Goal: Task Accomplishment & Management: Manage account settings

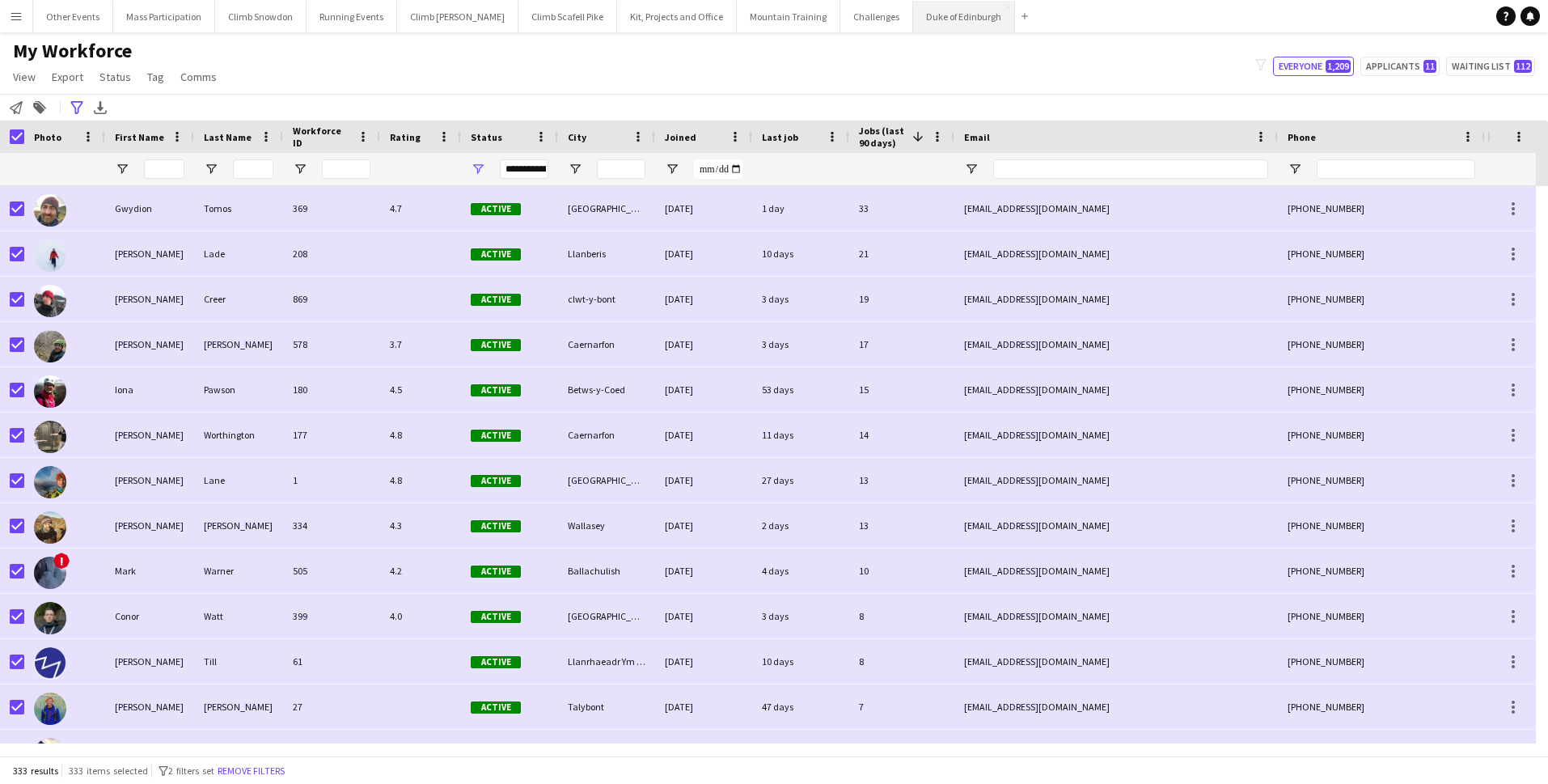
click at [913, 16] on button "Duke of Edinburgh Close" at bounding box center [964, 17] width 102 height 31
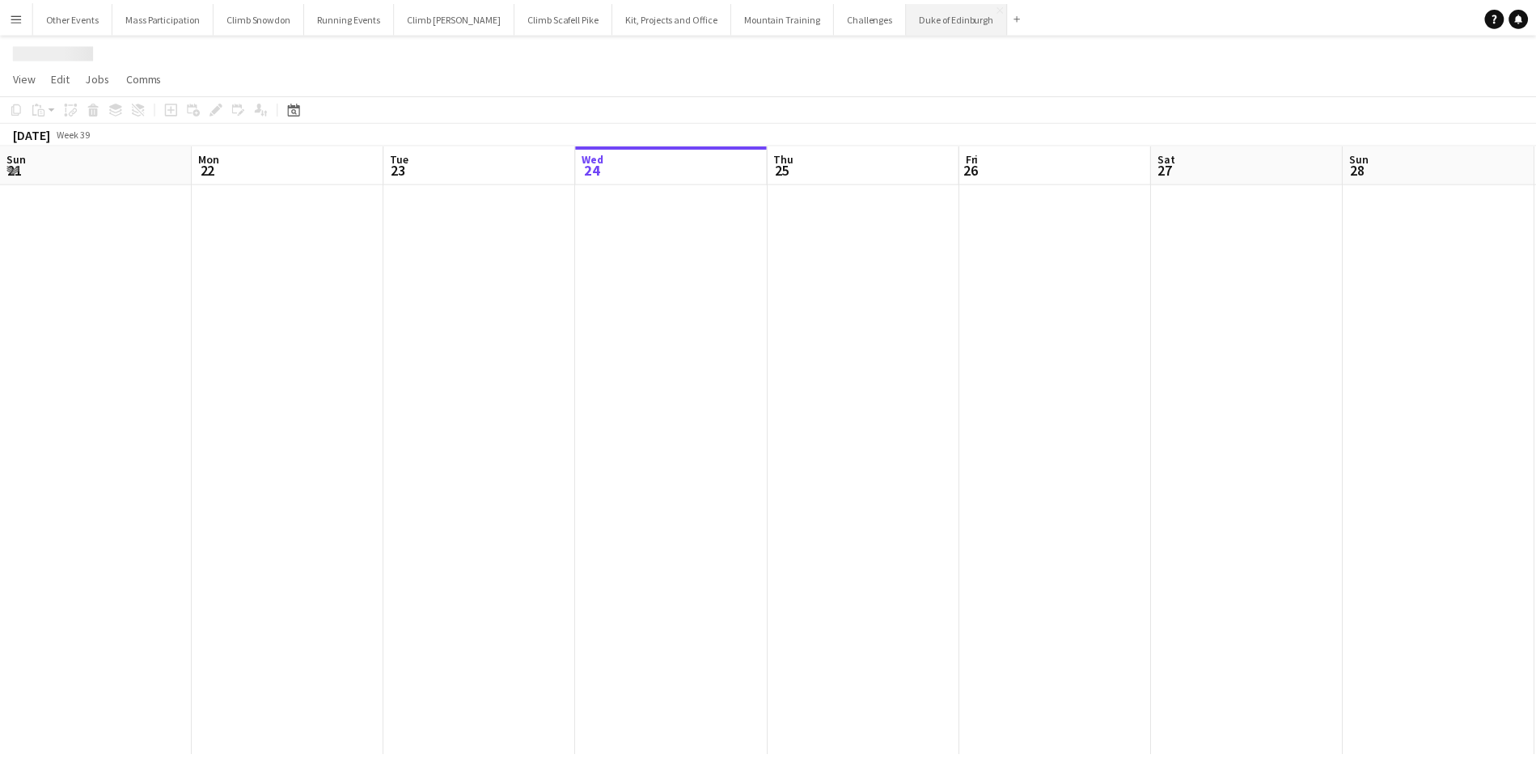
scroll to position [0, 387]
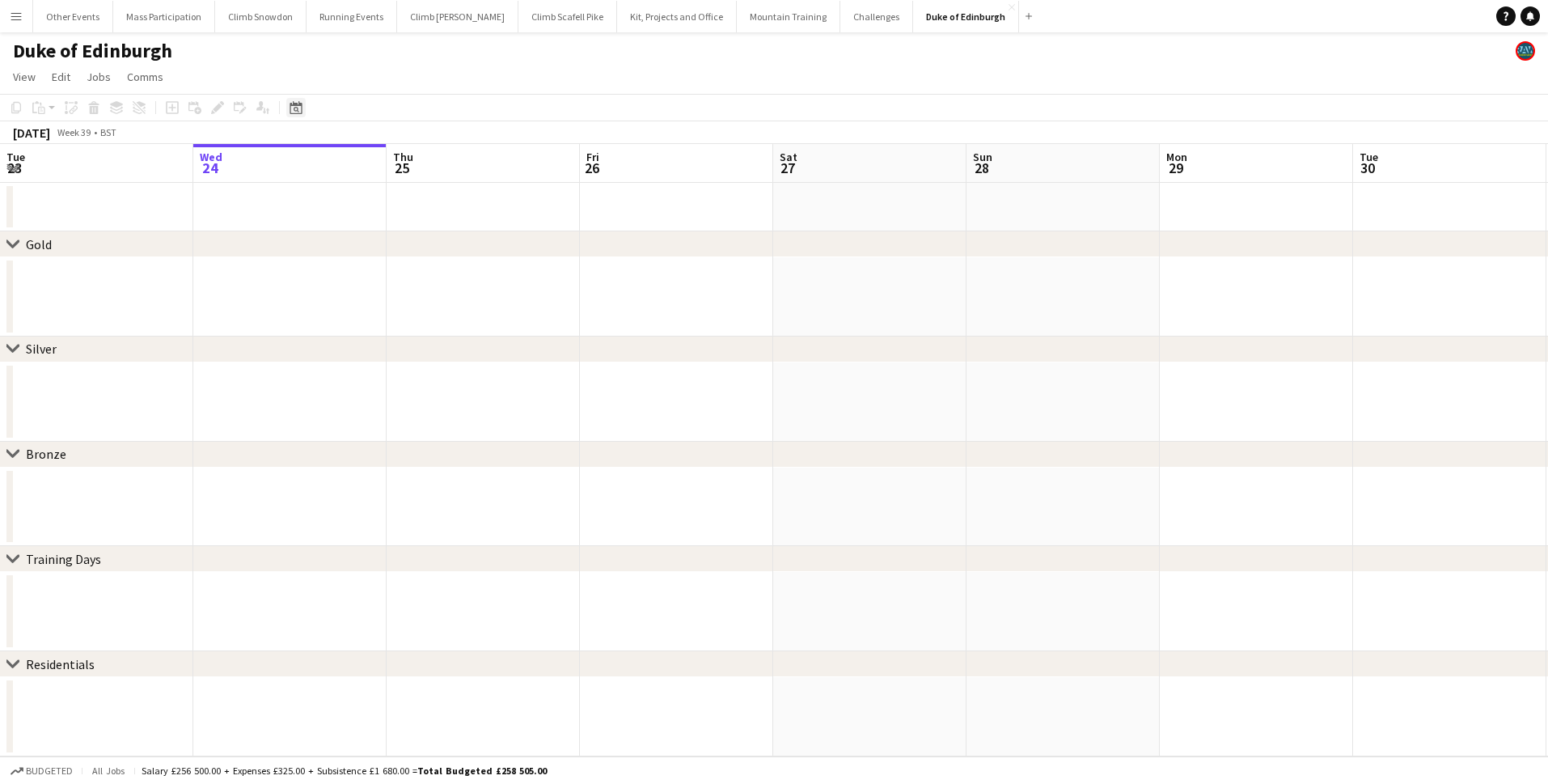
click at [293, 109] on icon "Date picker" at bounding box center [296, 107] width 13 height 13
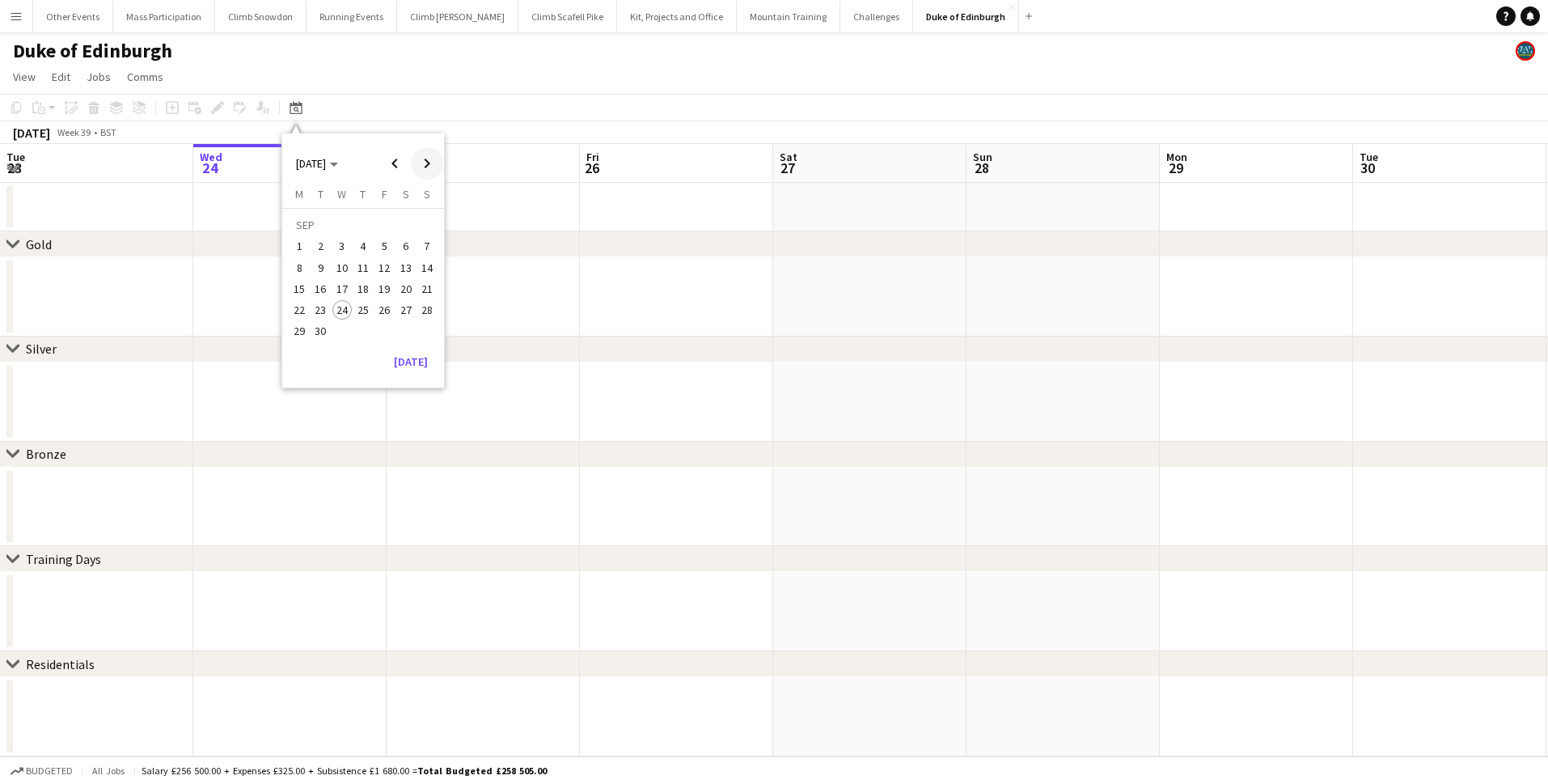
click at [423, 169] on span "Next month" at bounding box center [426, 163] width 32 height 32
click at [423, 168] on span "Next month" at bounding box center [426, 163] width 32 height 32
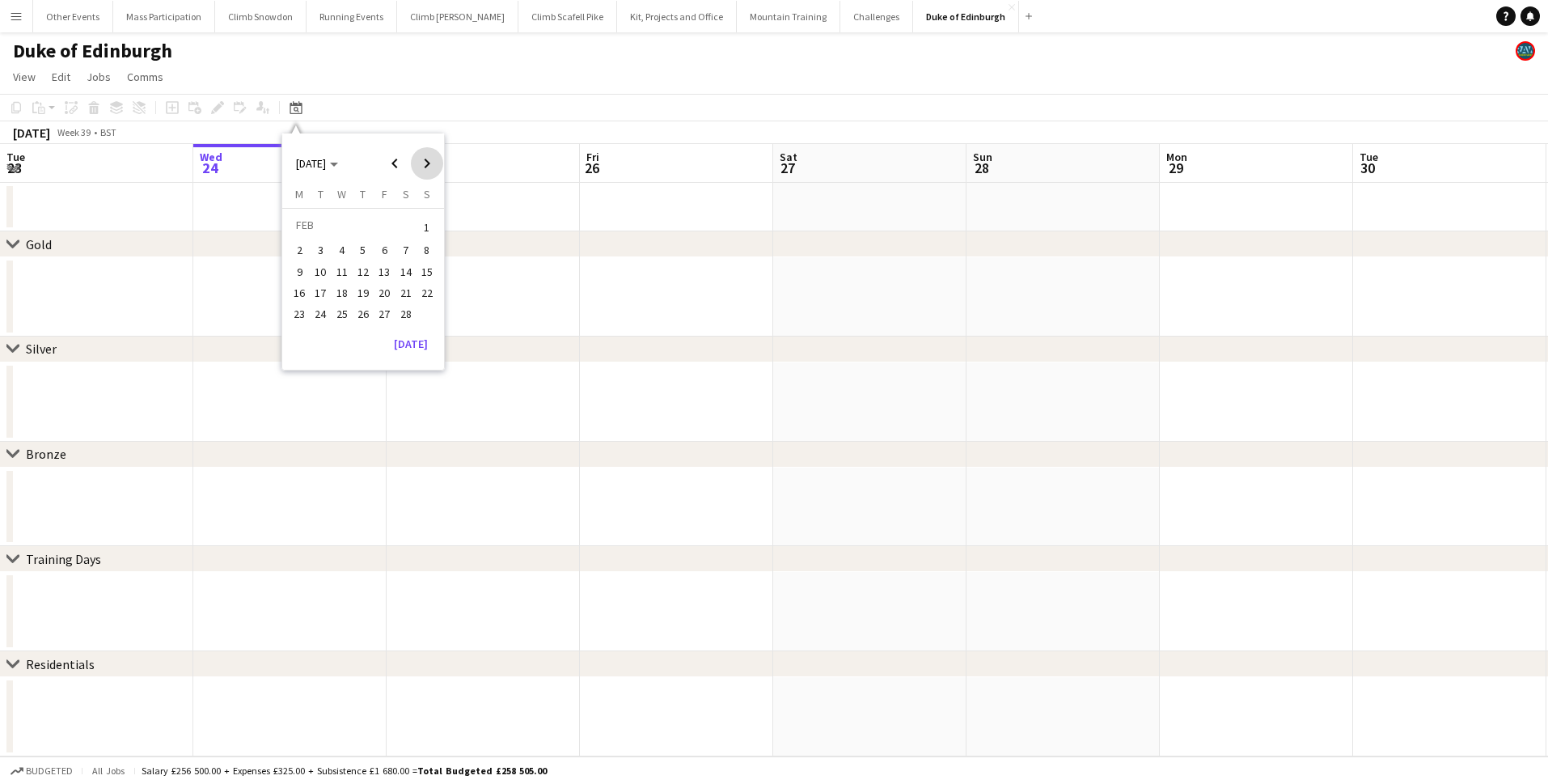
click at [423, 168] on span "Next month" at bounding box center [426, 163] width 32 height 32
click at [423, 225] on span "1" at bounding box center [426, 227] width 19 height 22
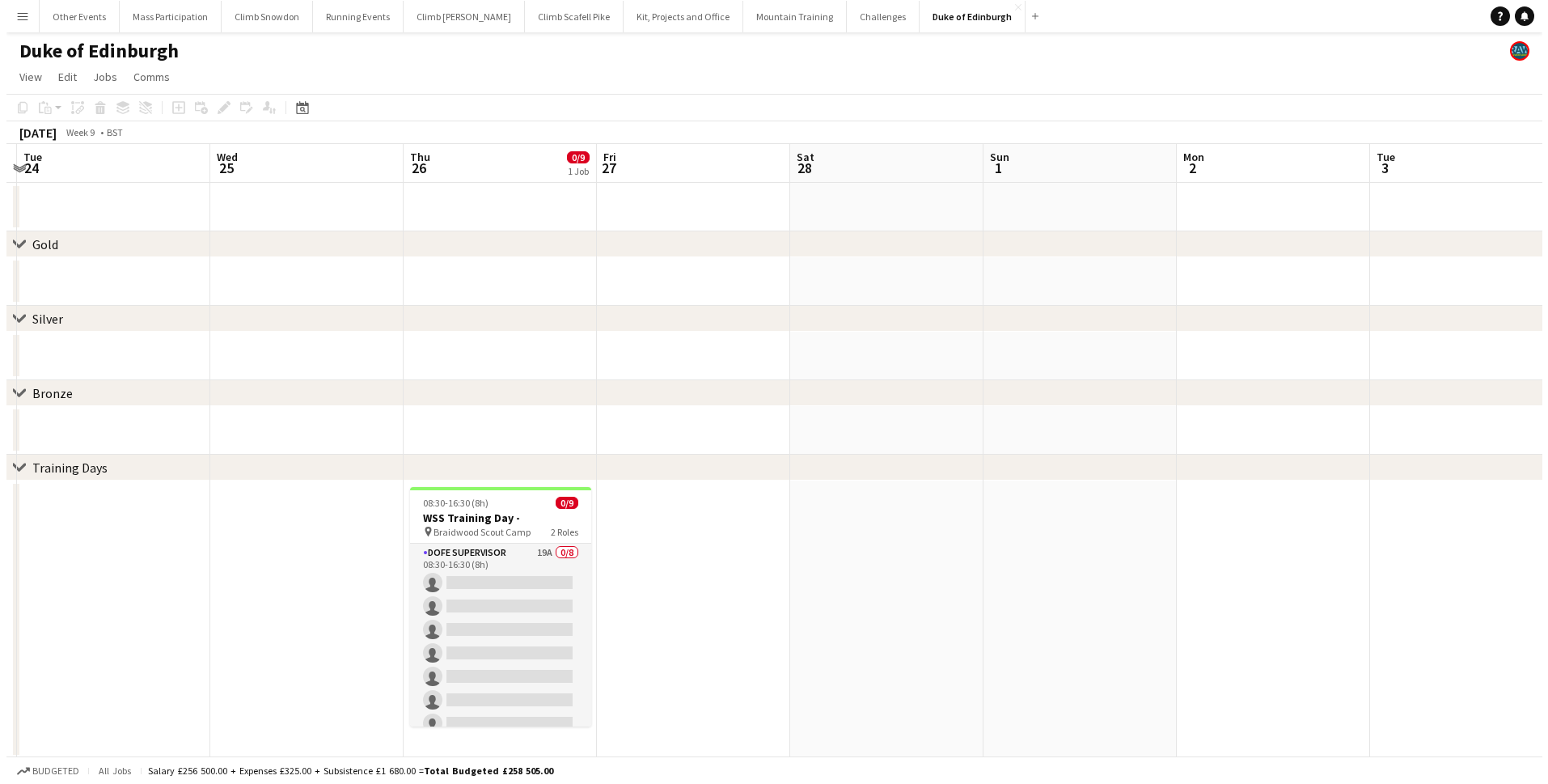
scroll to position [0, 375]
click at [474, 524] on h3 "WSS Training Day -" at bounding box center [496, 518] width 181 height 15
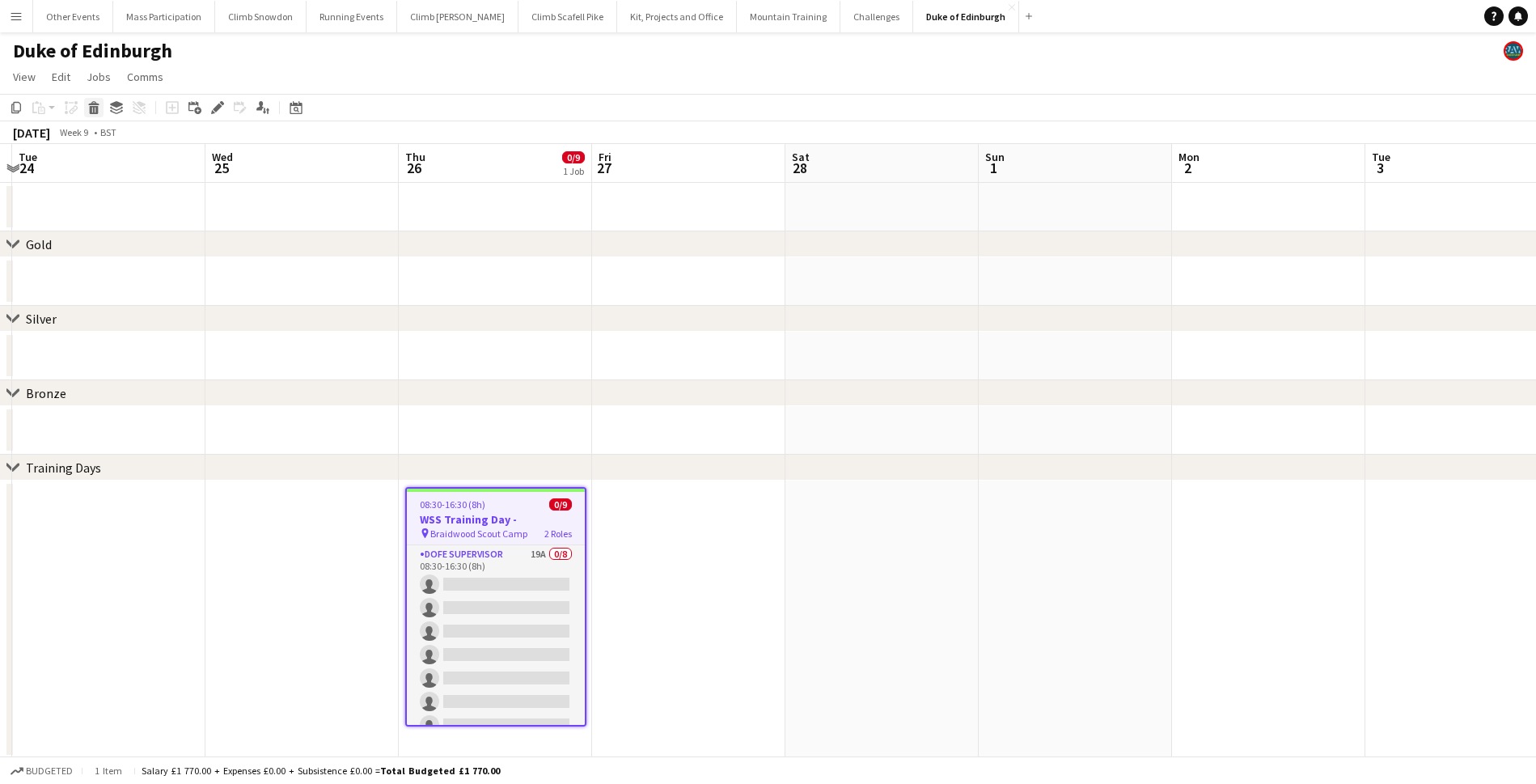
click at [93, 106] on icon at bounding box center [94, 110] width 9 height 8
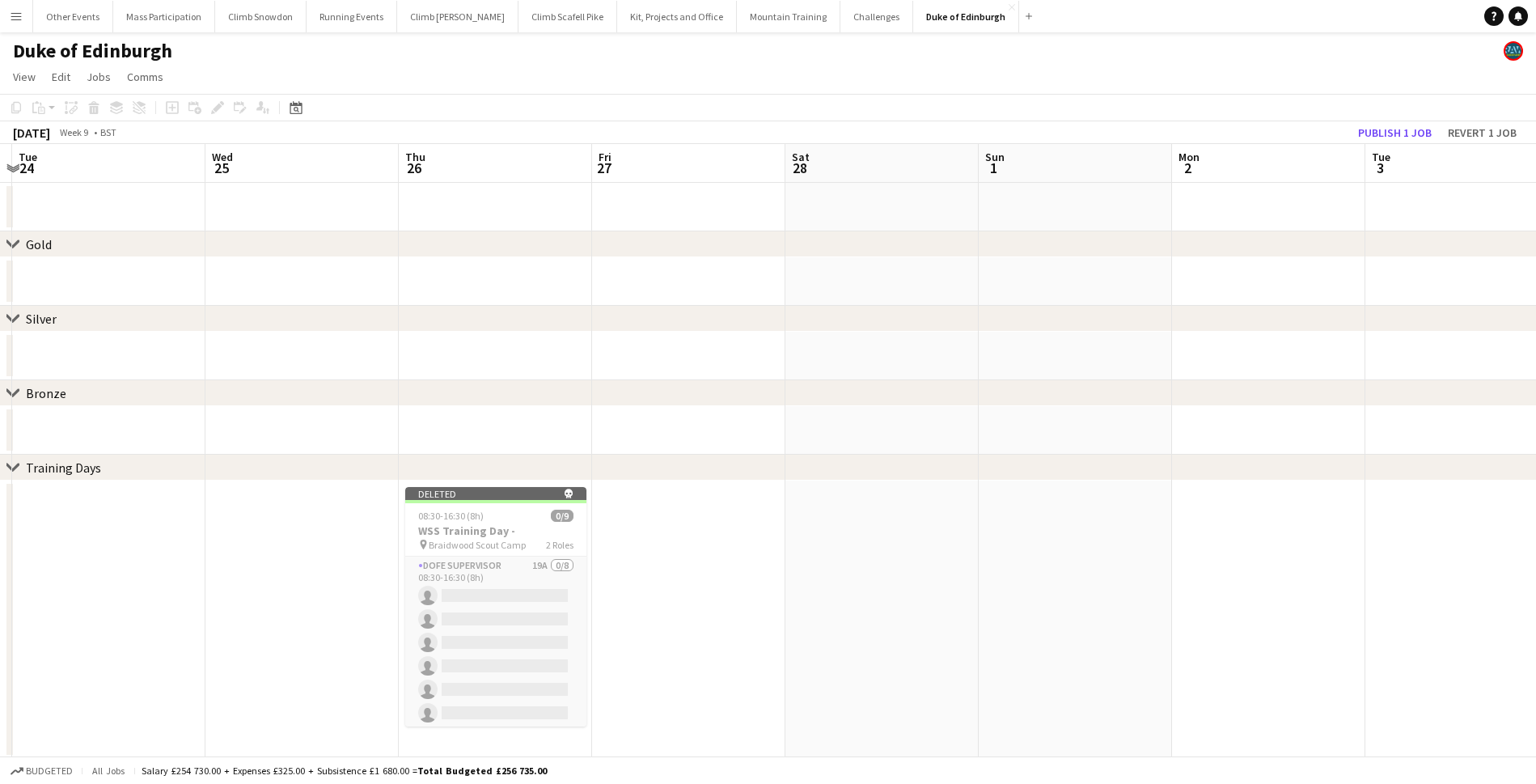
click at [1371, 130] on button "Publish 1 job" at bounding box center [1395, 132] width 87 height 21
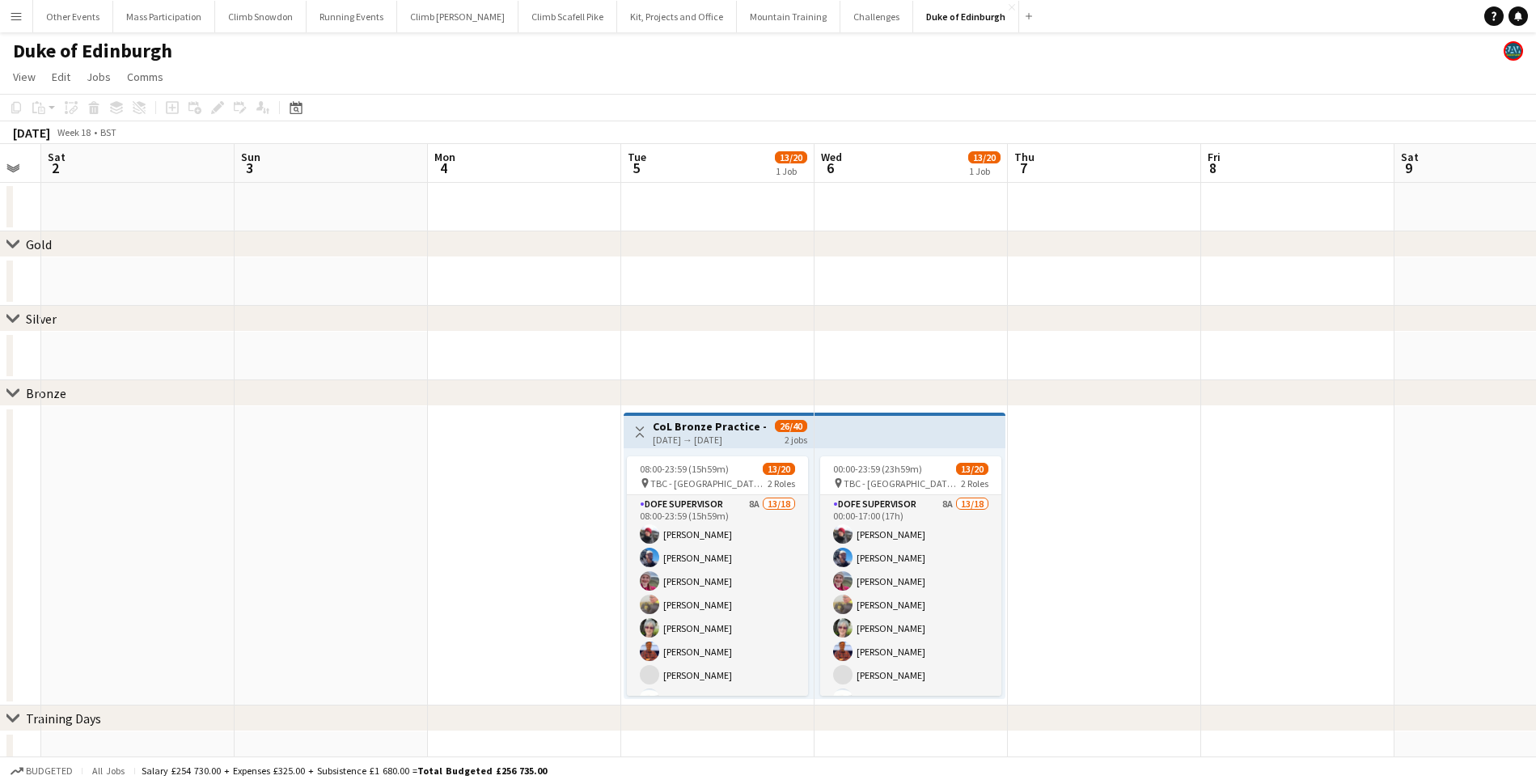
scroll to position [0, 550]
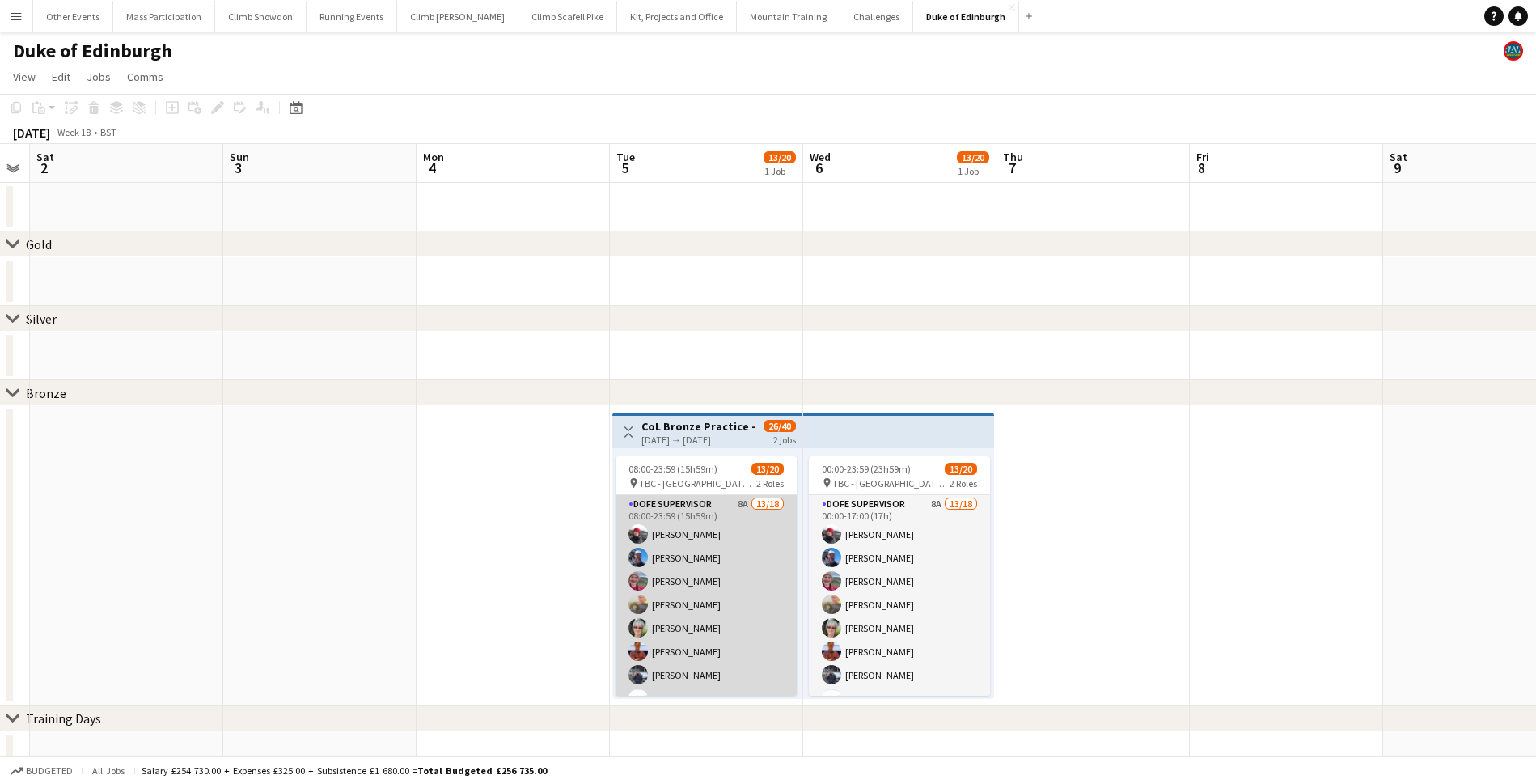
click at [758, 563] on app-card-role "DofE Supervisor 8A 13/18 08:00-23:59 (15h59m) [PERSON_NAME] [PERSON_NAME] [PERS…" at bounding box center [707, 721] width 181 height 454
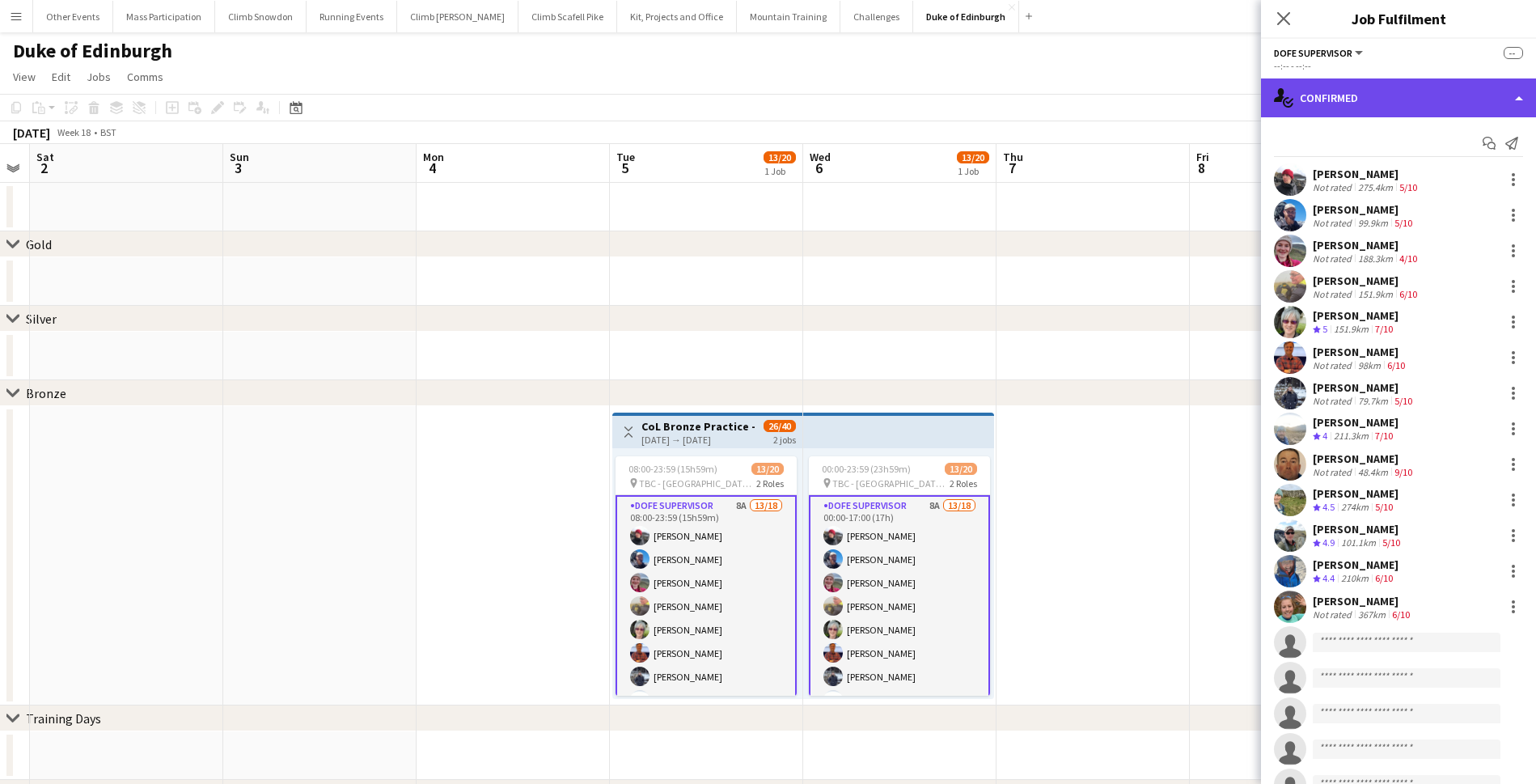
click at [1350, 102] on div "single-neutral-actions-check-2 Confirmed" at bounding box center [1398, 98] width 275 height 39
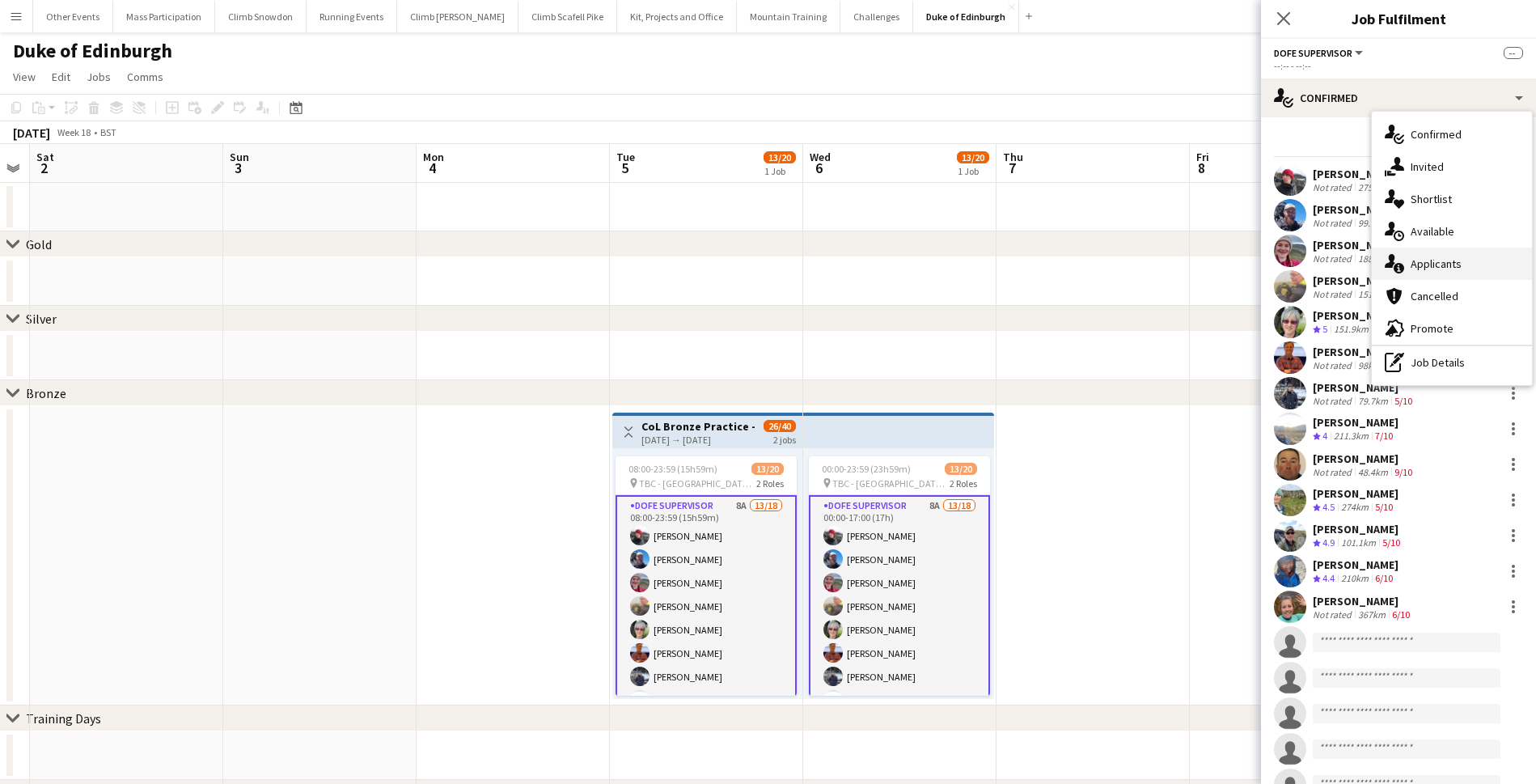
click at [1420, 268] on span "Applicants" at bounding box center [1435, 263] width 51 height 15
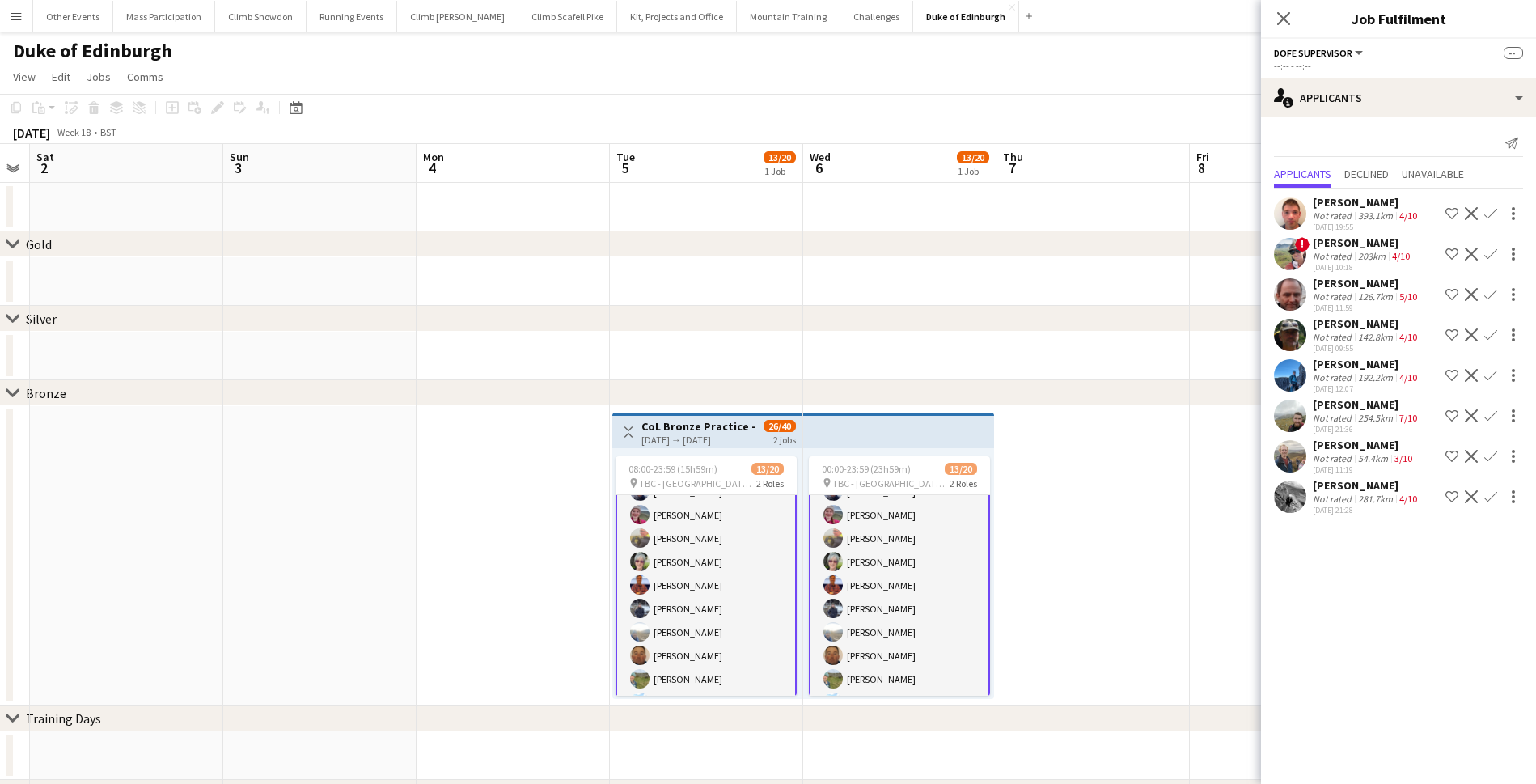
scroll to position [76, 0]
click at [1492, 414] on app-icon "Confirm" at bounding box center [1491, 416] width 13 height 13
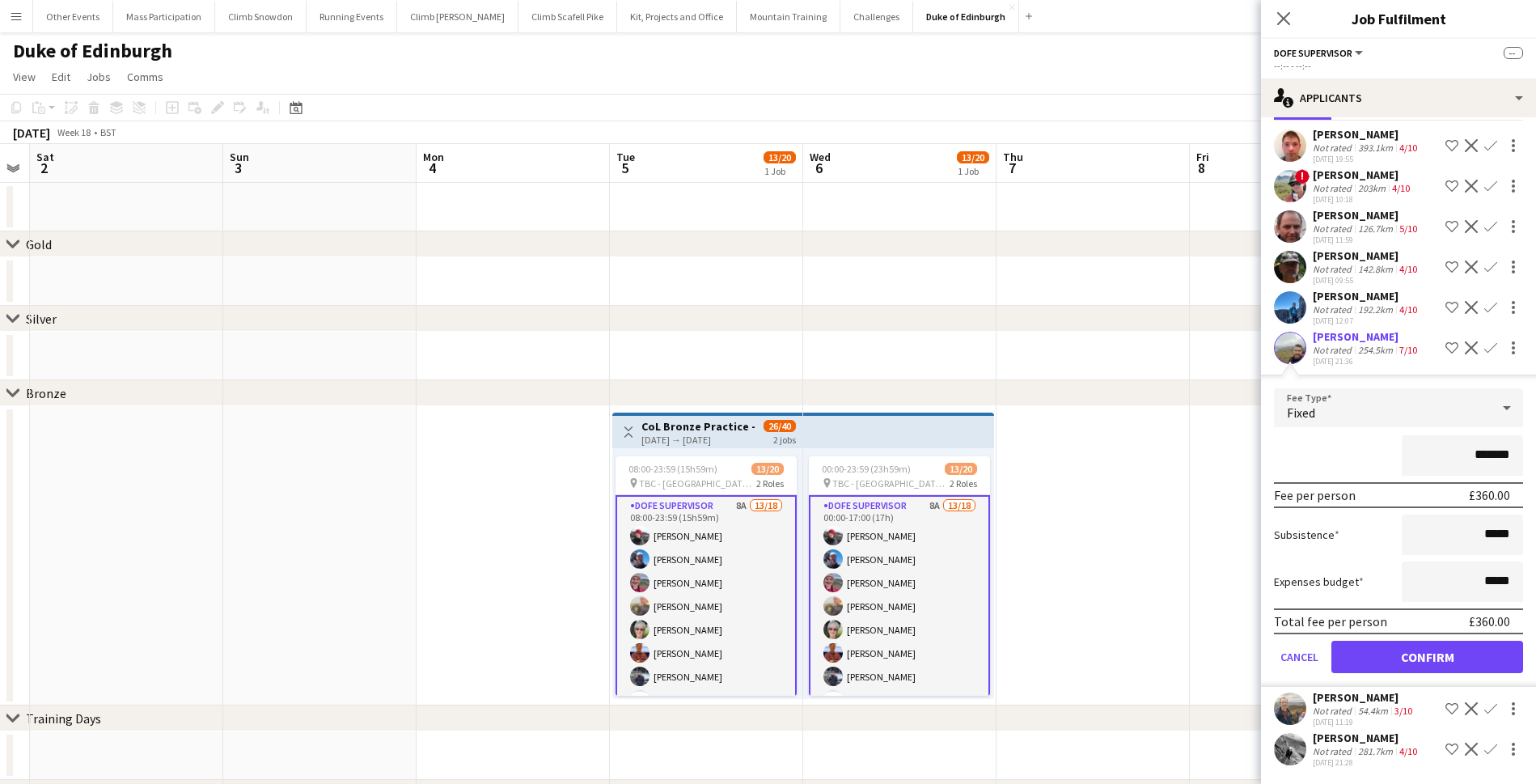
click at [1412, 641] on button "Confirm" at bounding box center [1427, 656] width 191 height 32
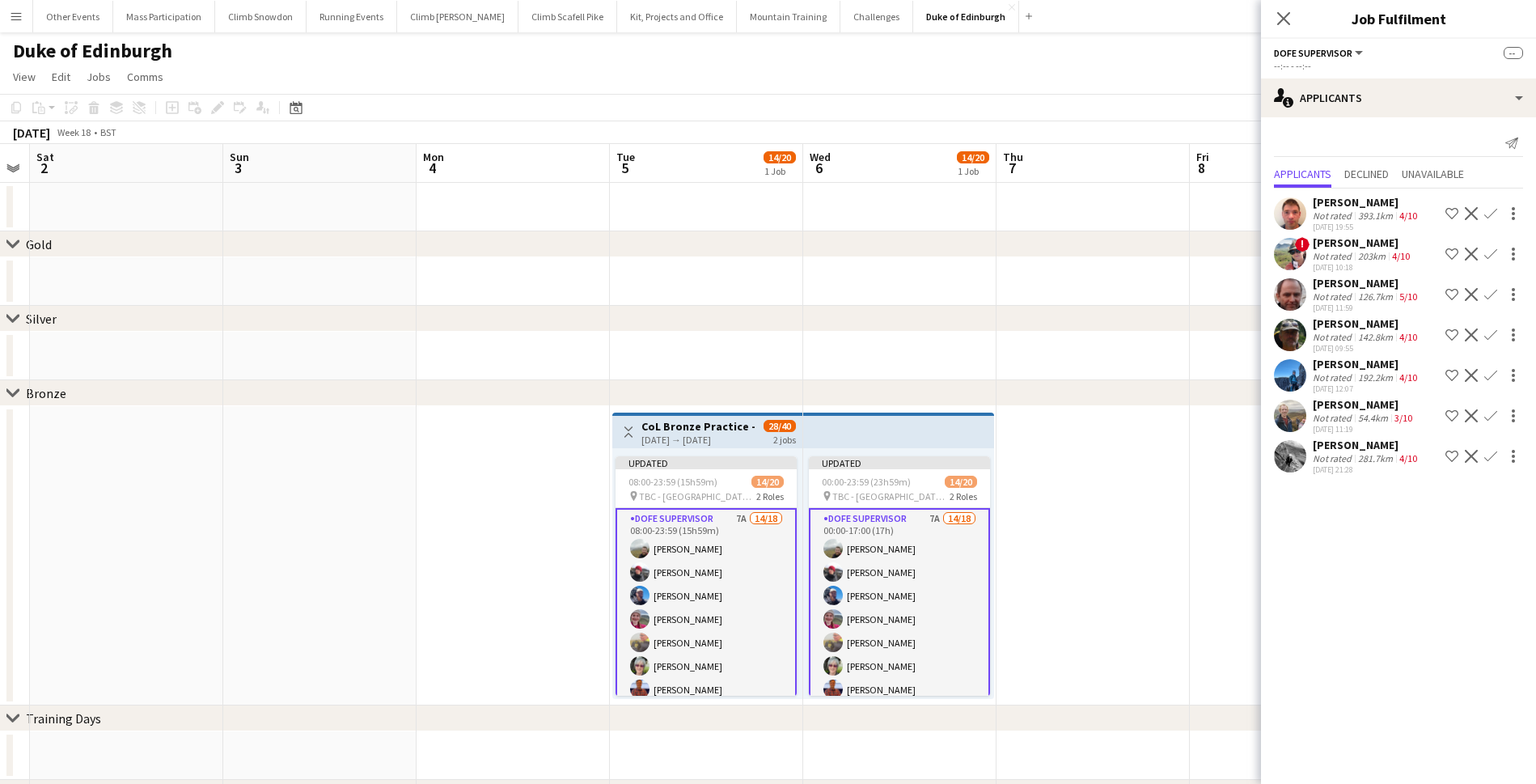
click at [1342, 459] on div "Not rated" at bounding box center [1333, 458] width 42 height 12
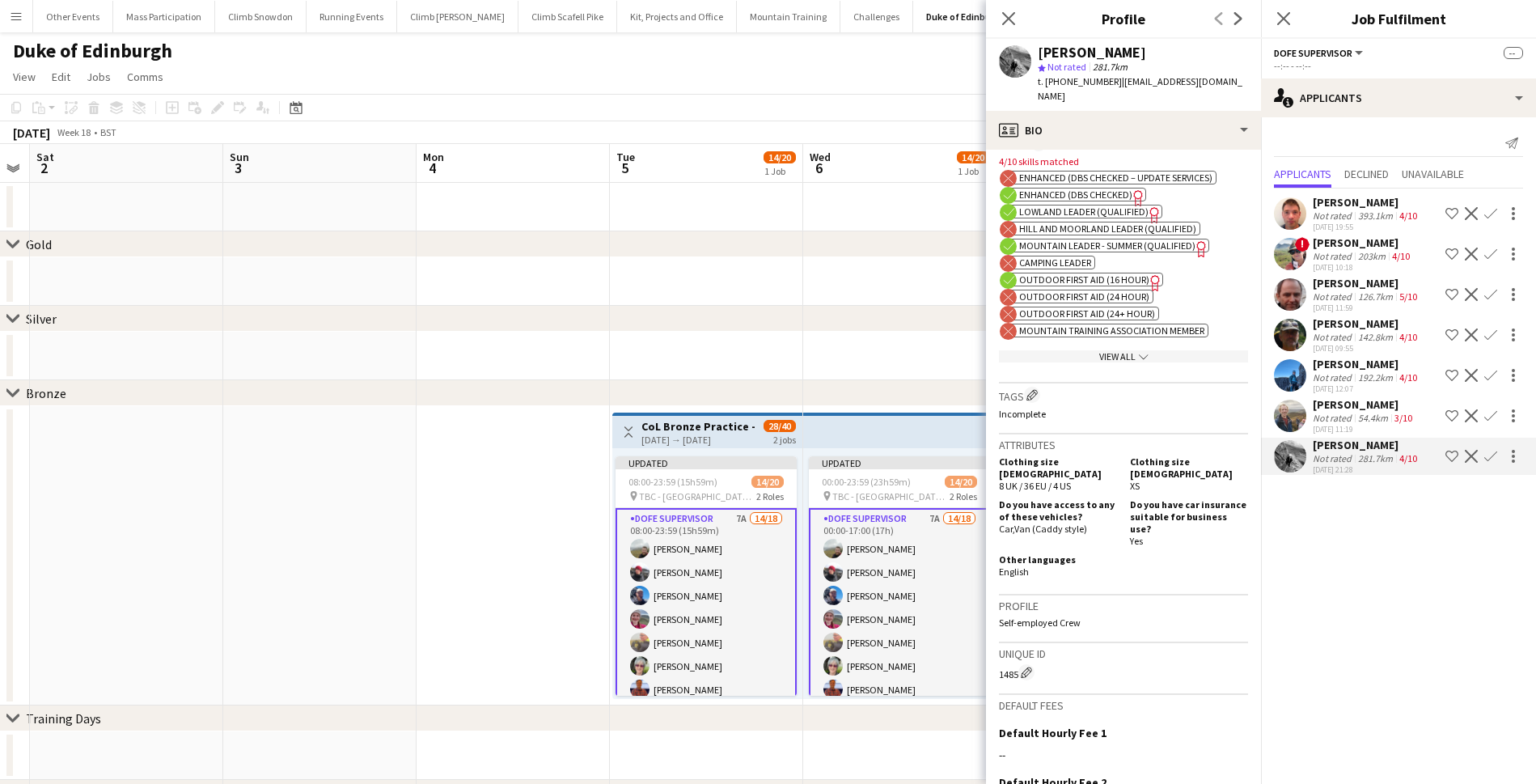
click at [1075, 239] on span "Mountain Leader - Summer (Qualified)" at bounding box center [1107, 245] width 177 height 12
click at [1490, 456] on app-icon "Confirm" at bounding box center [1491, 456] width 13 height 13
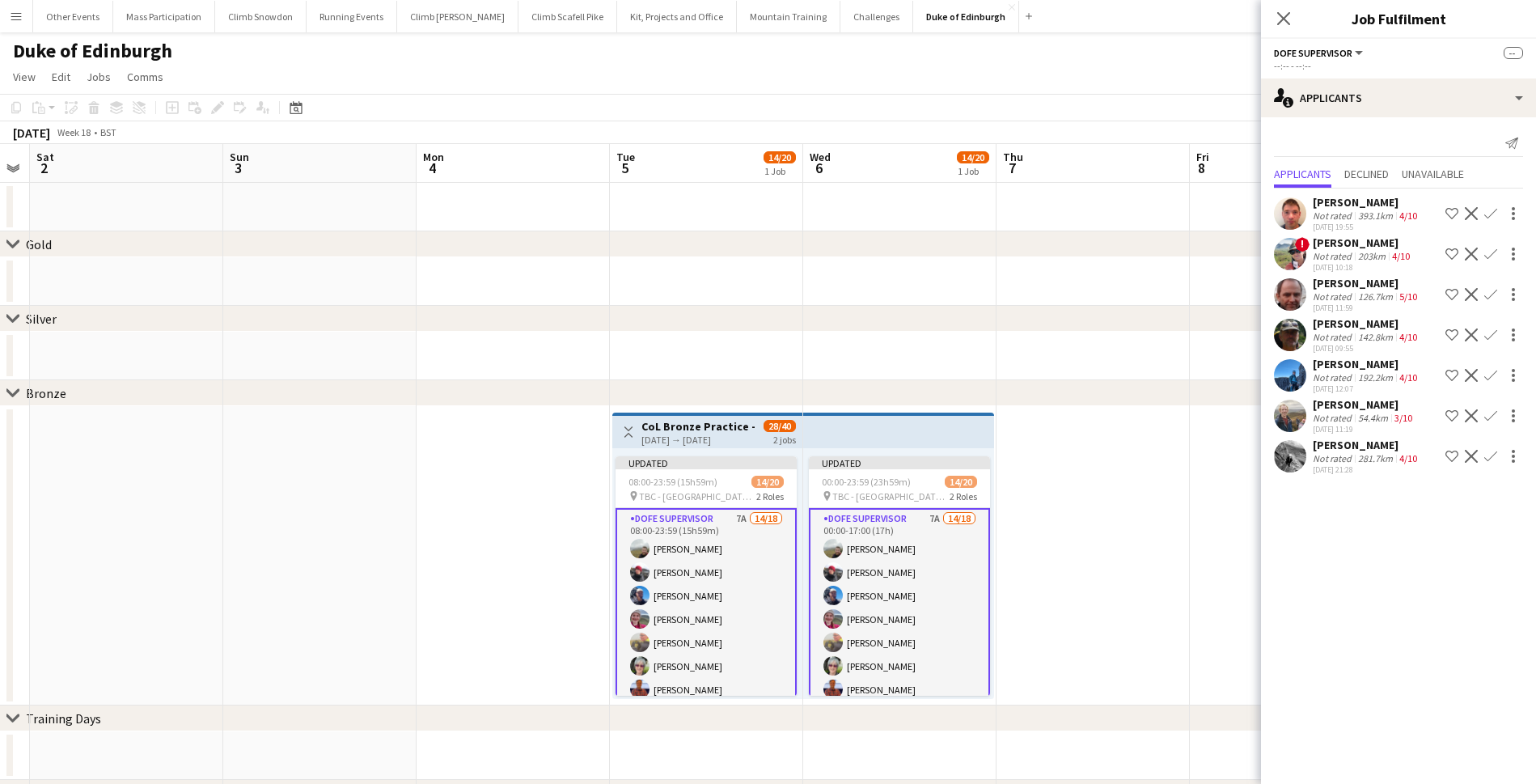
click at [1490, 456] on app-icon "Confirm" at bounding box center [1491, 456] width 13 height 13
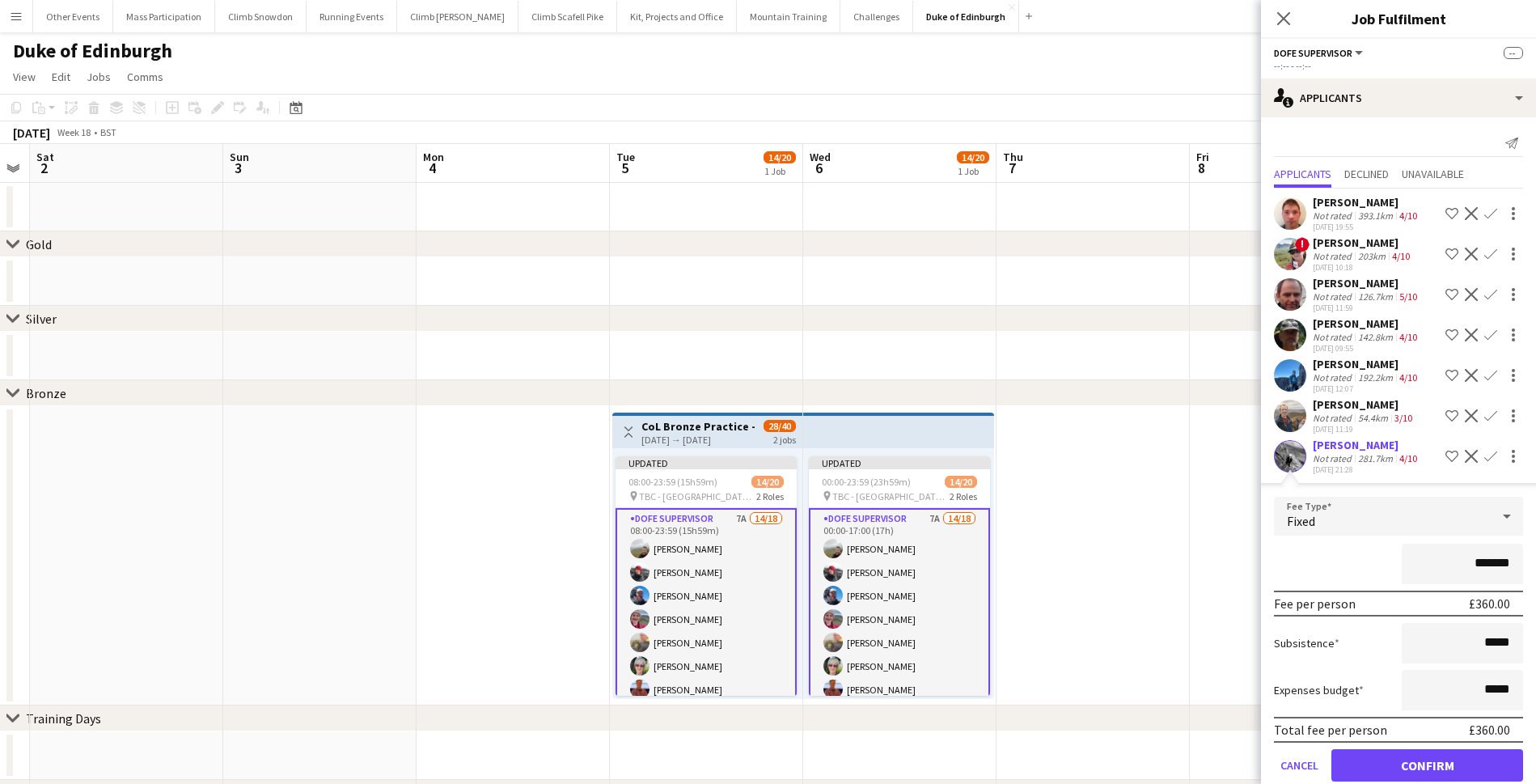
click at [1424, 772] on button "Confirm" at bounding box center [1427, 765] width 191 height 32
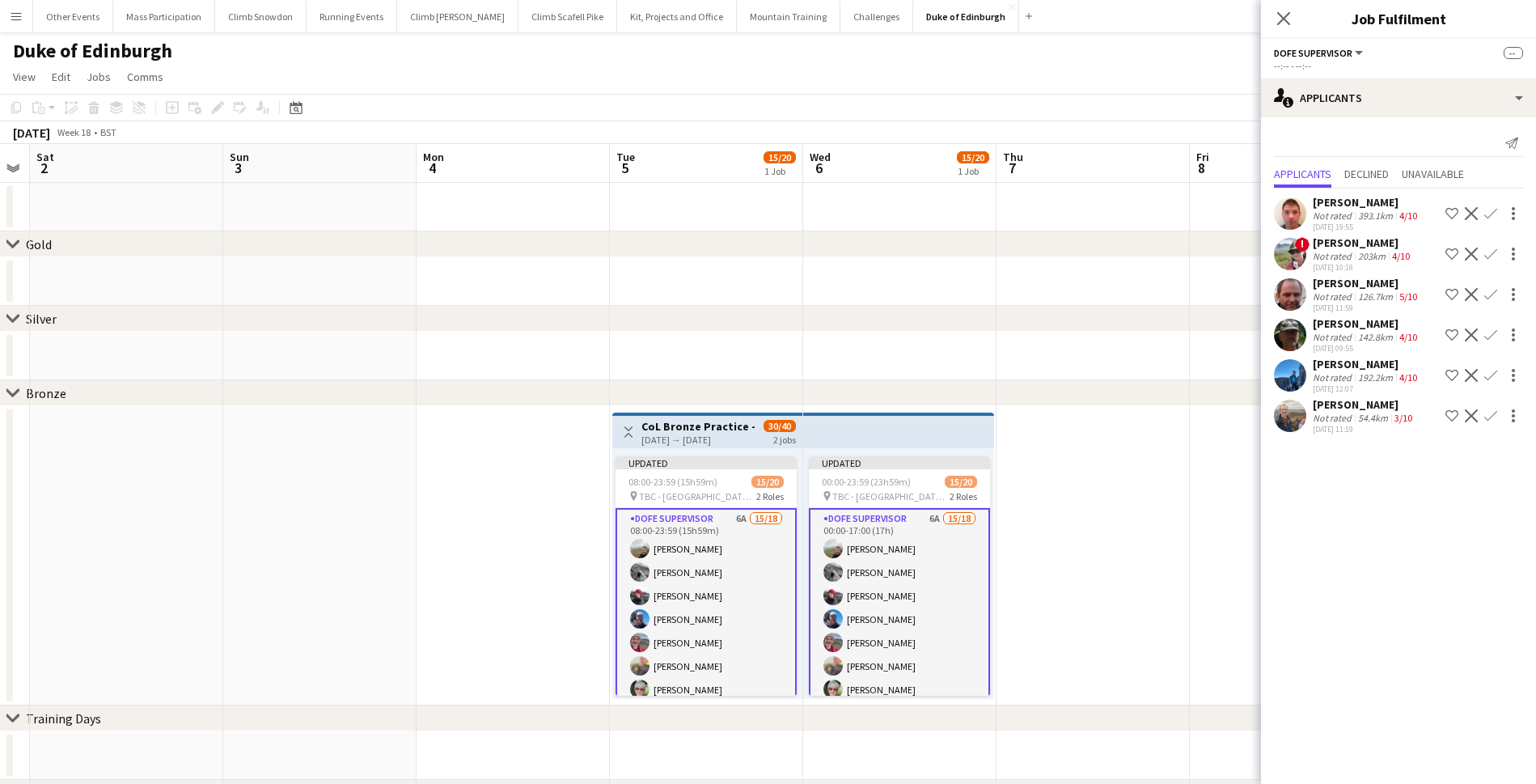
click at [1359, 372] on div "192.2km" at bounding box center [1375, 376] width 42 height 12
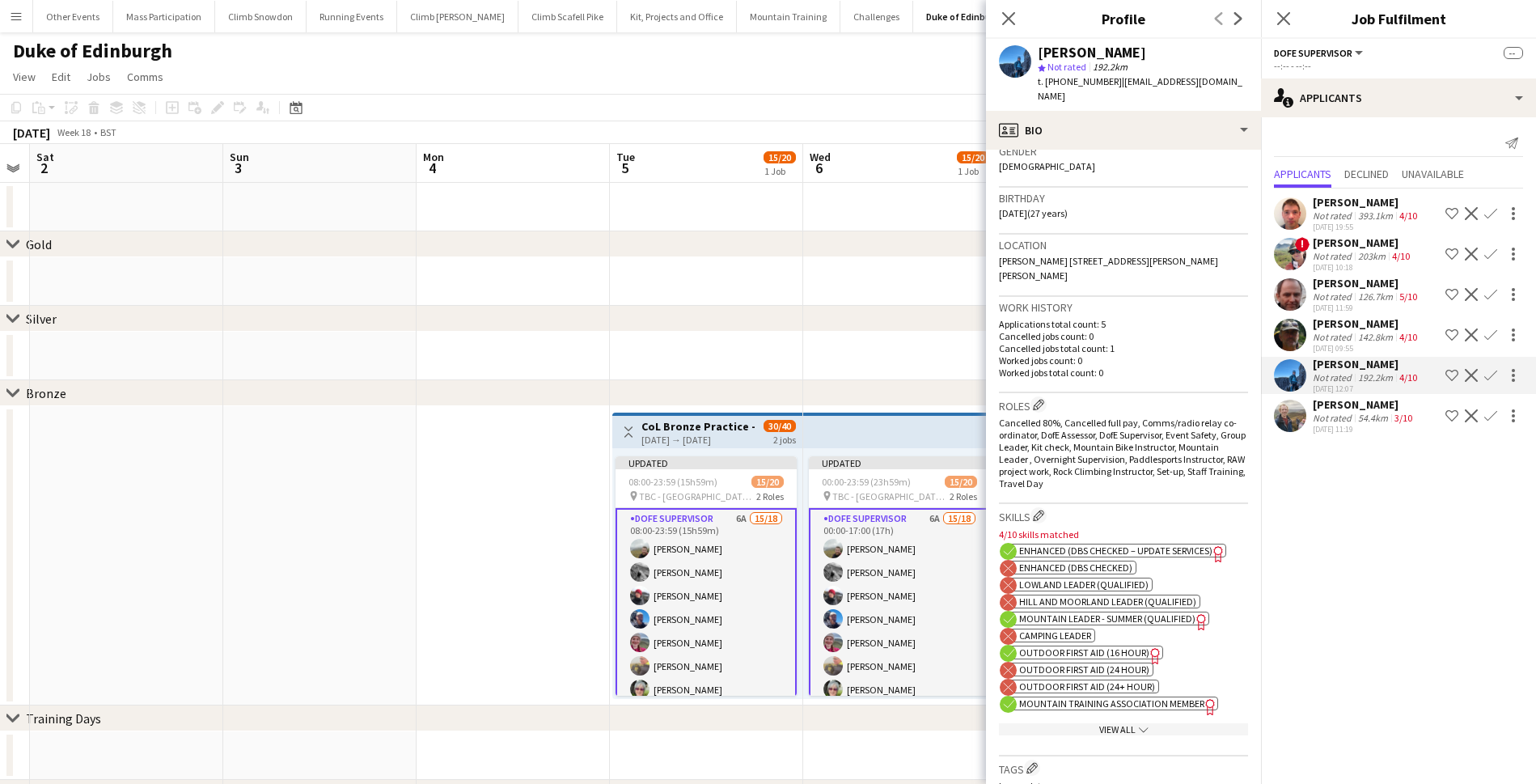
click at [1140, 612] on span "Mountain Leader - Summer (Qualified)" at bounding box center [1107, 618] width 177 height 12
click at [1490, 376] on app-icon "Confirm" at bounding box center [1491, 375] width 13 height 13
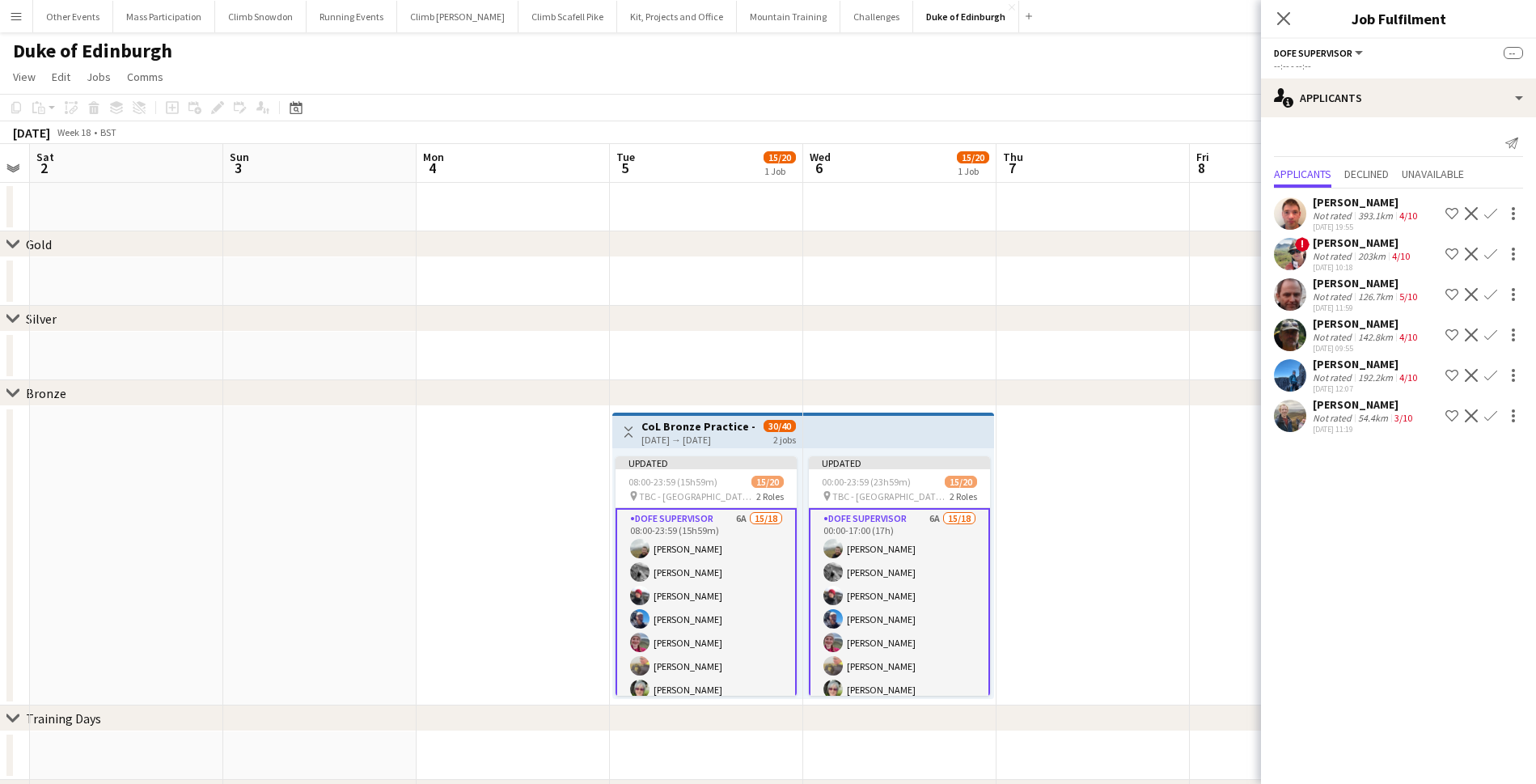
click at [1490, 376] on app-icon "Confirm" at bounding box center [1491, 375] width 13 height 13
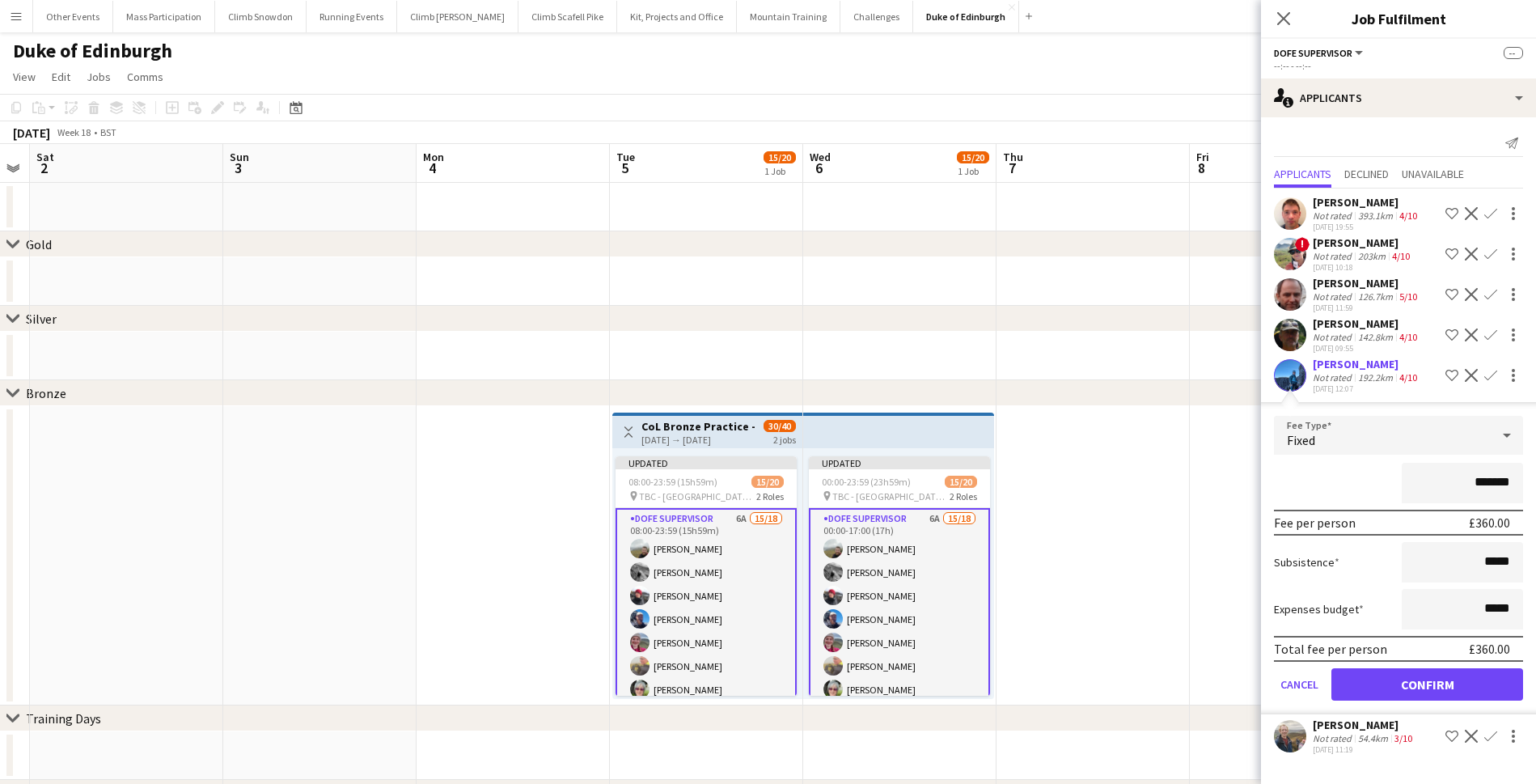
click at [1413, 685] on button "Confirm" at bounding box center [1427, 683] width 191 height 32
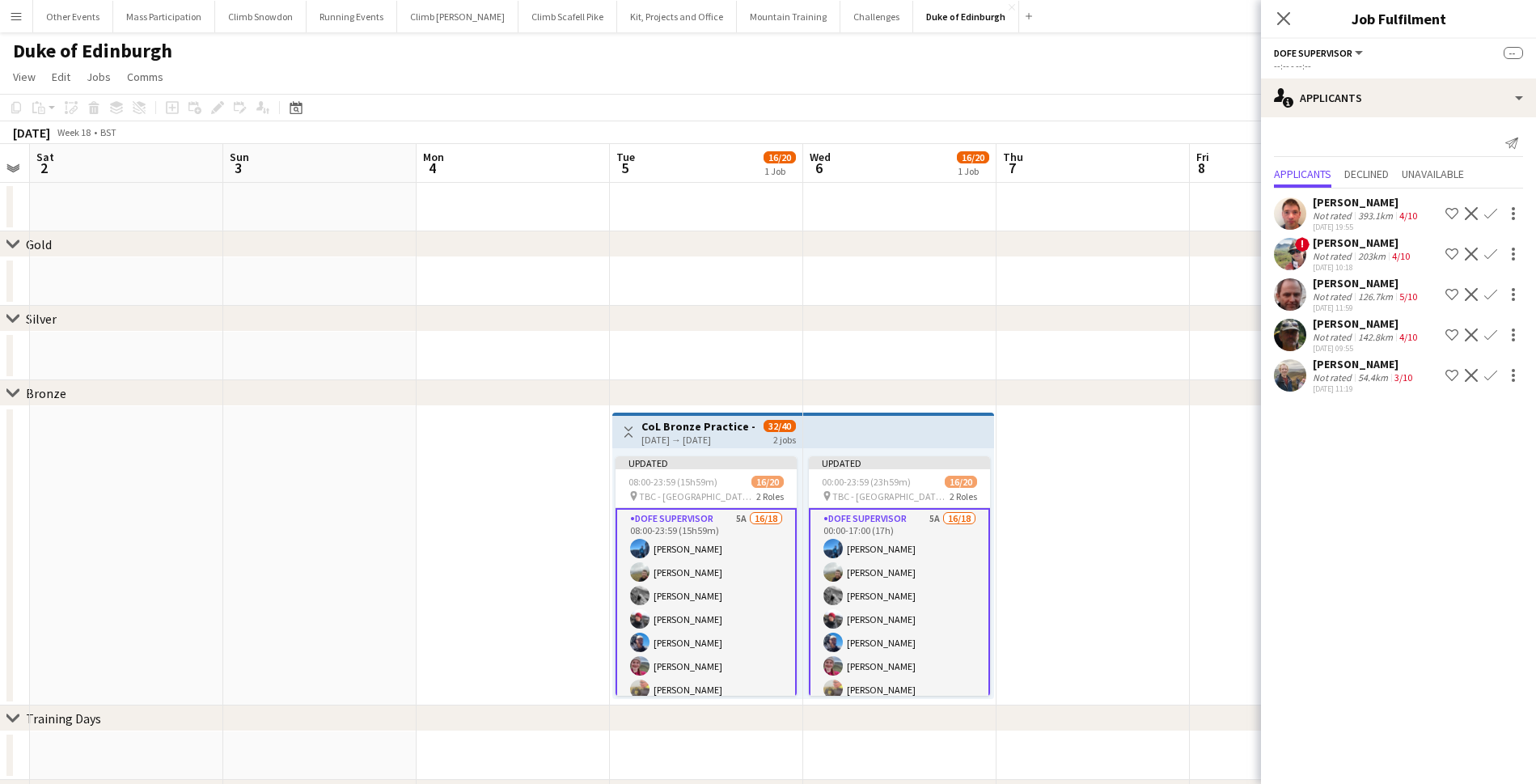
click at [1351, 385] on div "[DATE] 11:19" at bounding box center [1364, 388] width 103 height 10
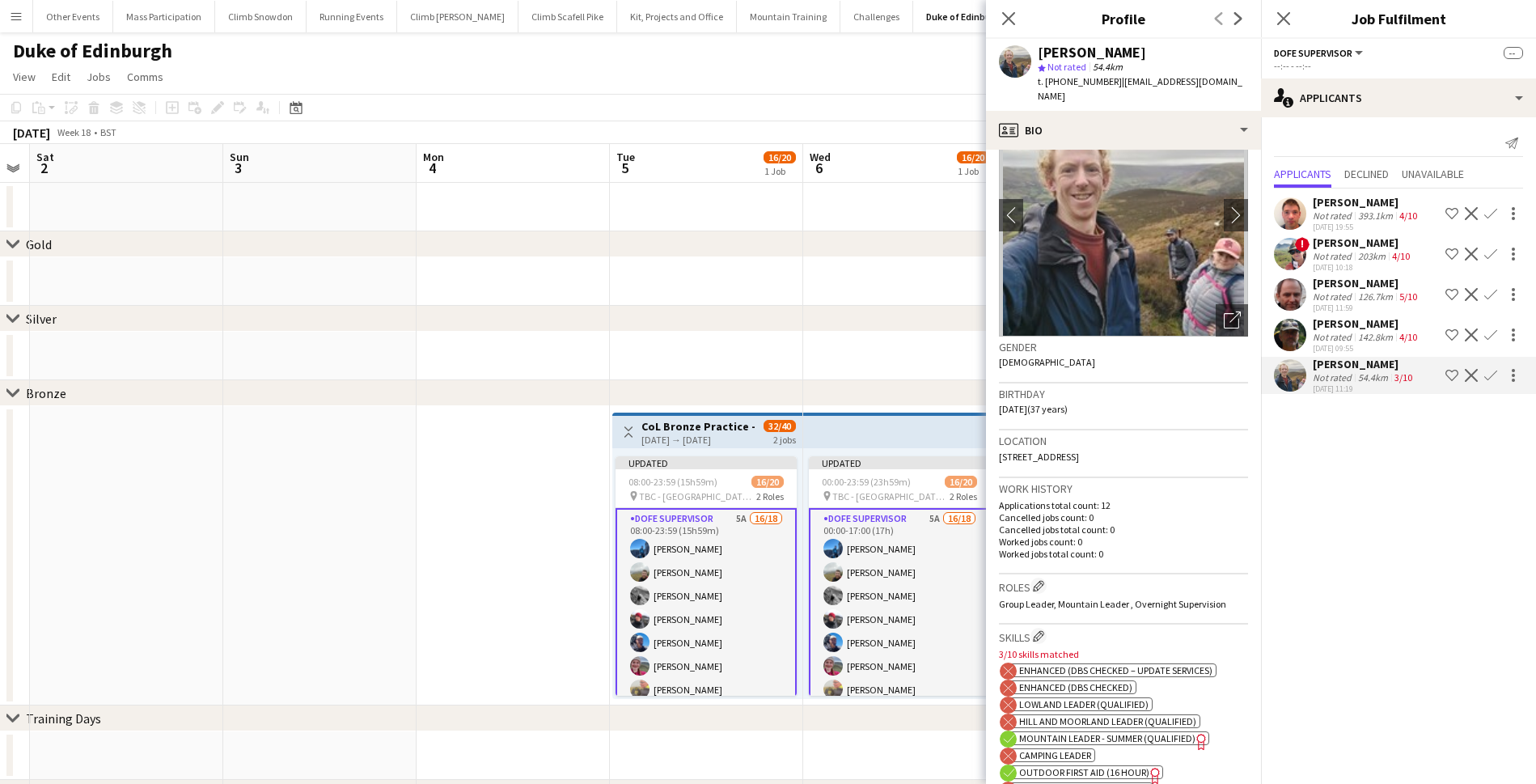
click at [1334, 337] on div "Not rated" at bounding box center [1333, 337] width 42 height 12
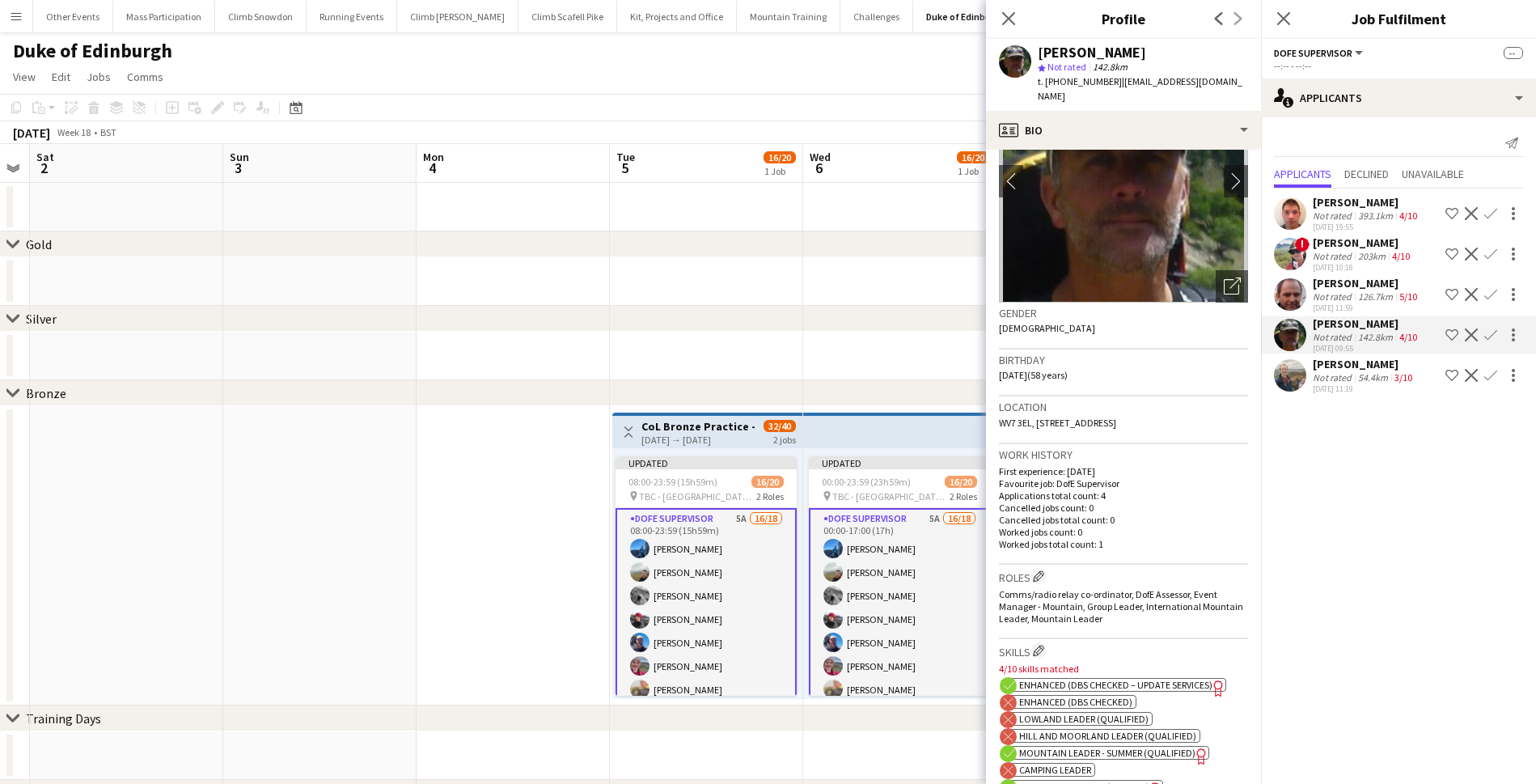
scroll to position [92, 0]
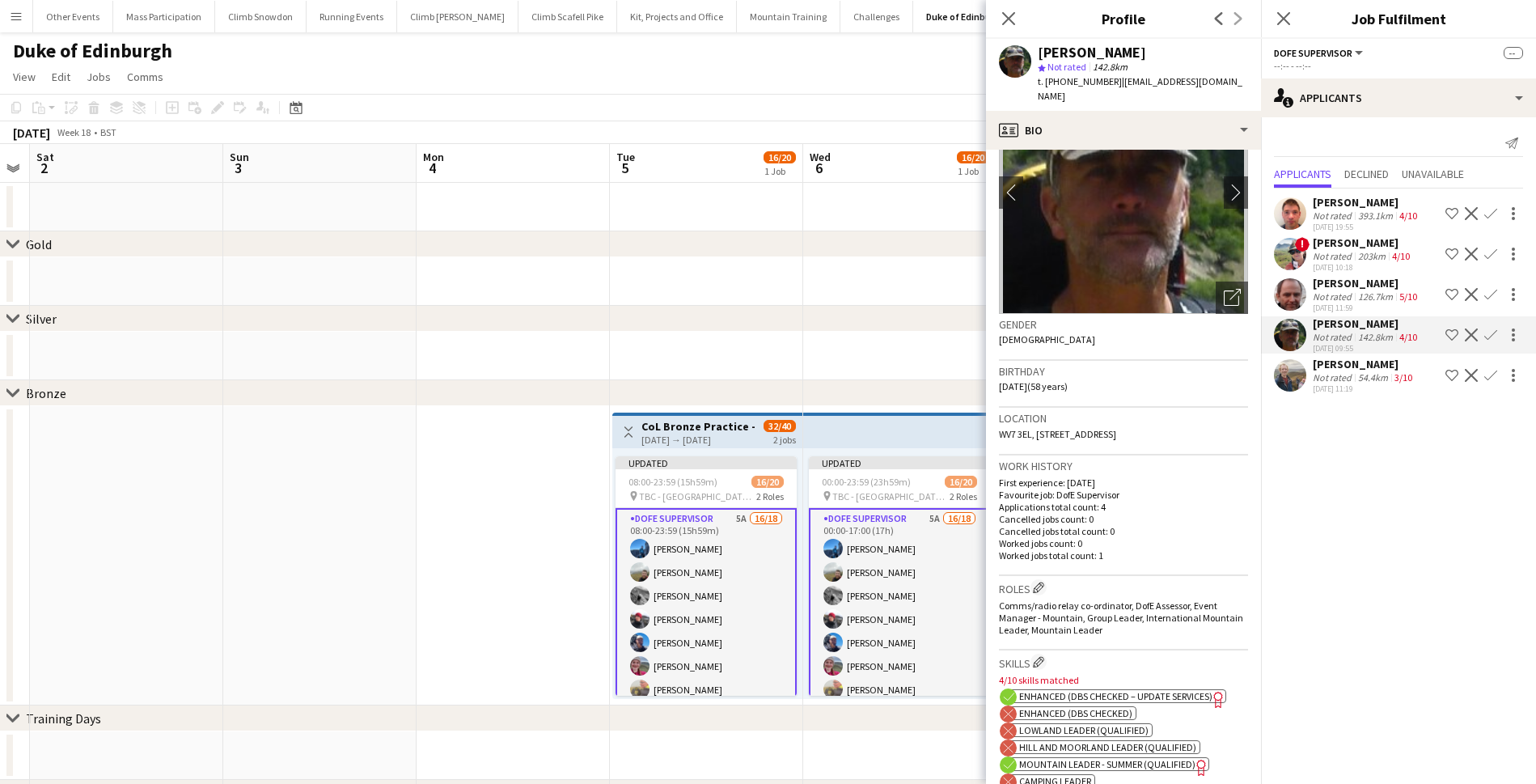
click at [1351, 286] on div "[PERSON_NAME]" at bounding box center [1367, 283] width 107 height 15
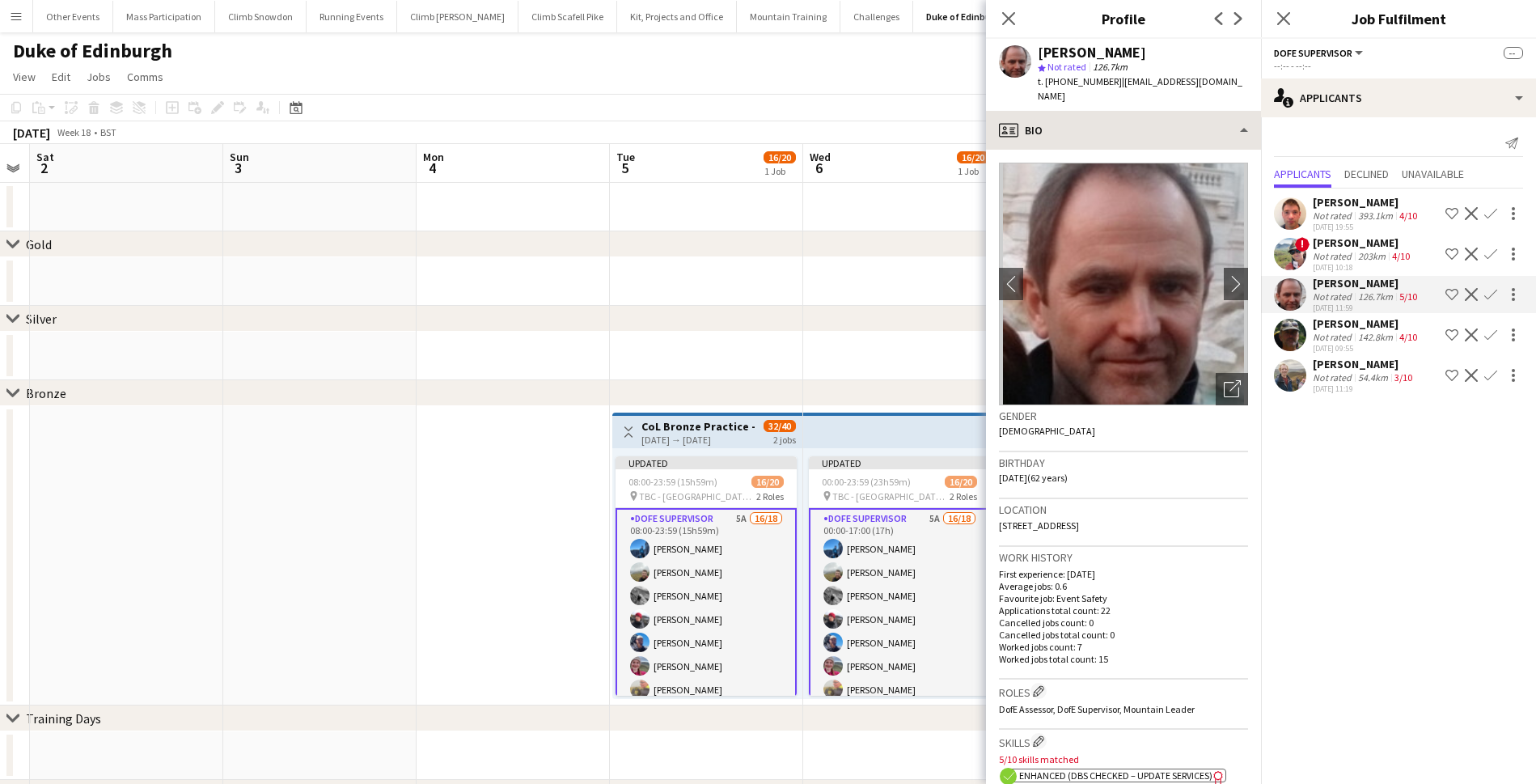
scroll to position [0, 0]
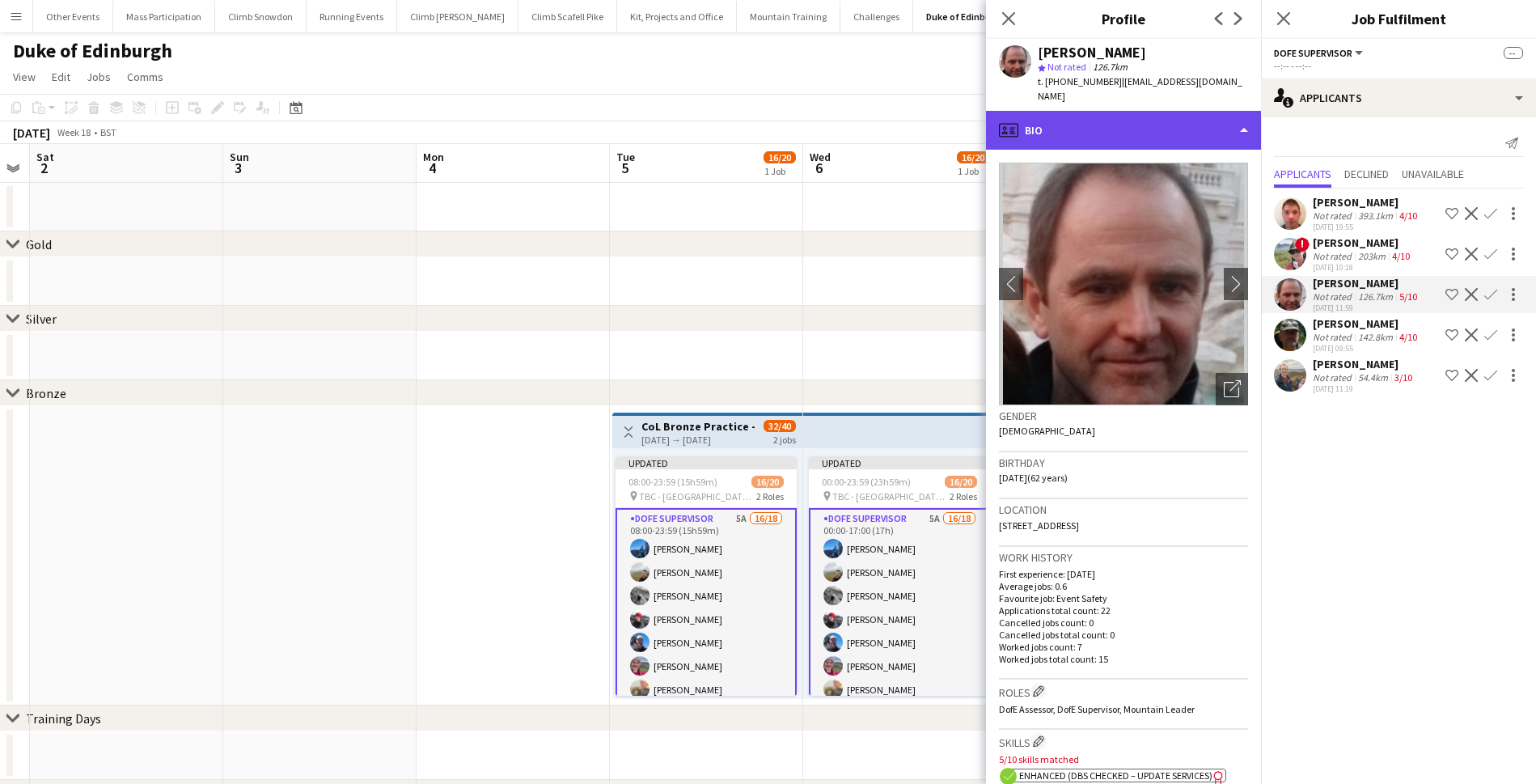
click at [1091, 118] on div "profile Bio" at bounding box center [1123, 130] width 275 height 39
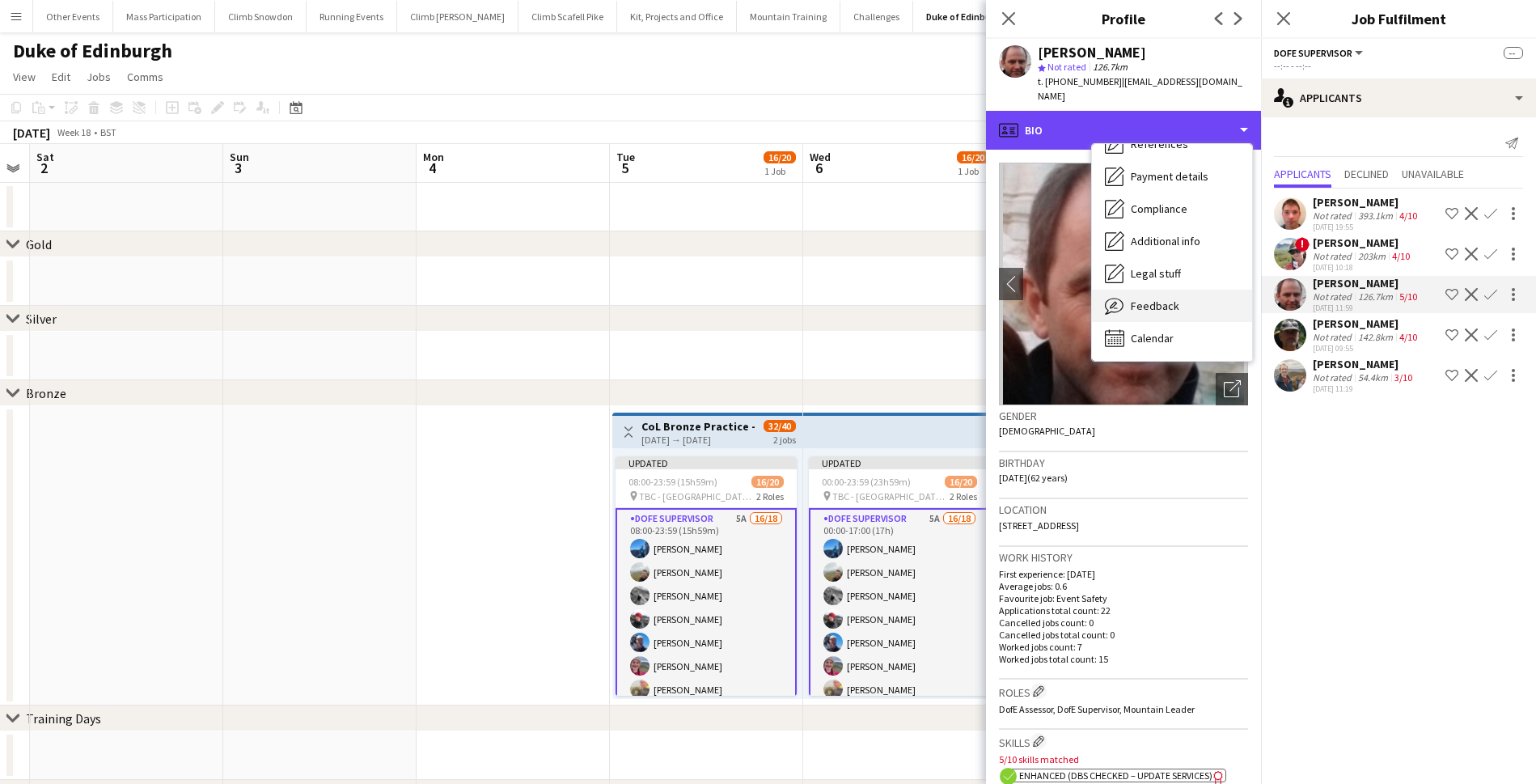
scroll to position [184, 0]
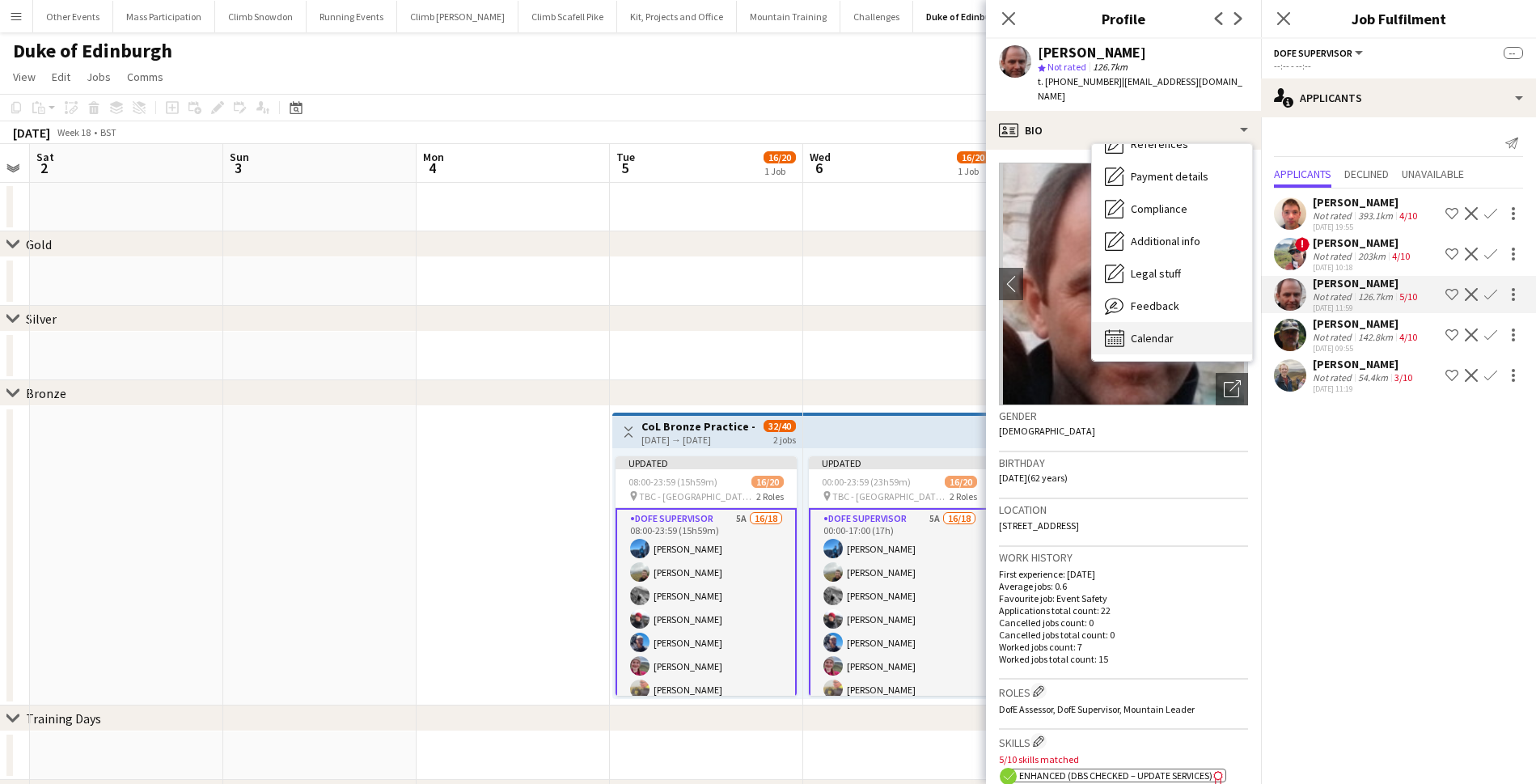
click at [1152, 331] on span "Calendar" at bounding box center [1152, 338] width 43 height 15
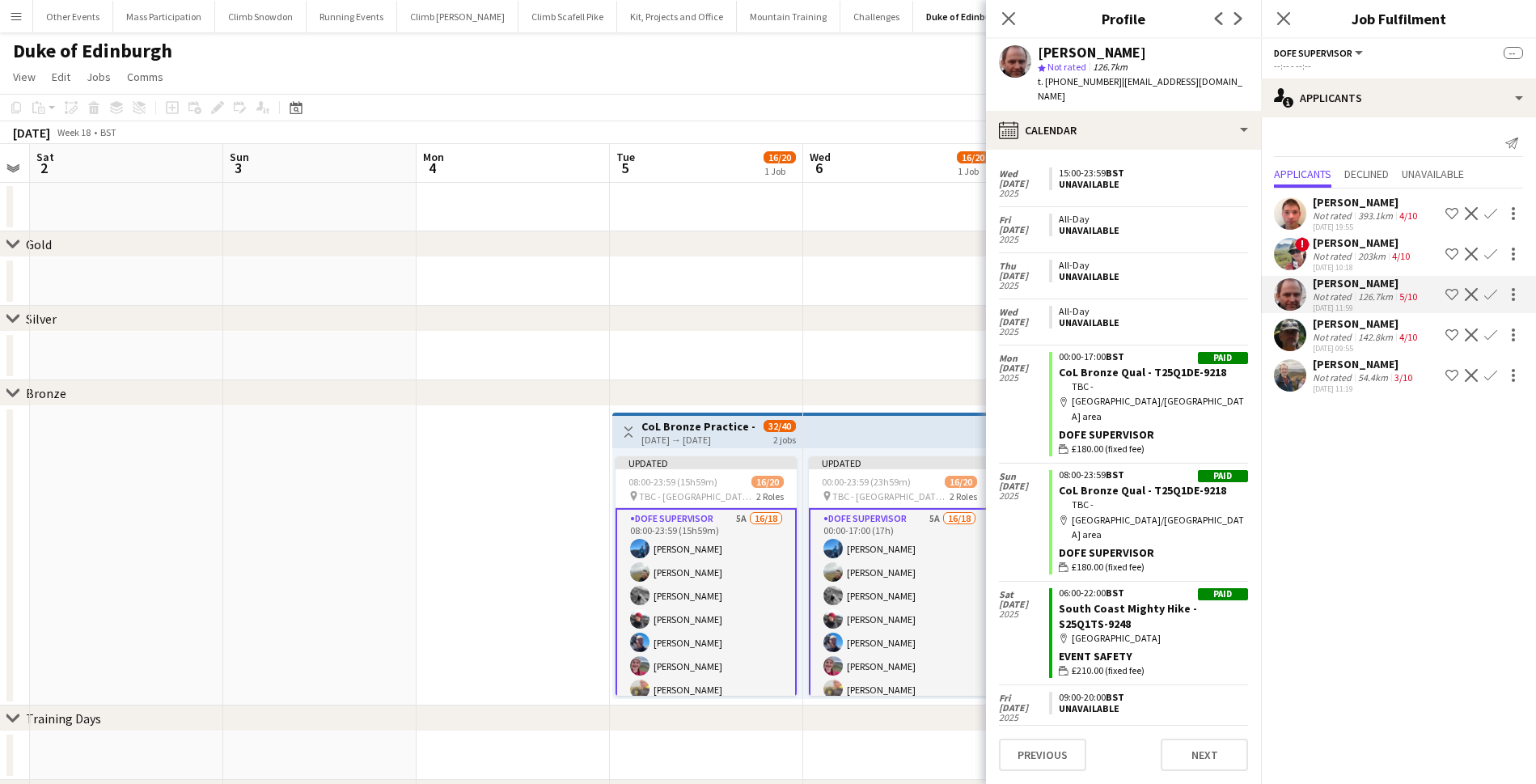
scroll to position [1643, 0]
click at [1493, 293] on app-icon "Confirm" at bounding box center [1491, 294] width 13 height 13
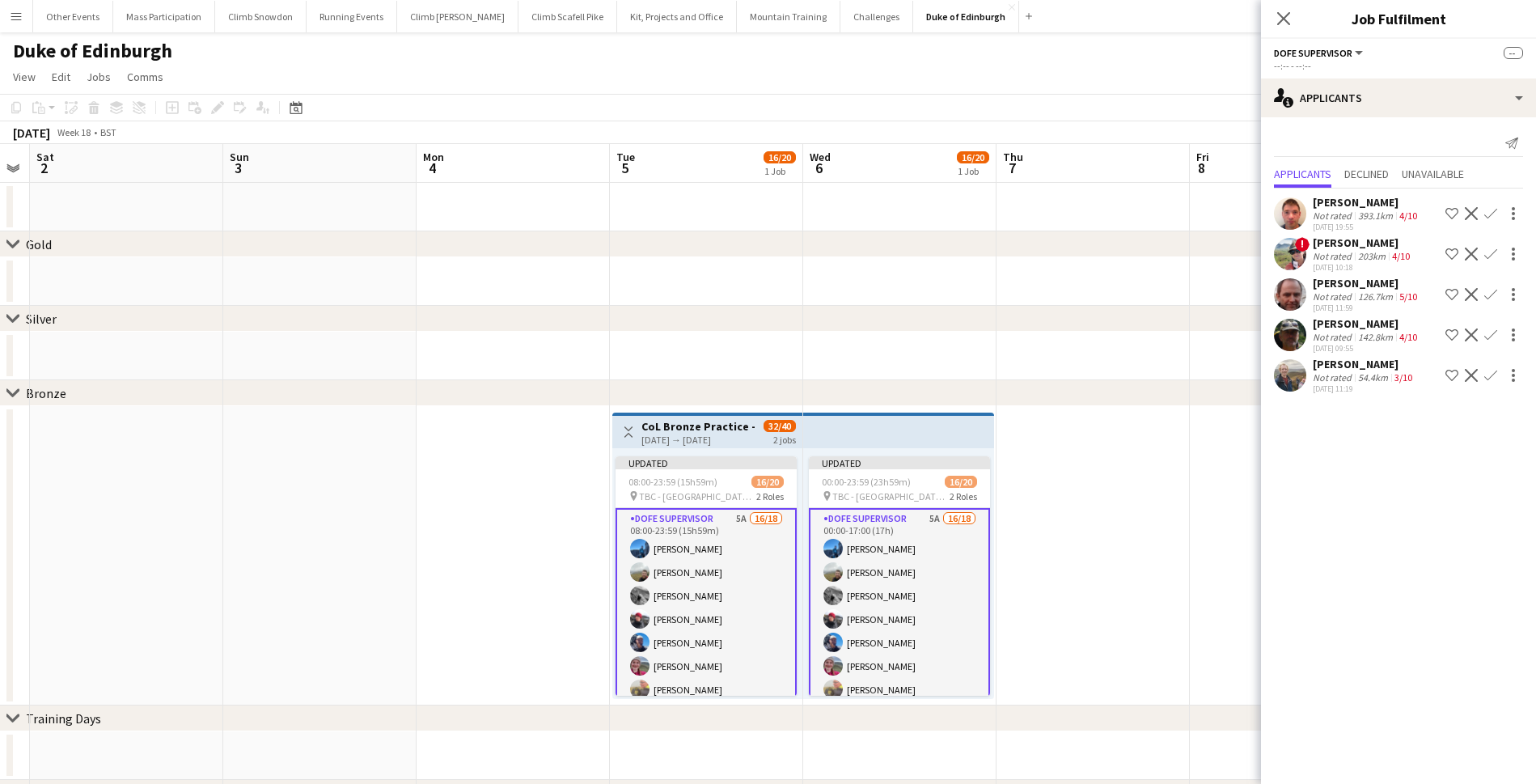
click at [1492, 294] on app-icon "Confirm" at bounding box center [1491, 294] width 13 height 13
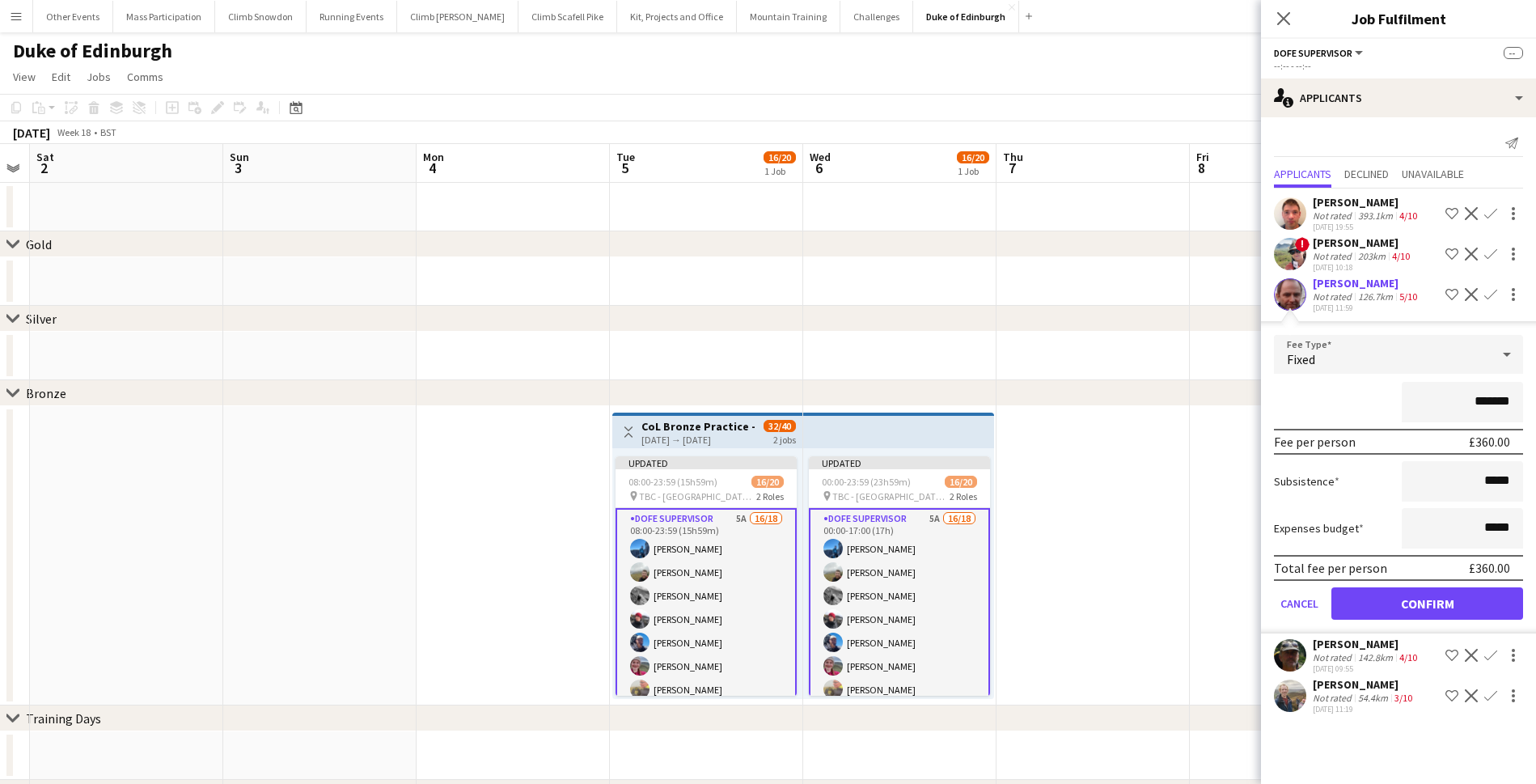
click at [1434, 600] on button "Confirm" at bounding box center [1427, 603] width 191 height 32
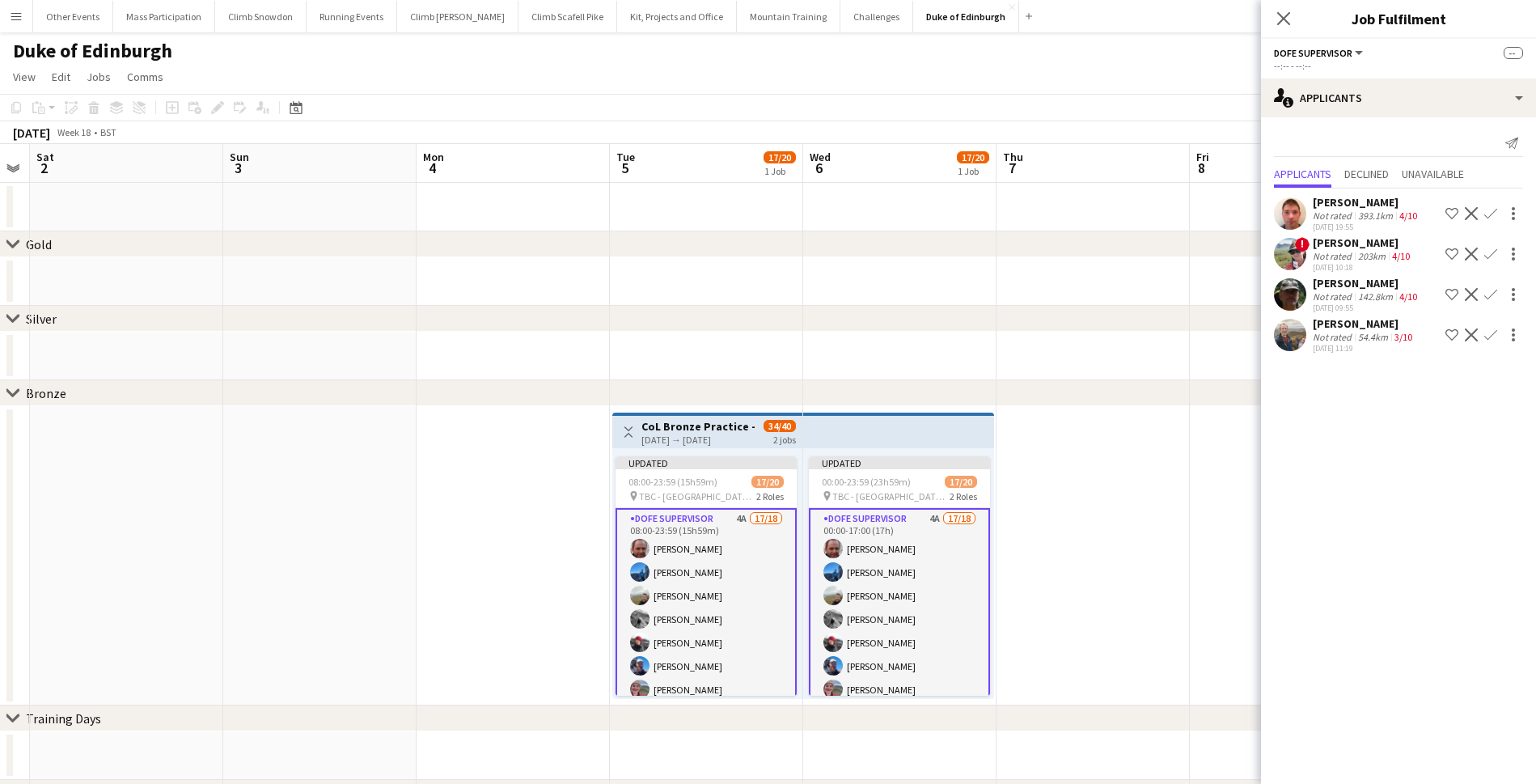
click at [1347, 259] on div "Not rated" at bounding box center [1333, 255] width 42 height 12
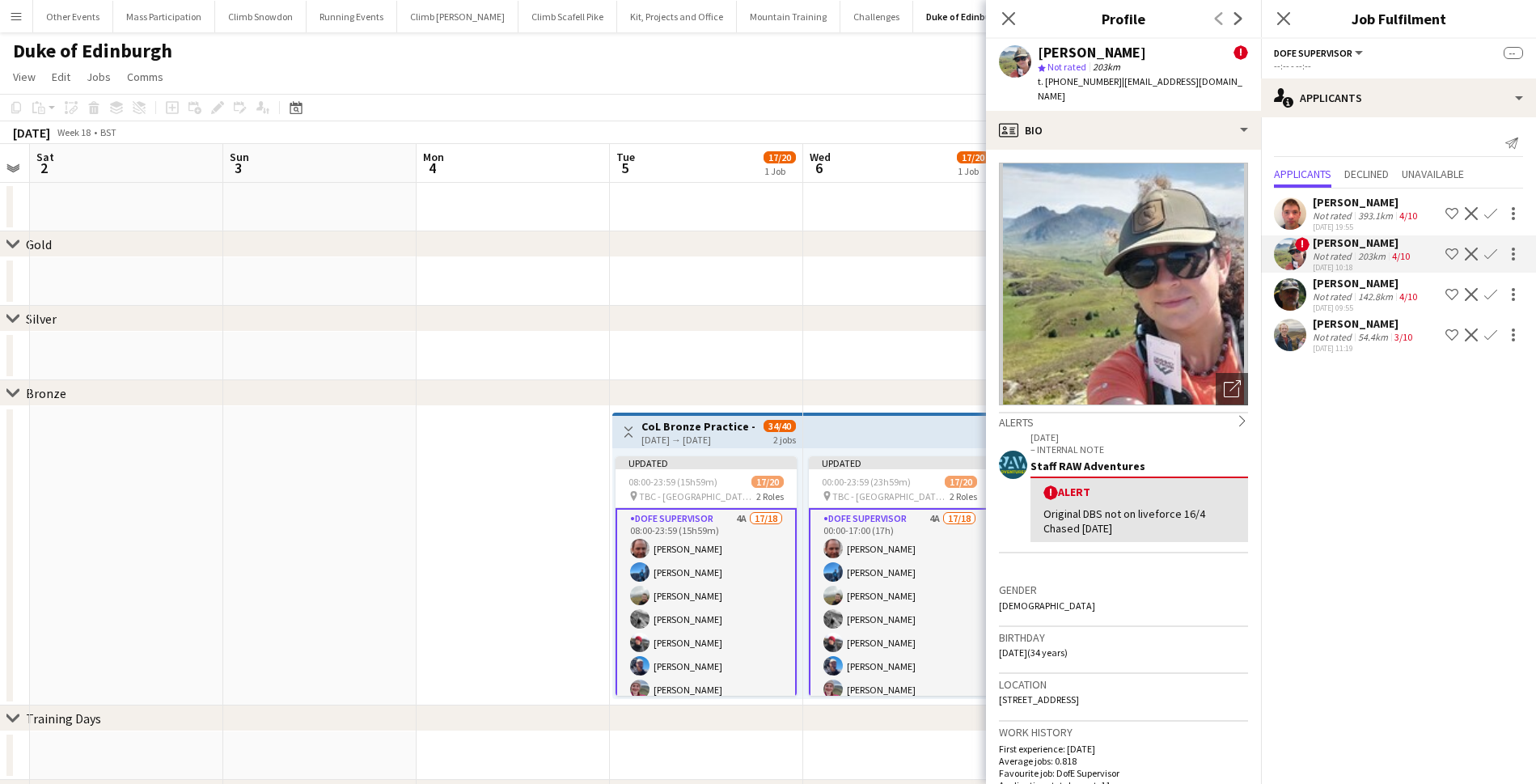
click at [535, 586] on app-date-cell at bounding box center [512, 556] width 193 height 300
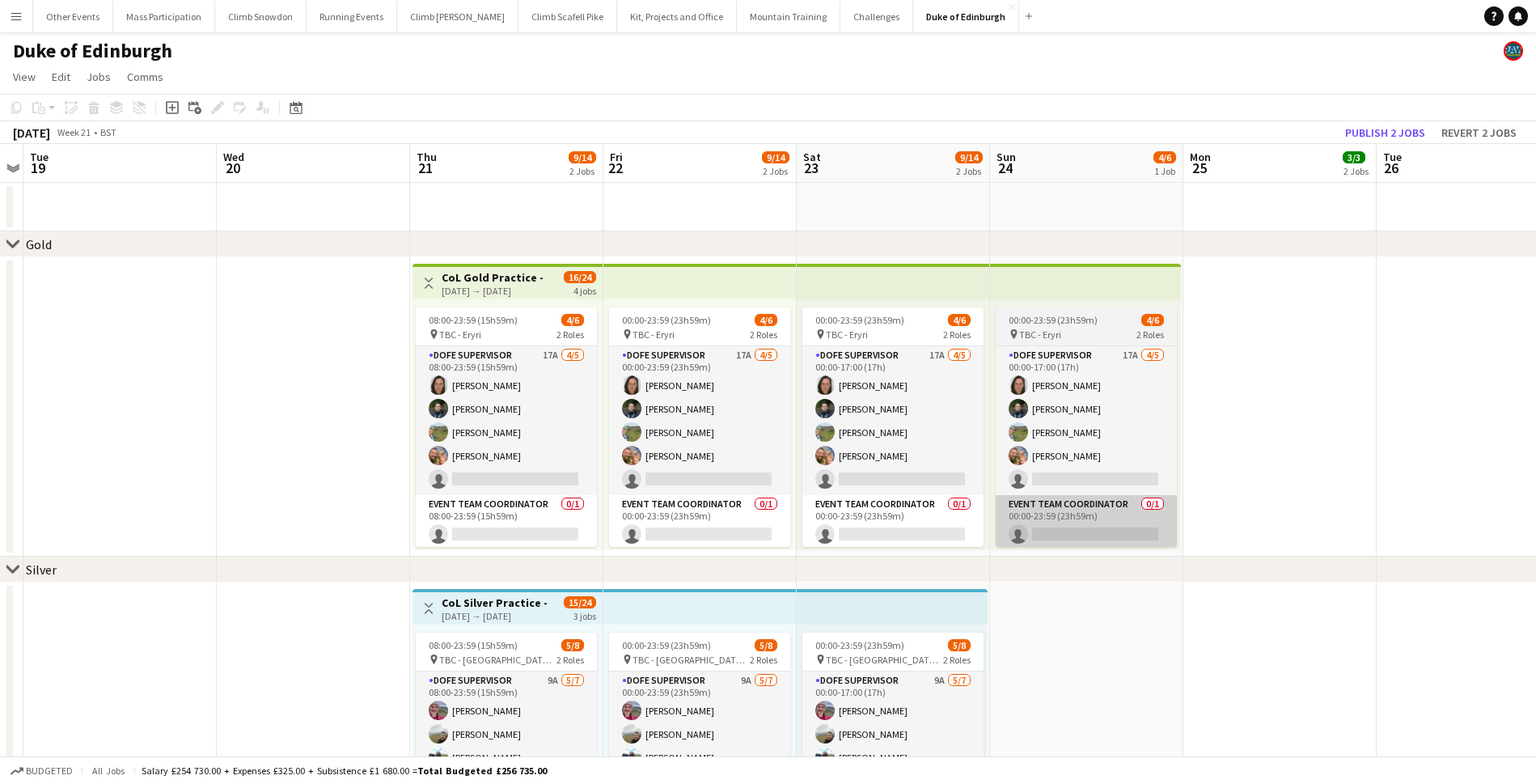
scroll to position [0, 559]
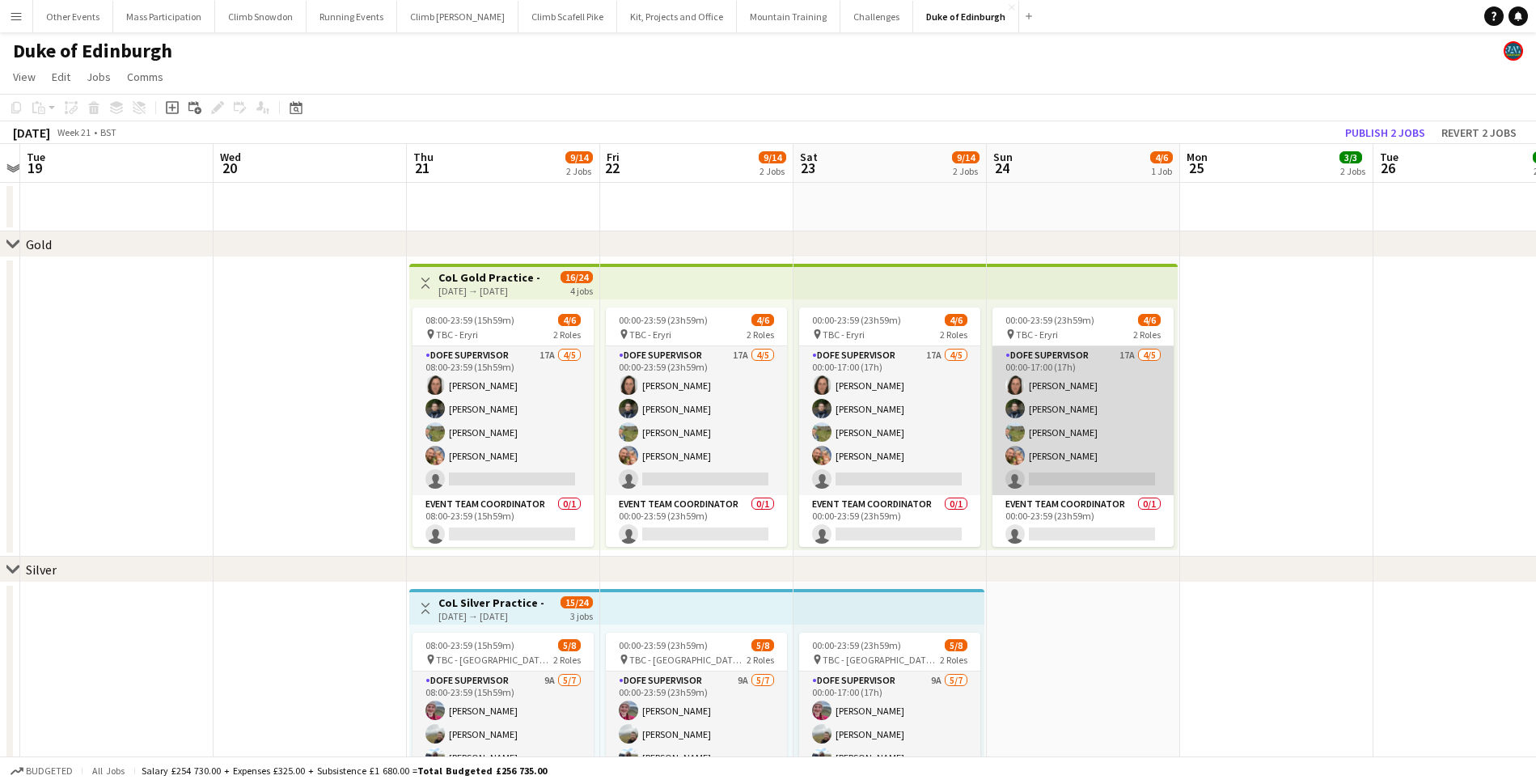
click at [1064, 448] on app-card-role "DofE Supervisor 17A [DATE] 00:00-17:00 (17h) [PERSON_NAME] [PERSON_NAME] [PERSO…" at bounding box center [1083, 420] width 181 height 149
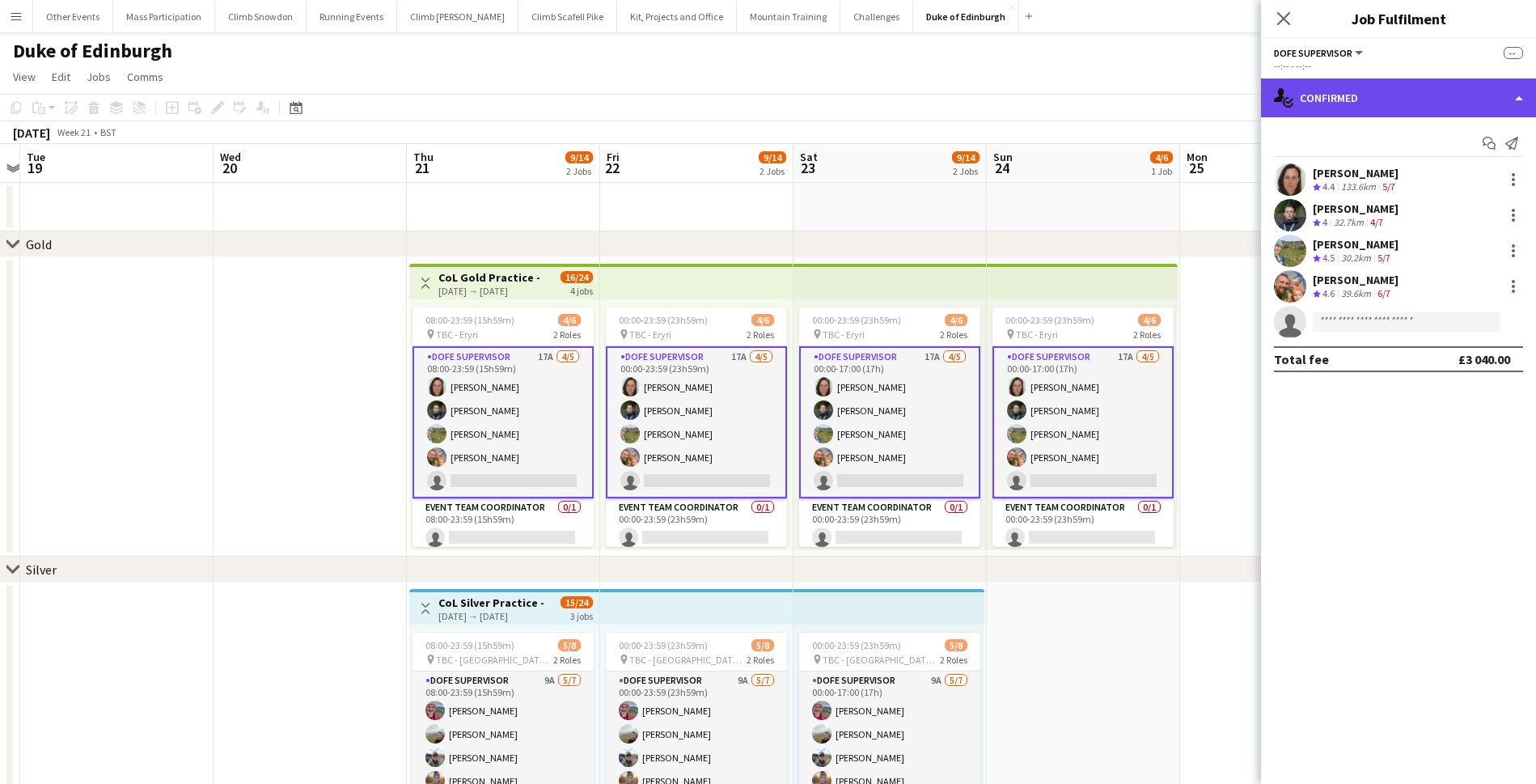
click at [1373, 113] on div "single-neutral-actions-check-2 Confirmed" at bounding box center [1398, 98] width 275 height 39
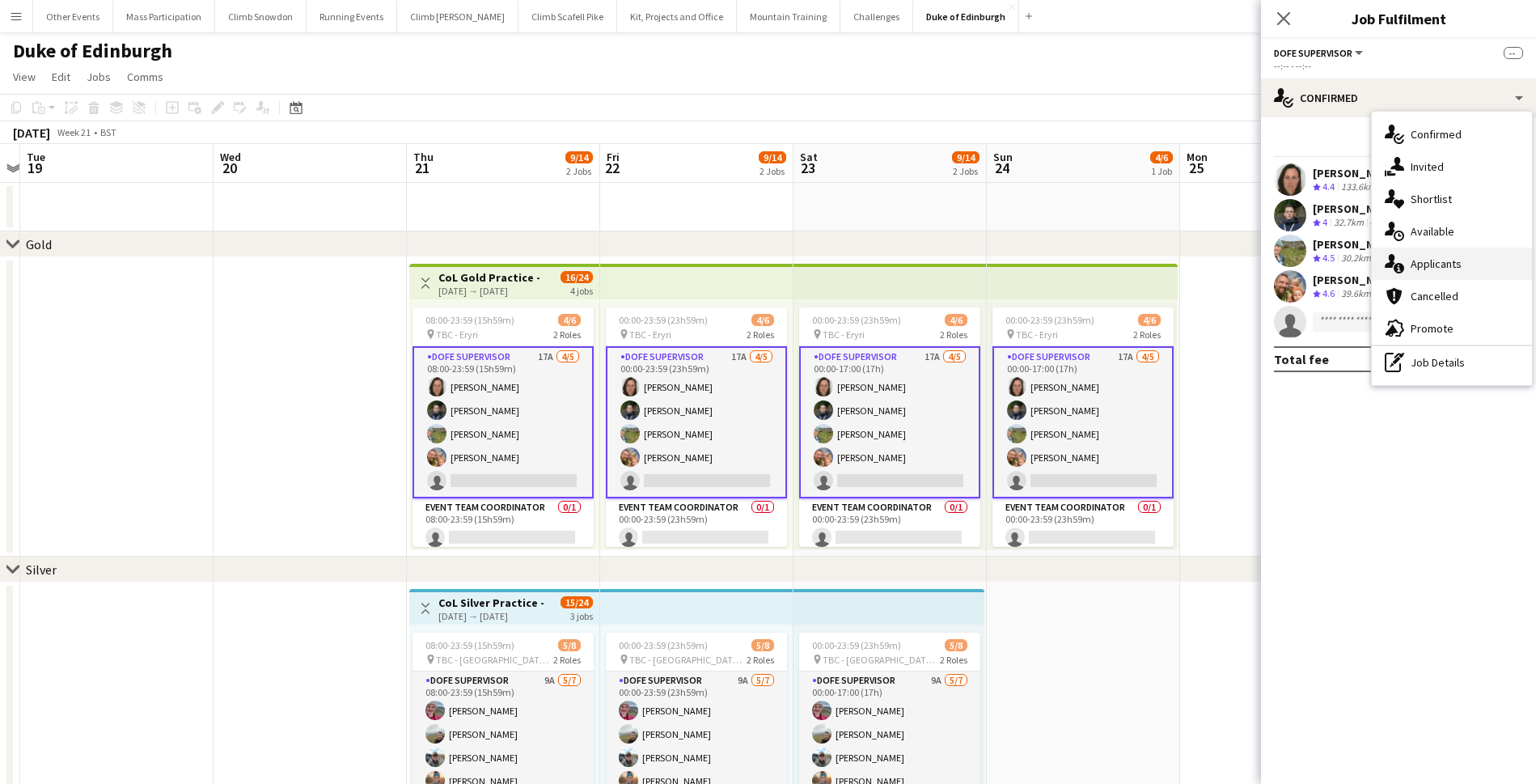
click at [1408, 260] on div "single-neutral-actions-information Applicants" at bounding box center [1451, 263] width 160 height 32
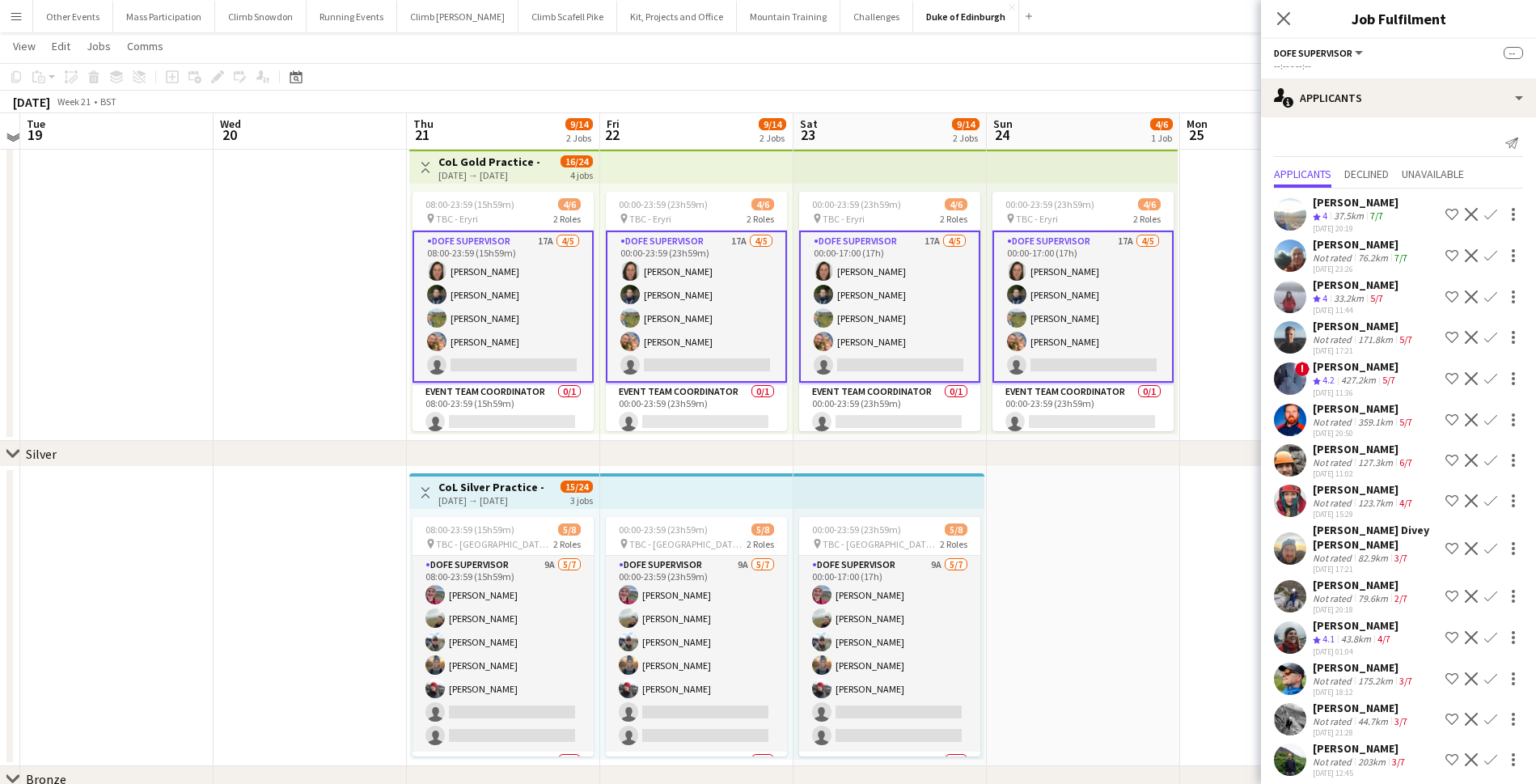
scroll to position [119, 0]
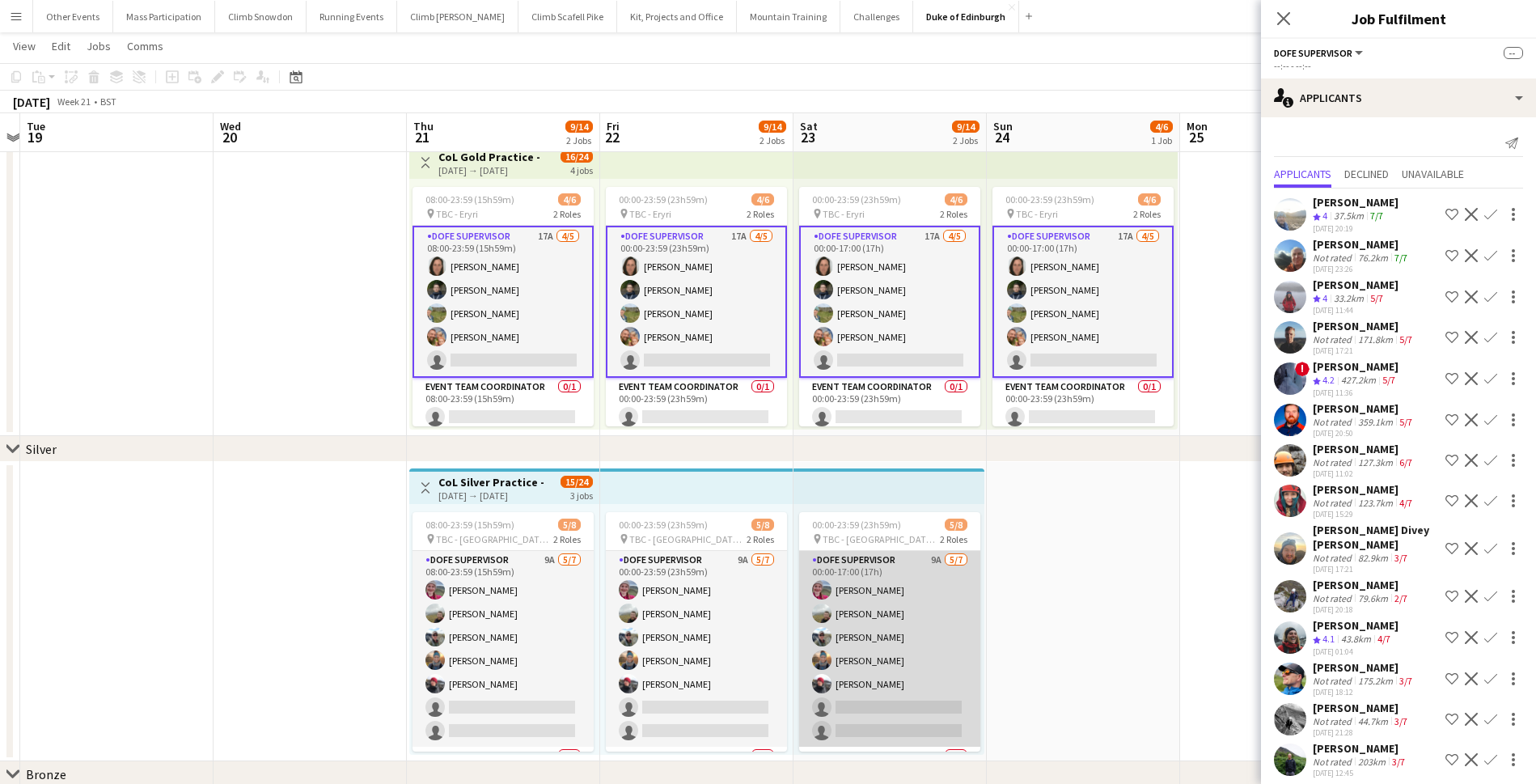
click at [893, 683] on app-card-role "DofE Supervisor 9A [DATE] 00:00-17:00 (17h) [PERSON_NAME] [PERSON_NAME] [PERSON…" at bounding box center [890, 649] width 181 height 196
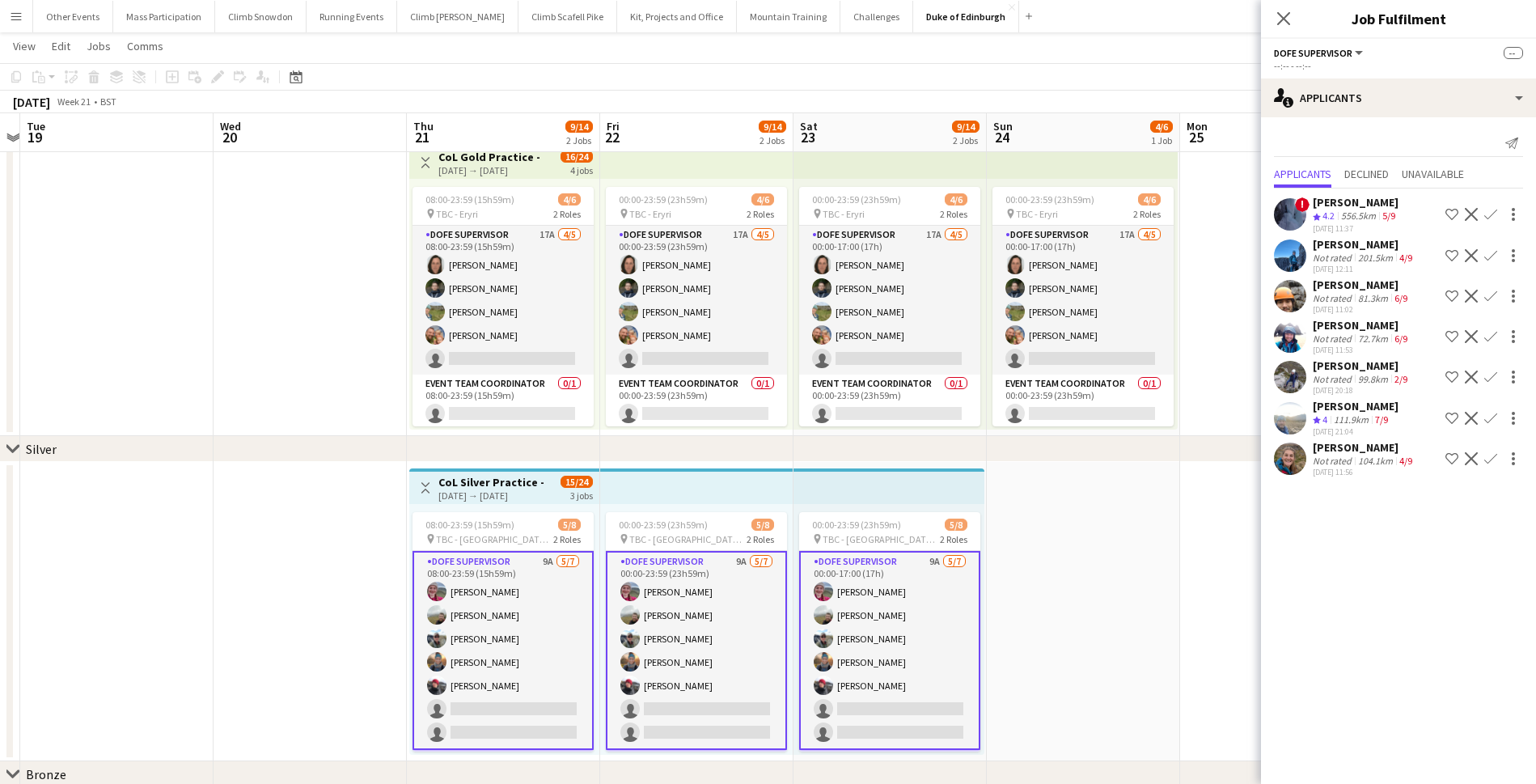
click at [1358, 252] on div "201.5km" at bounding box center [1375, 257] width 42 height 12
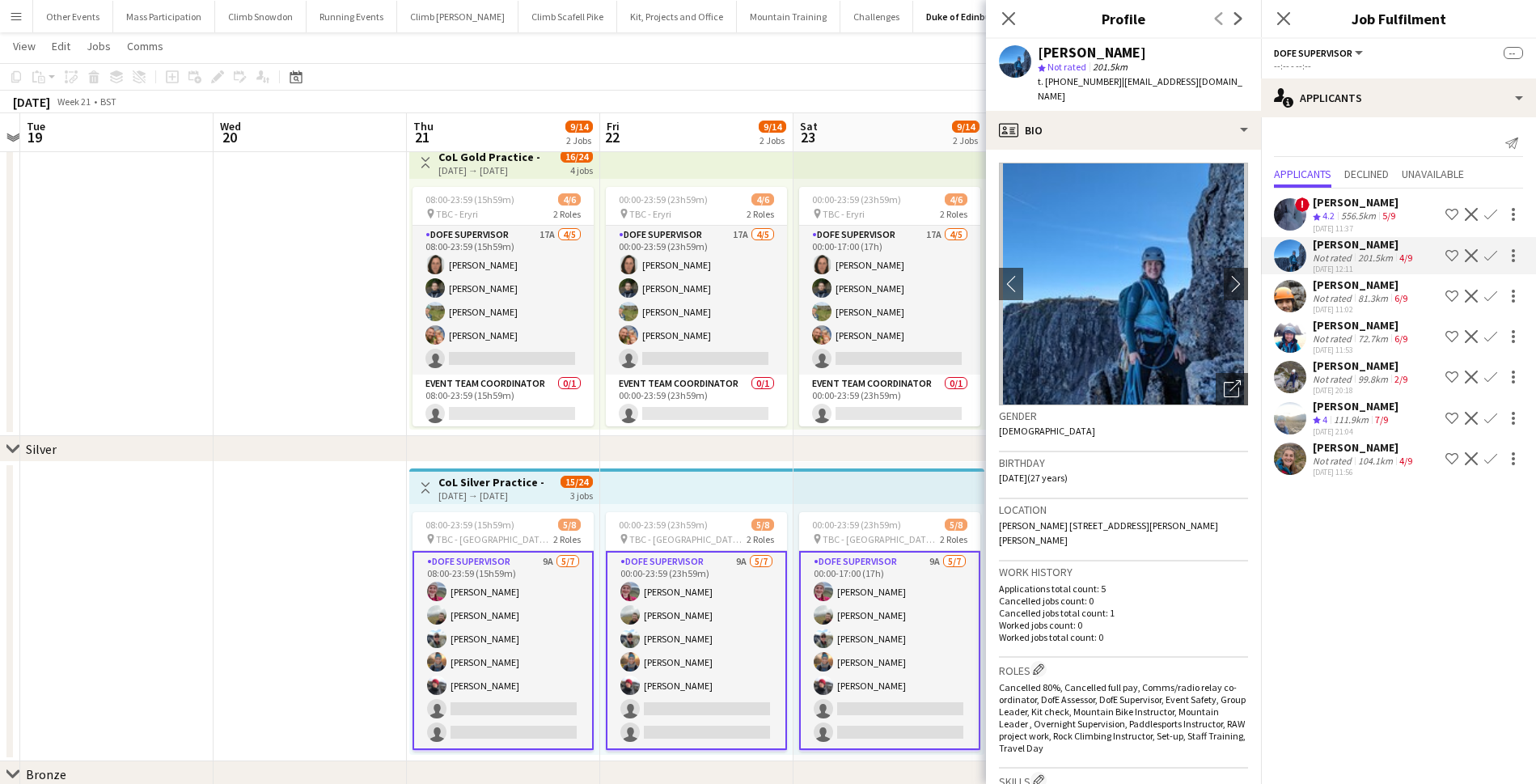
click at [1352, 363] on div "[PERSON_NAME]" at bounding box center [1362, 365] width 98 height 15
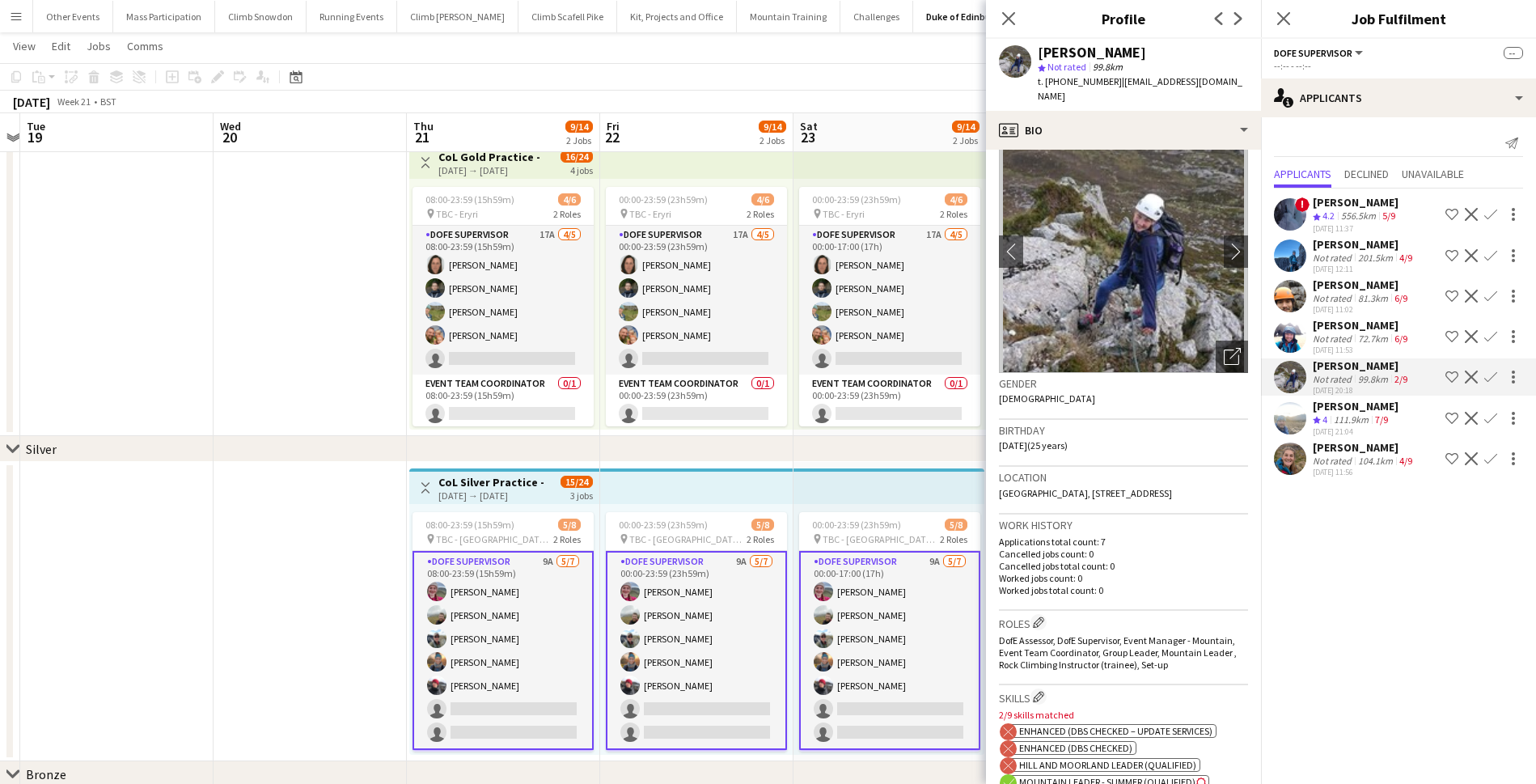
scroll to position [19, 0]
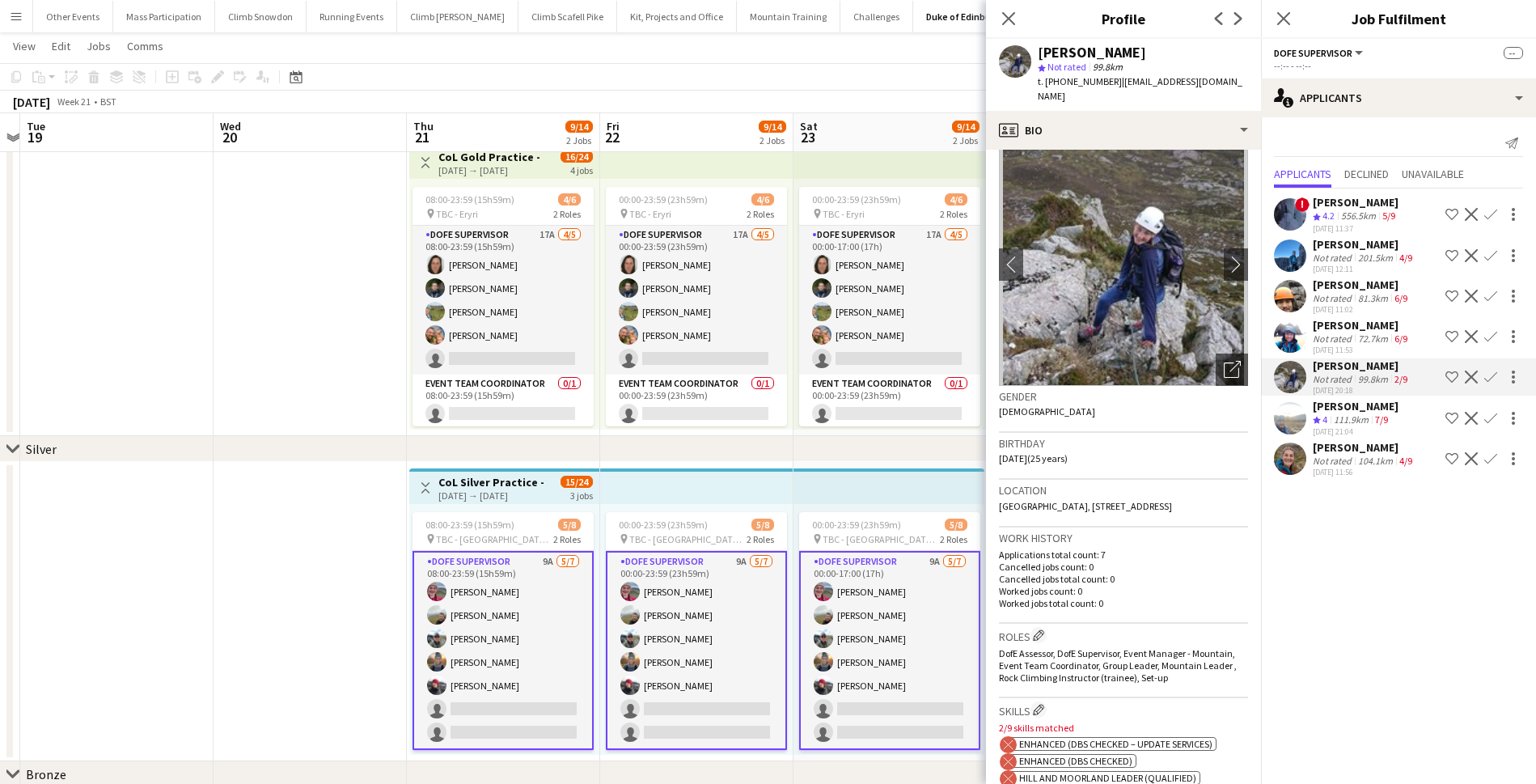
click at [1334, 455] on div "Not rated" at bounding box center [1333, 460] width 42 height 12
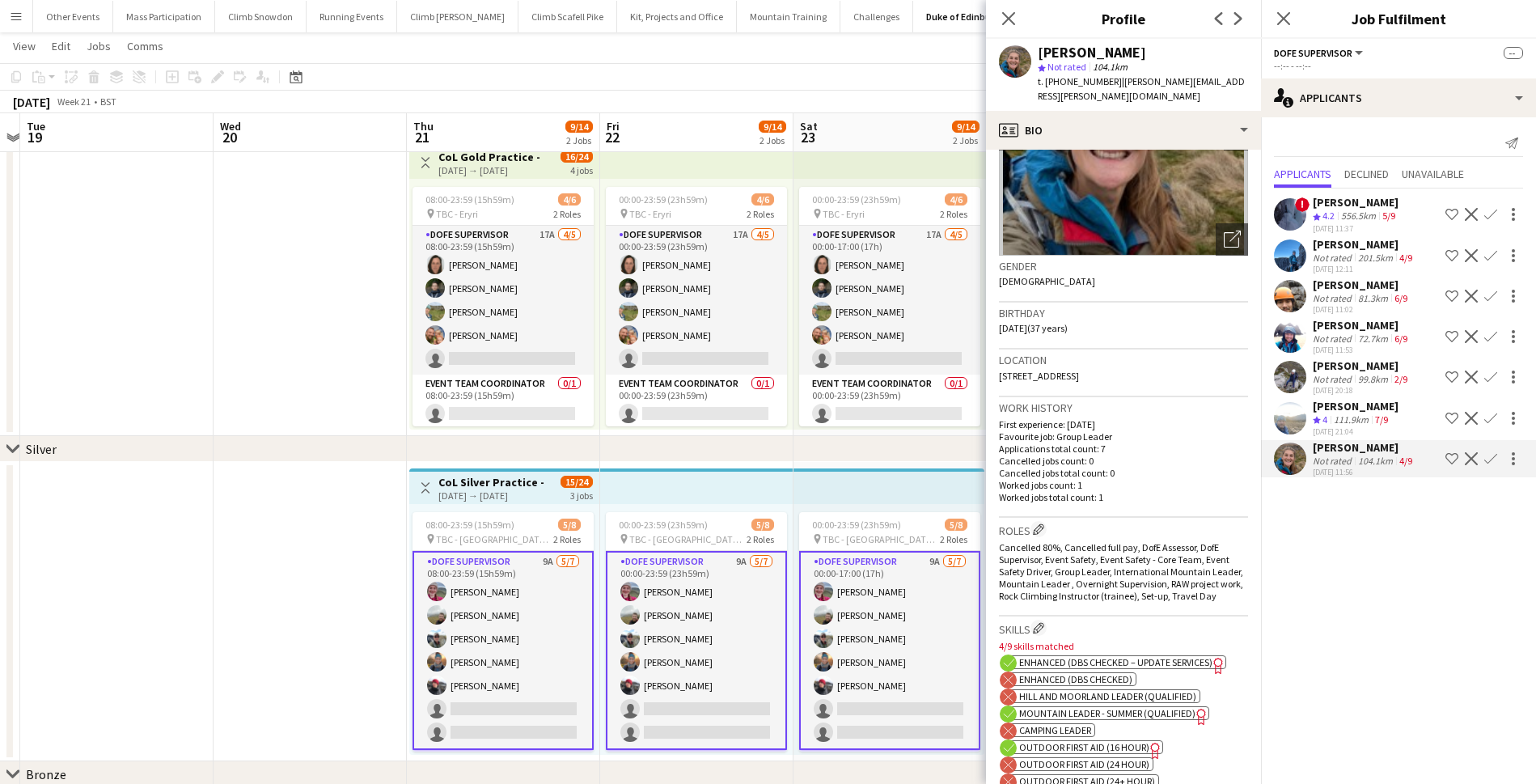
scroll to position [158, 0]
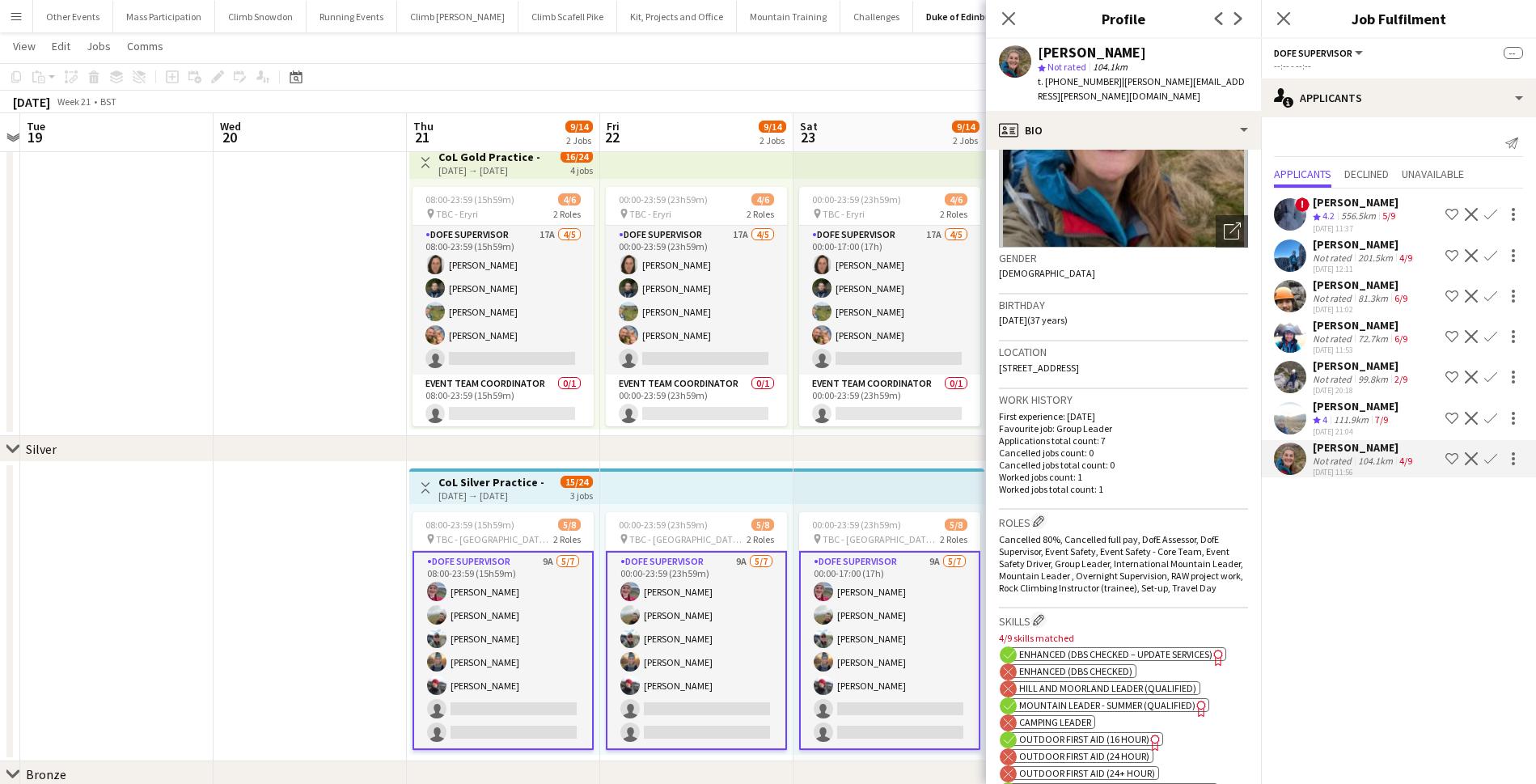
click at [1343, 373] on div "Not rated" at bounding box center [1333, 378] width 42 height 12
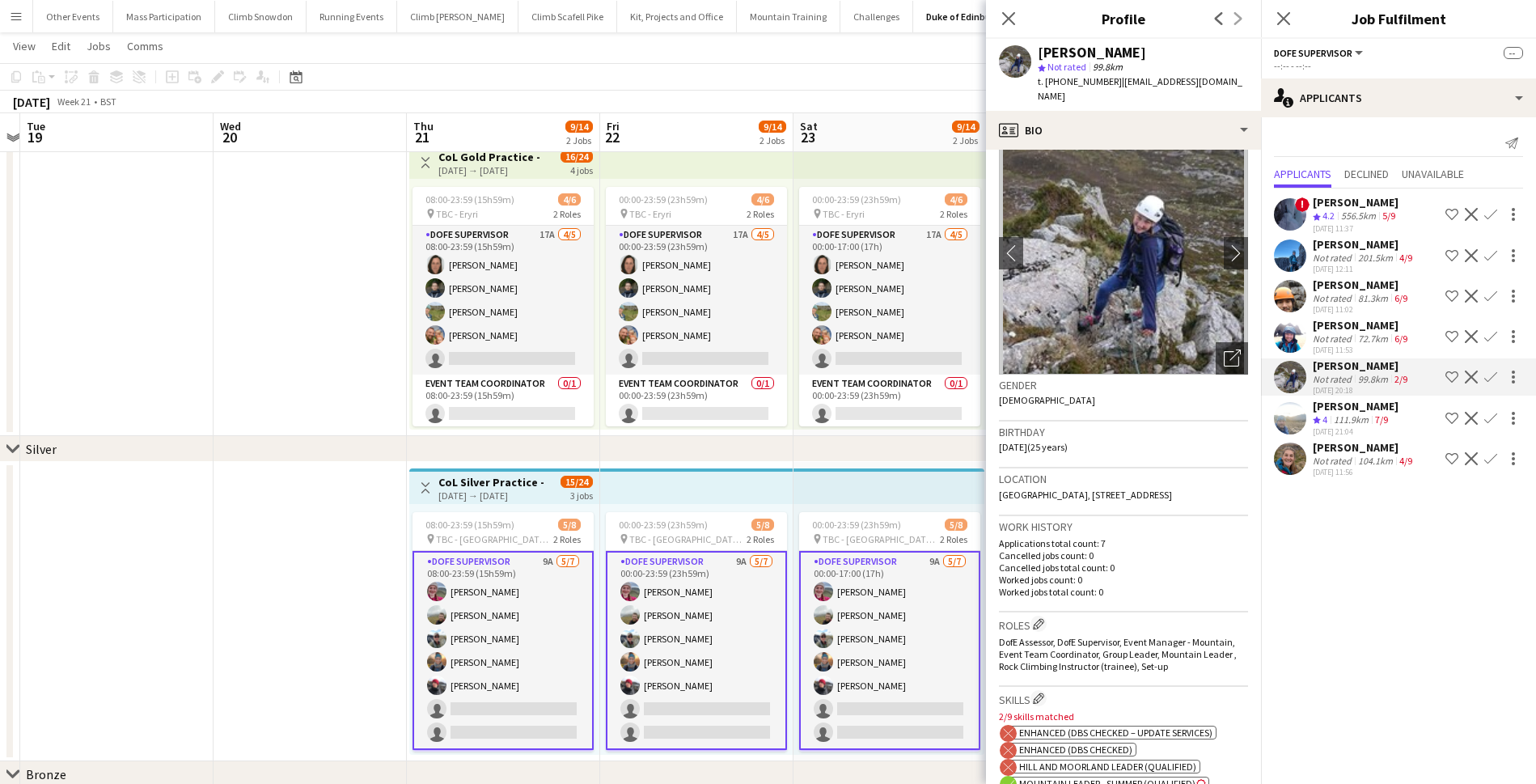
scroll to position [33, 0]
click at [1228, 242] on app-icon "chevron-right" at bounding box center [1235, 251] width 25 height 17
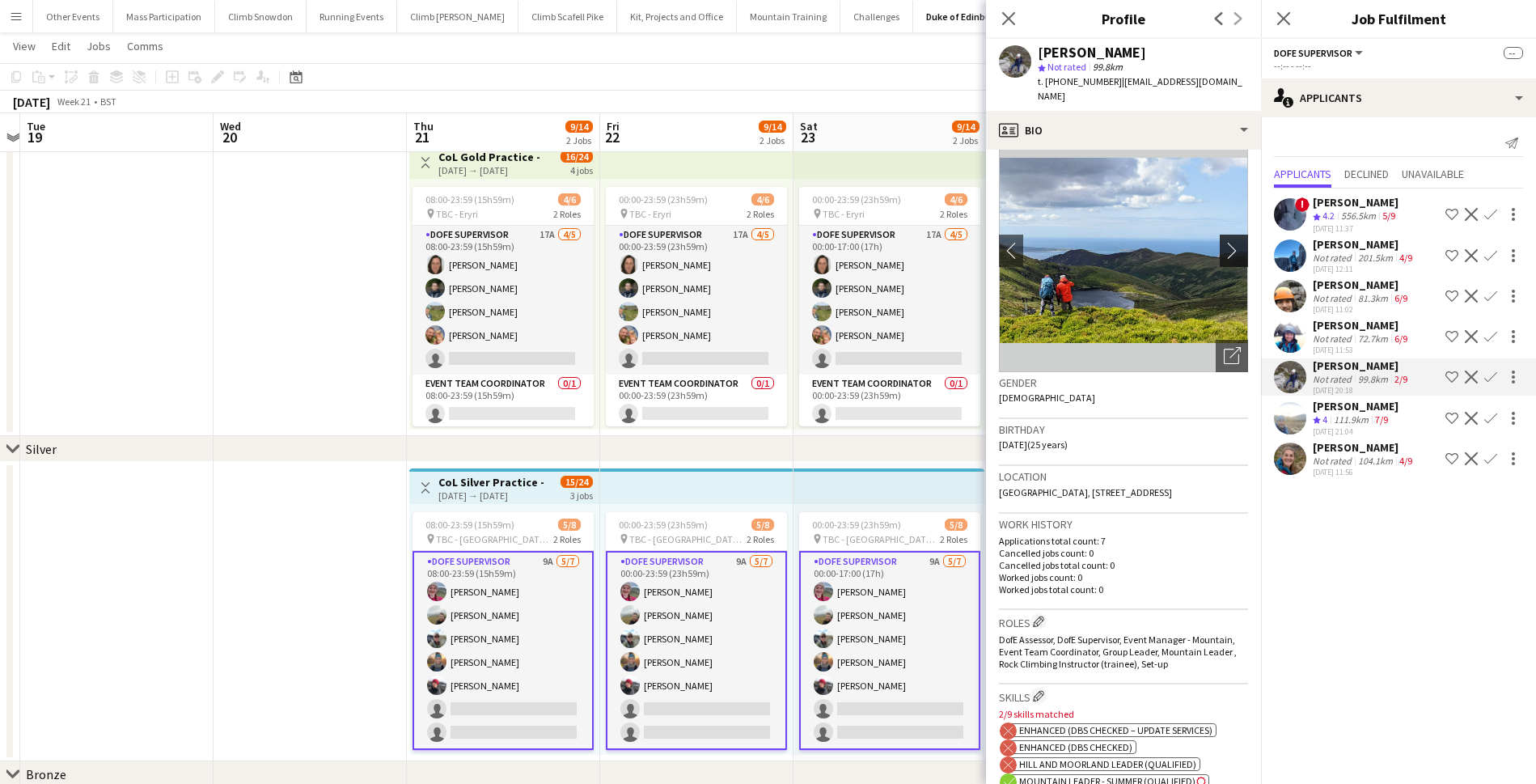
click at [1223, 242] on app-icon "chevron-right" at bounding box center [1235, 251] width 25 height 17
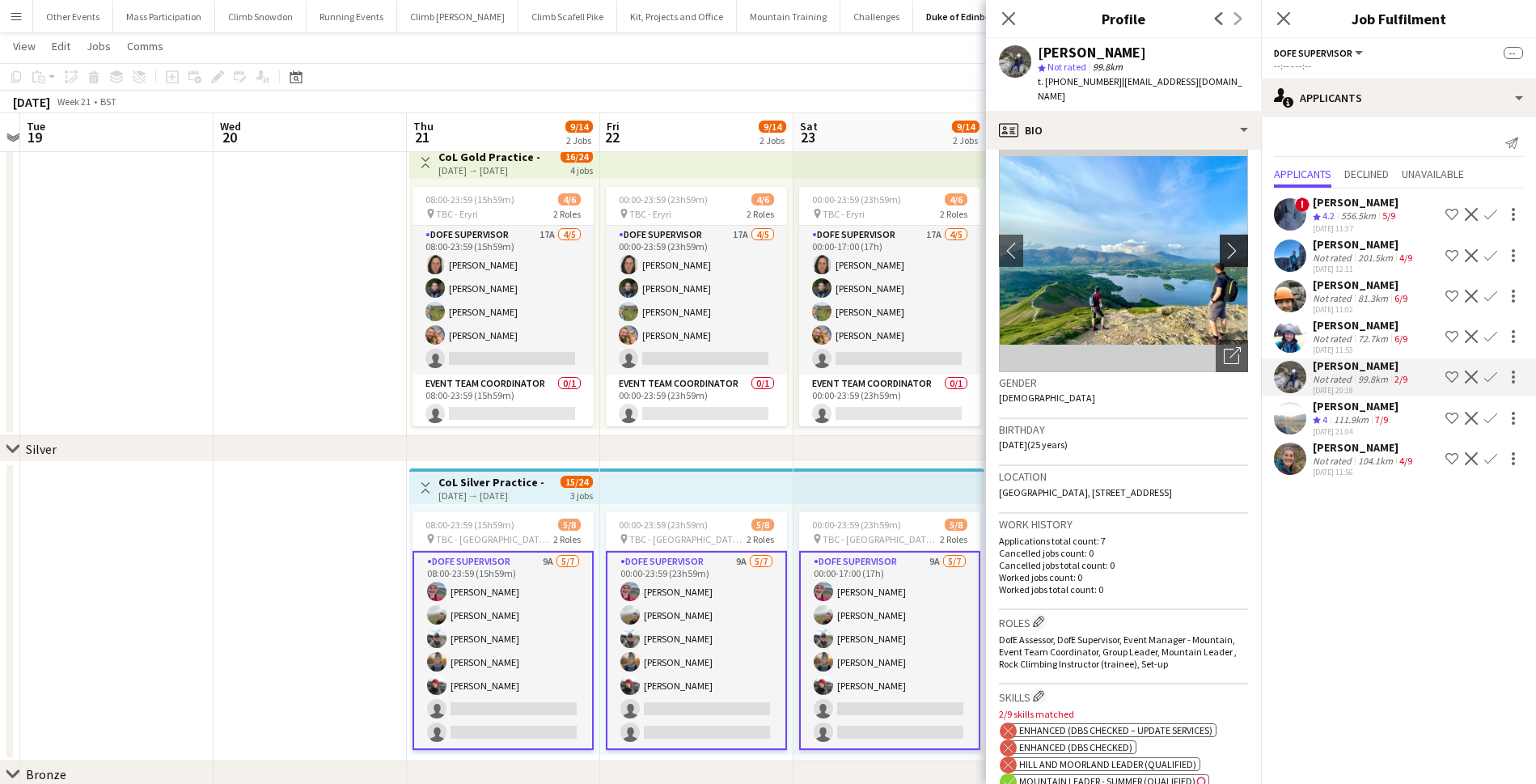
click at [1223, 242] on app-icon "chevron-right" at bounding box center [1235, 251] width 25 height 17
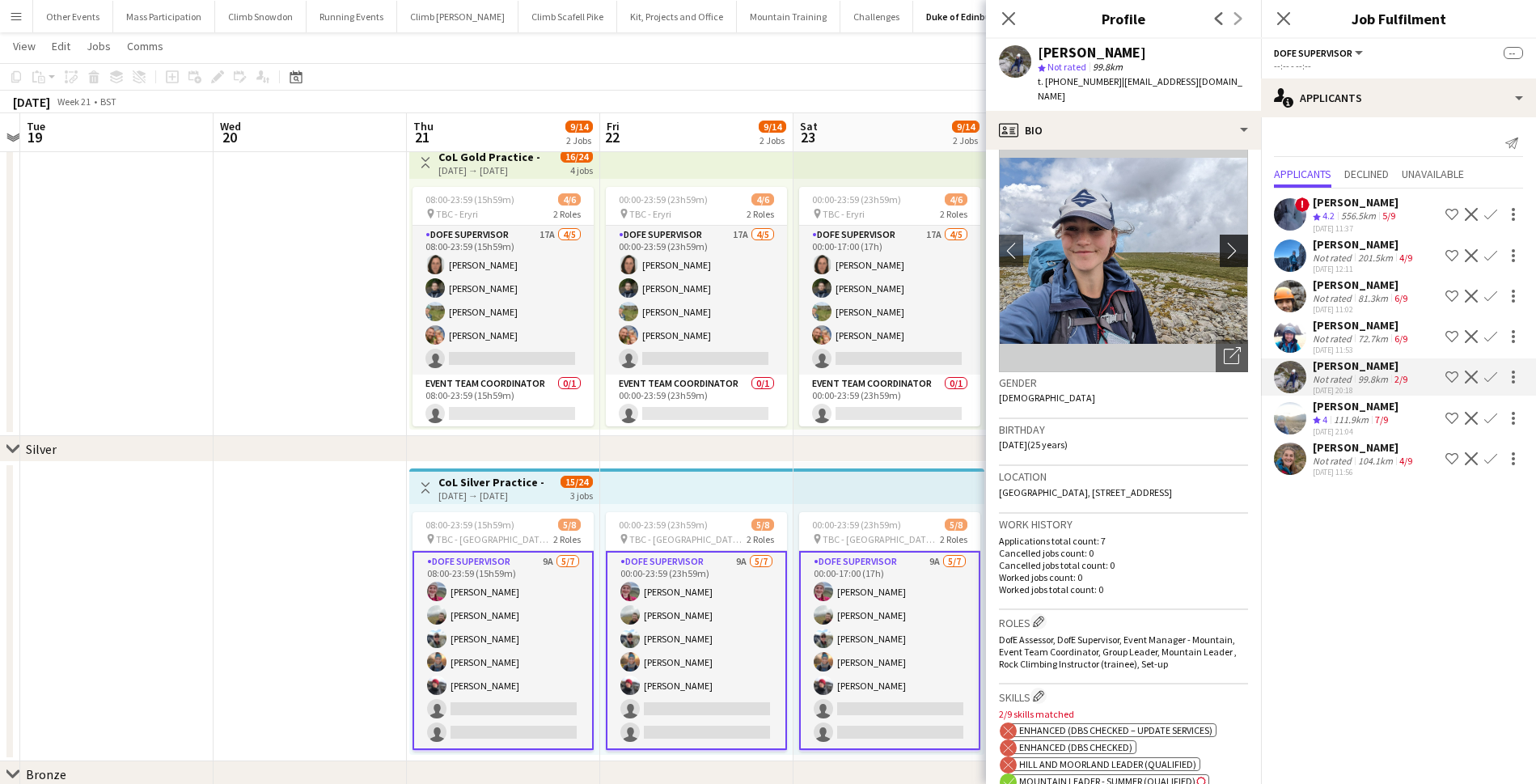
click at [1223, 242] on app-icon "chevron-right" at bounding box center [1235, 251] width 25 height 17
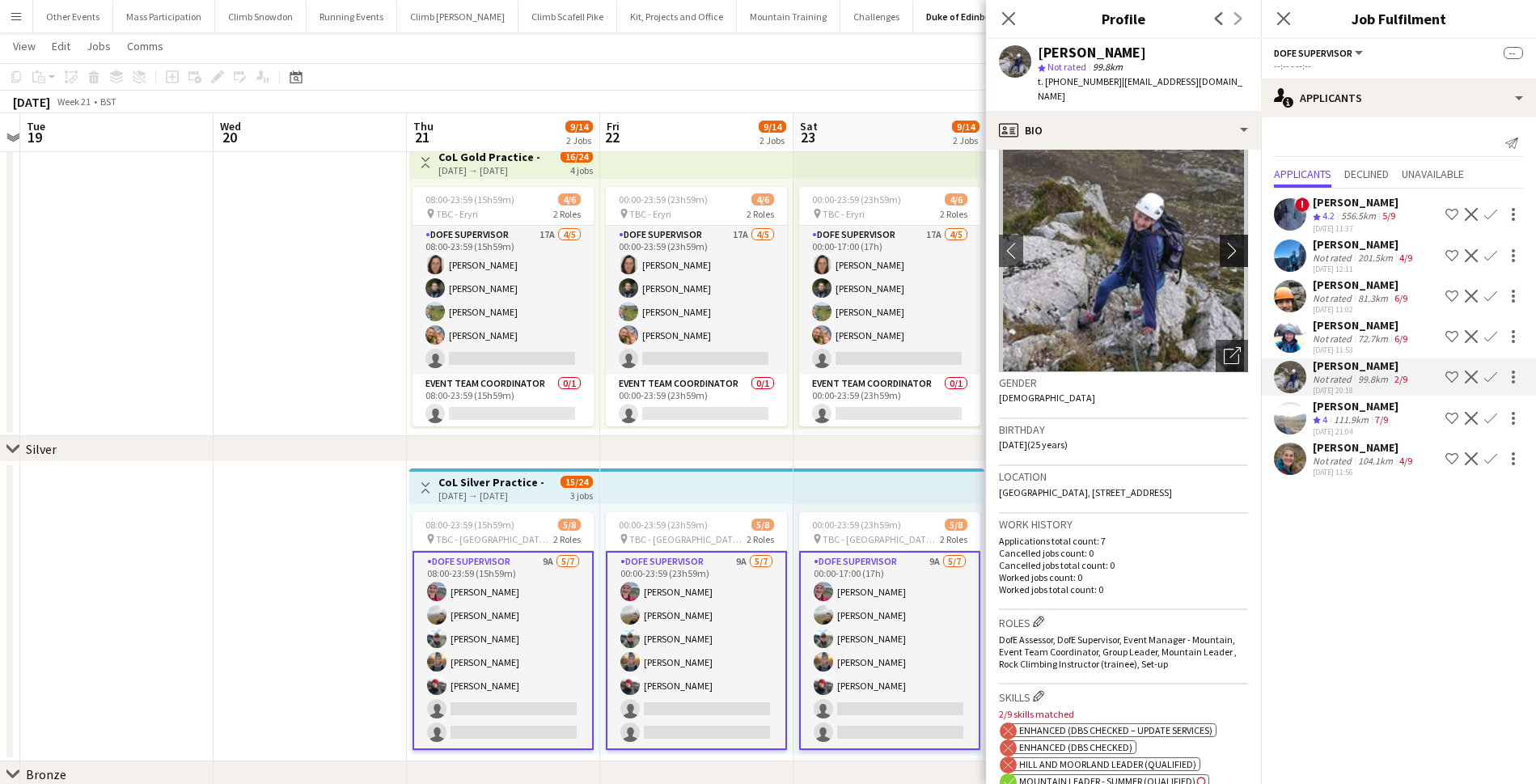
click at [1223, 242] on app-icon "chevron-right" at bounding box center [1235, 251] width 25 height 17
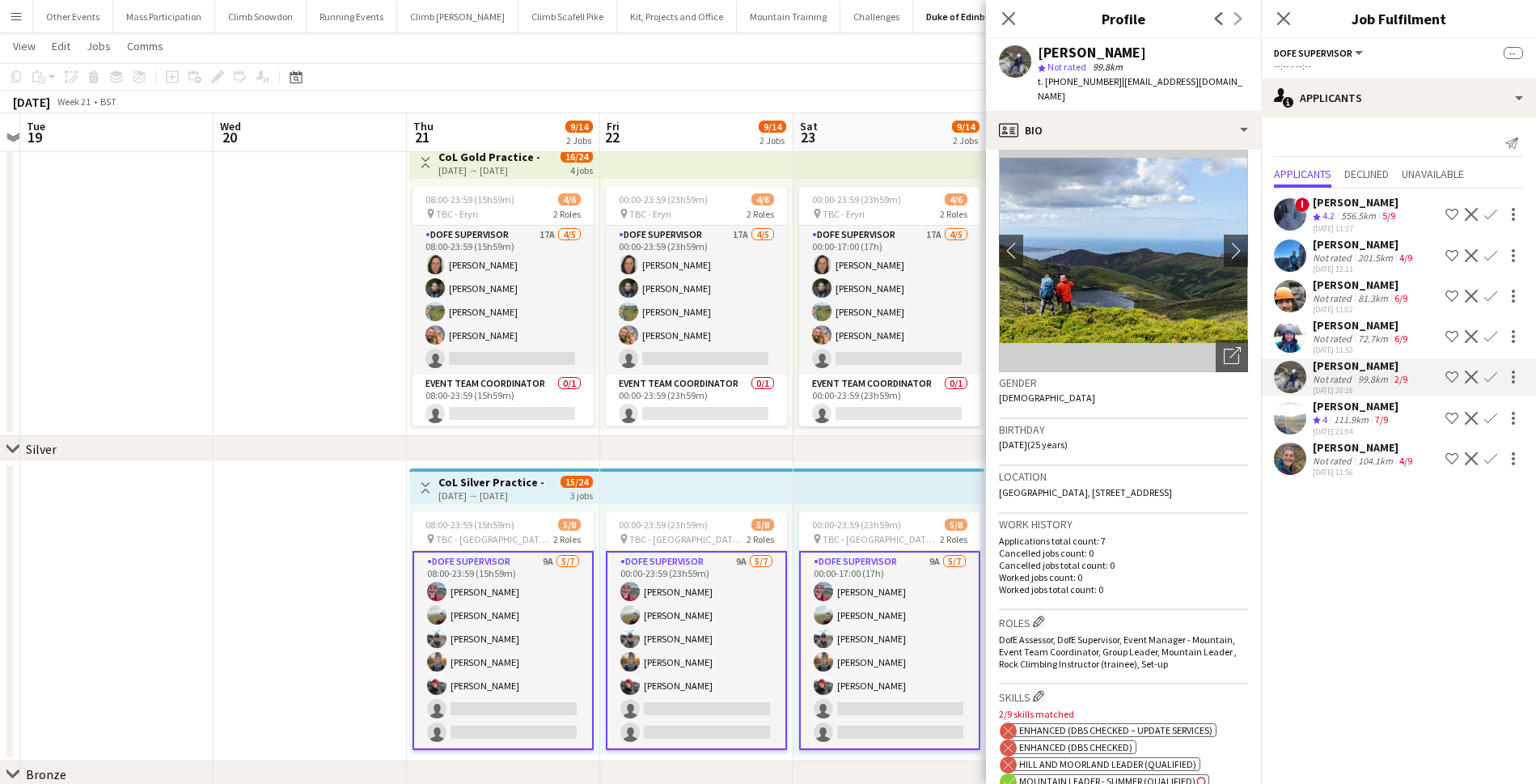
click at [1490, 375] on app-icon "Confirm" at bounding box center [1491, 377] width 13 height 13
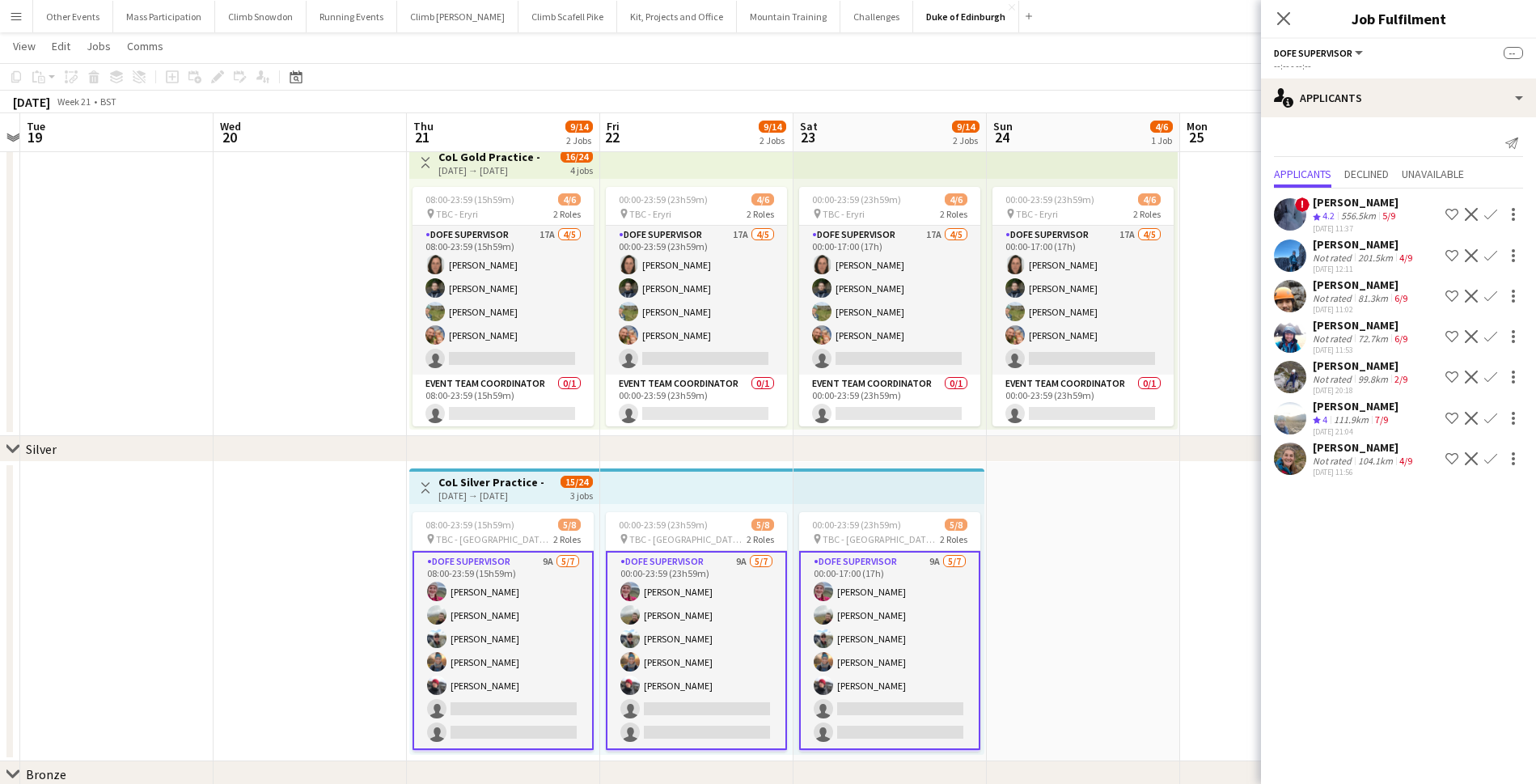
click at [1489, 380] on app-icon "Confirm" at bounding box center [1491, 377] width 13 height 13
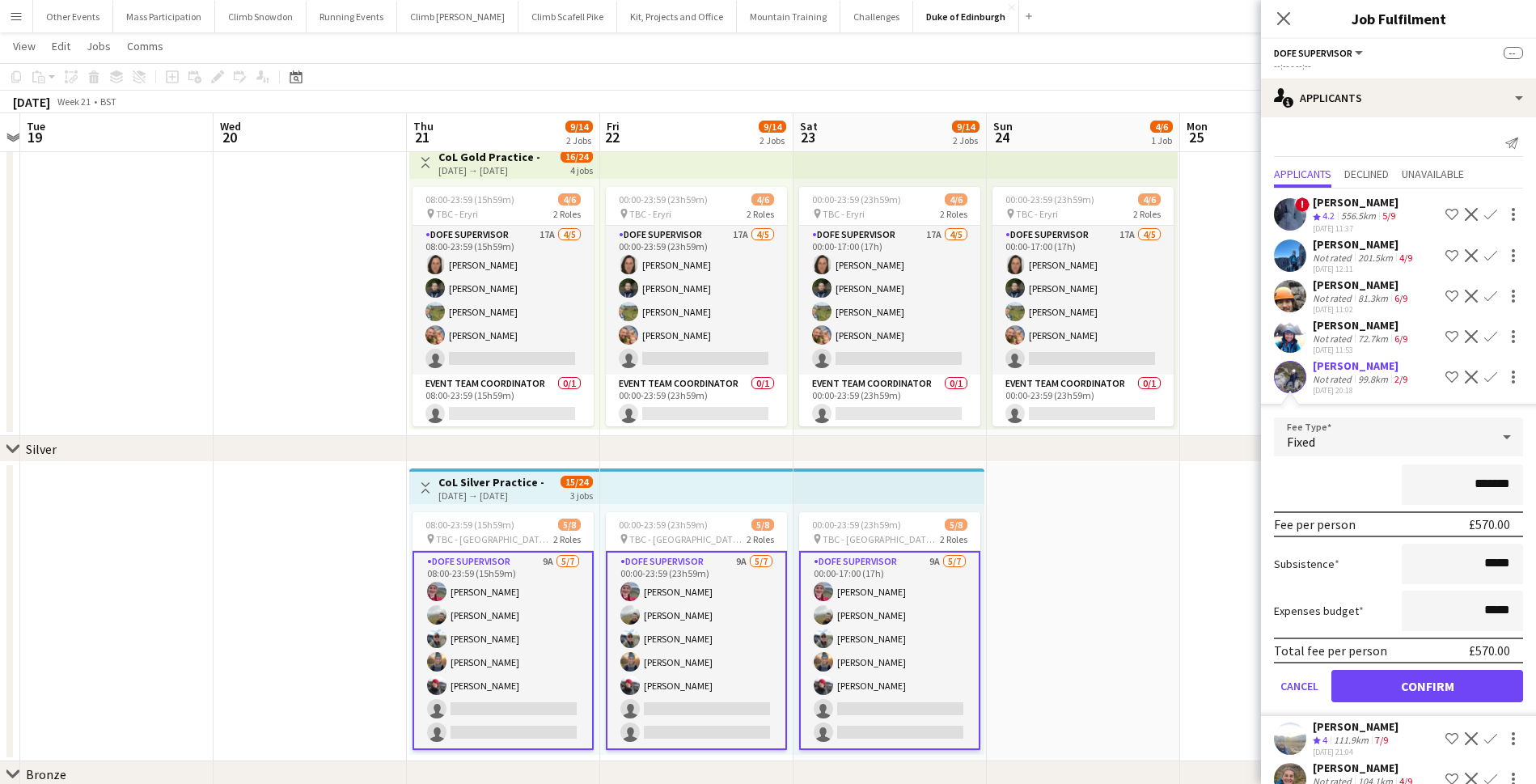
click at [1409, 683] on button "Confirm" at bounding box center [1427, 685] width 191 height 32
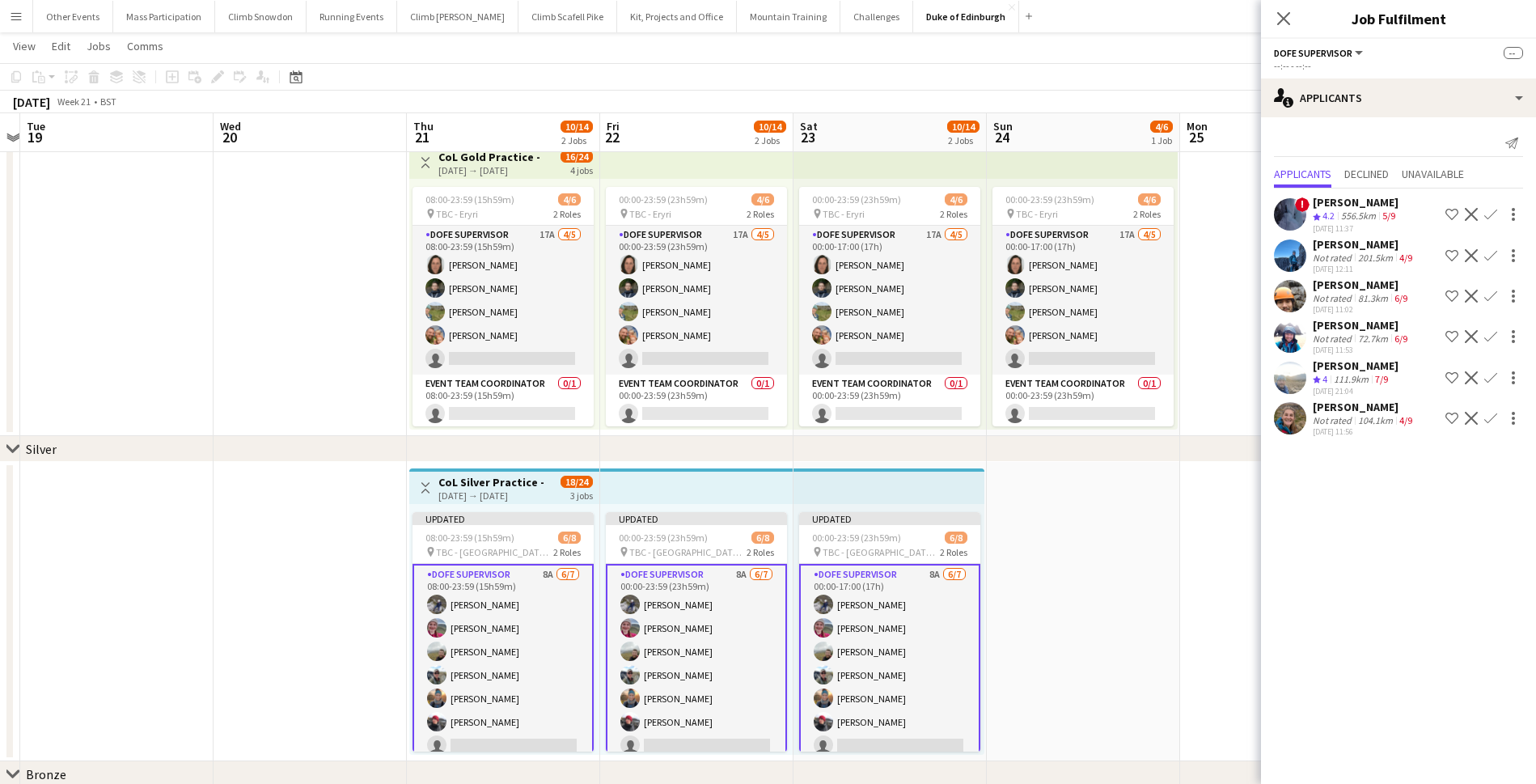
click at [1346, 332] on div "Not rated" at bounding box center [1333, 337] width 42 height 12
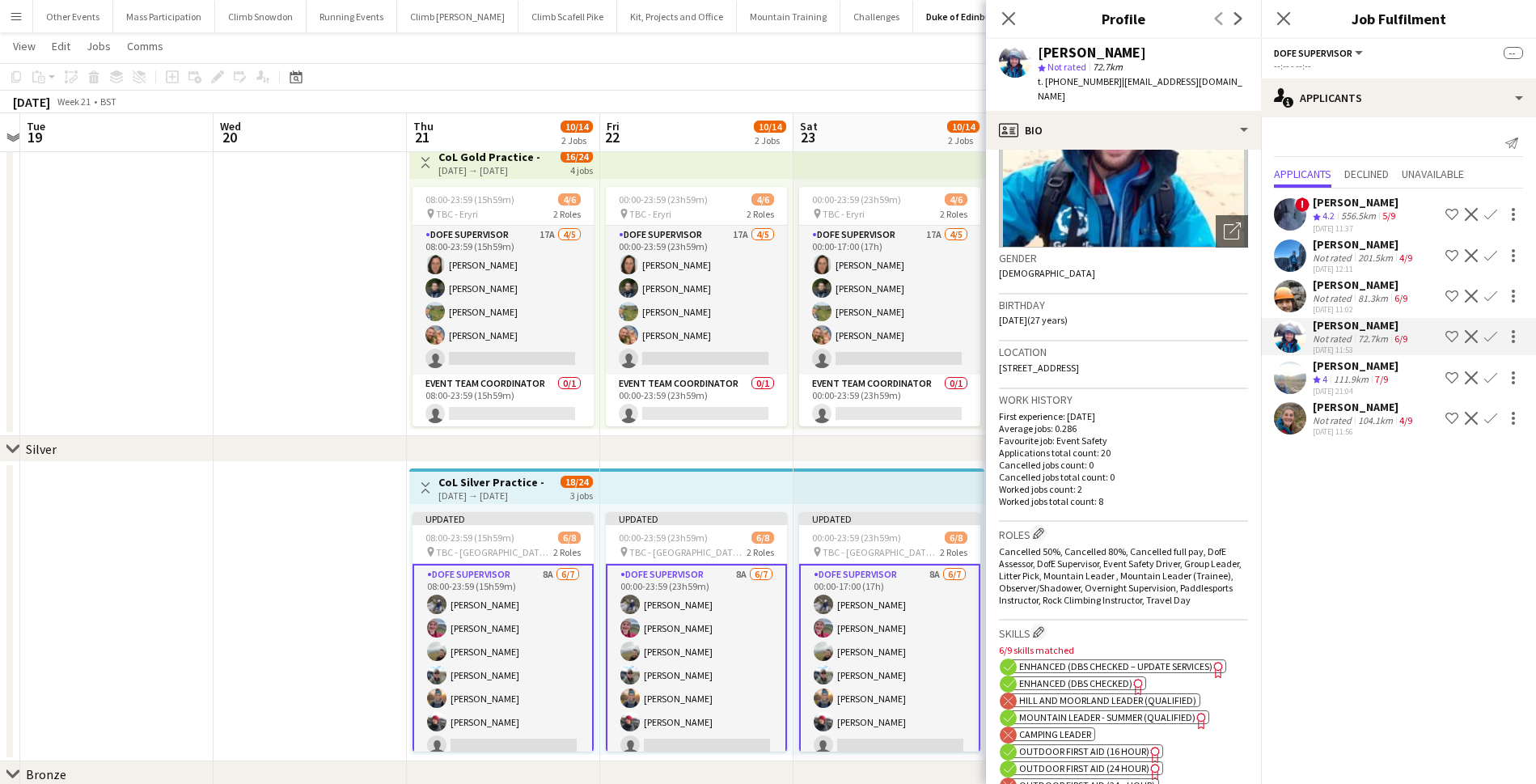
scroll to position [165, 0]
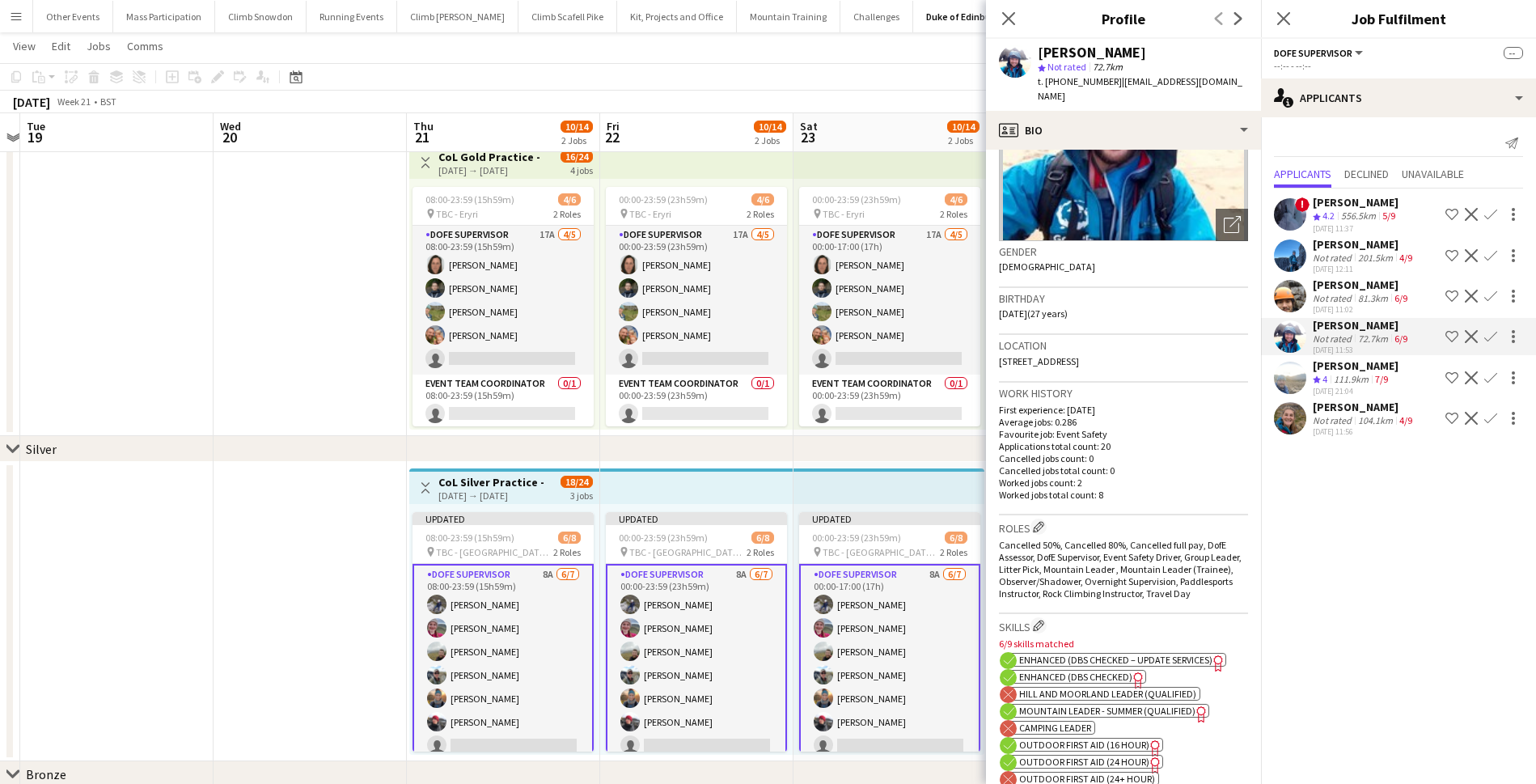
click at [1492, 337] on app-icon "Confirm" at bounding box center [1491, 337] width 13 height 13
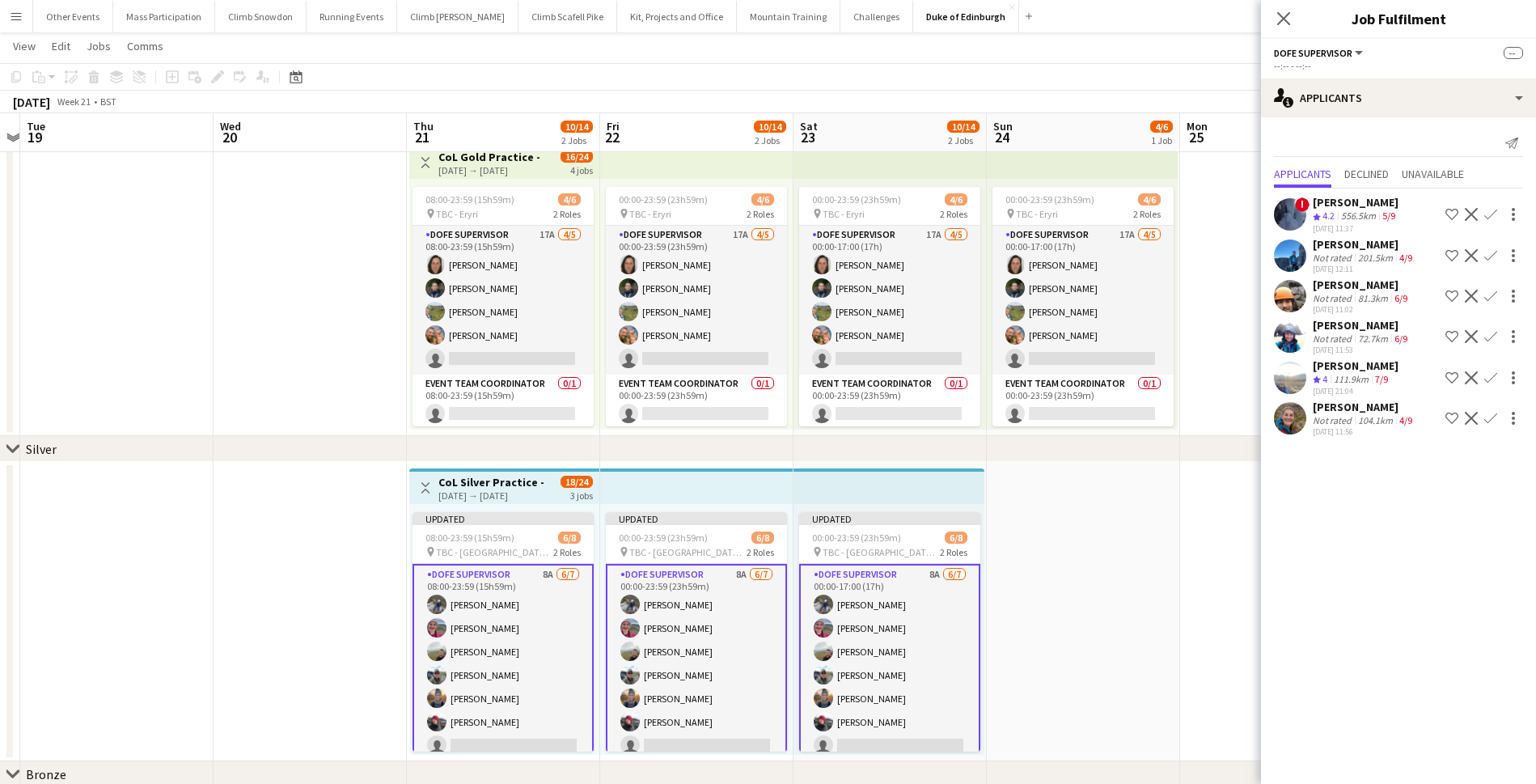
click at [1492, 337] on app-icon "Confirm" at bounding box center [1491, 337] width 13 height 13
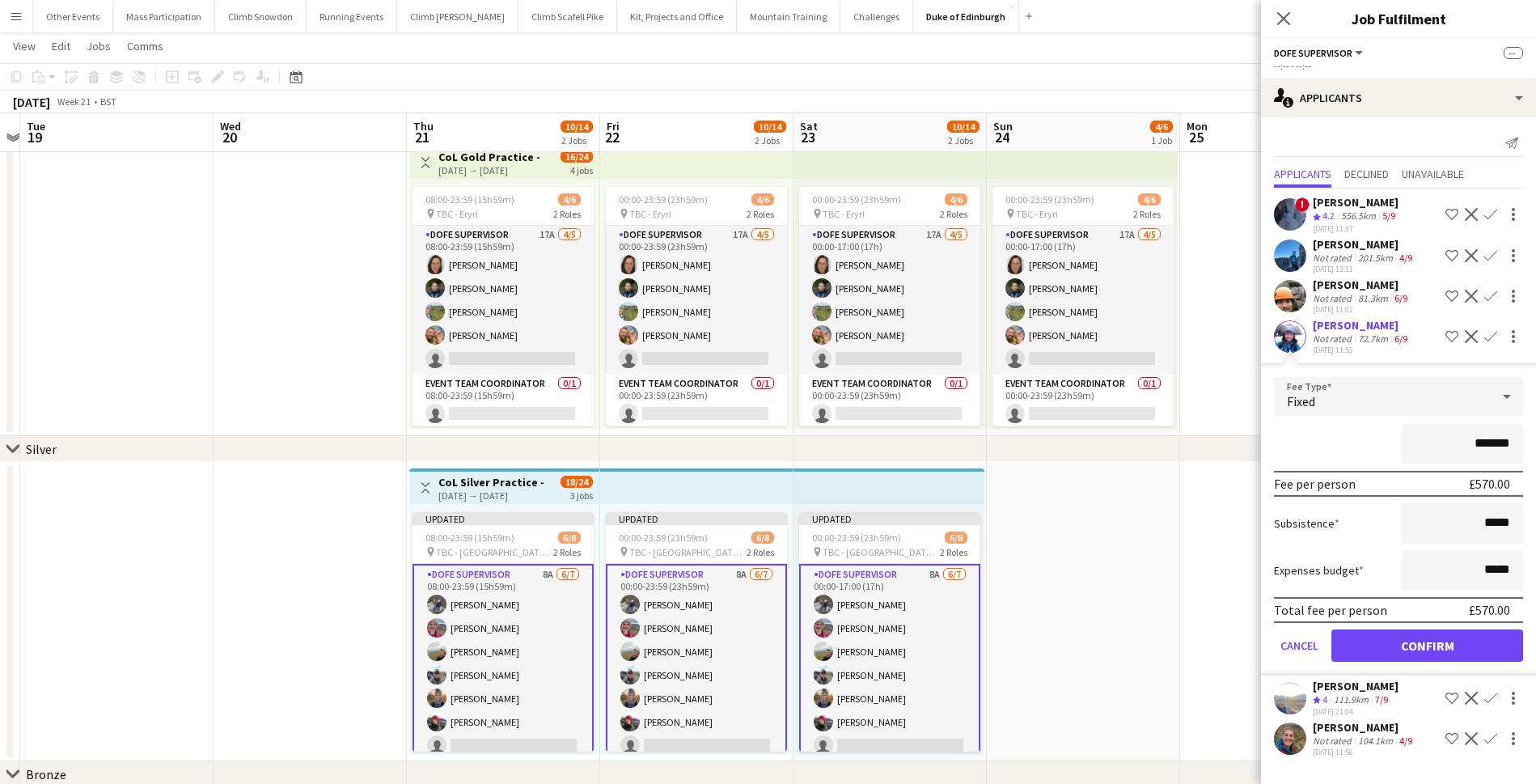
click at [1391, 642] on button "Confirm" at bounding box center [1427, 644] width 191 height 32
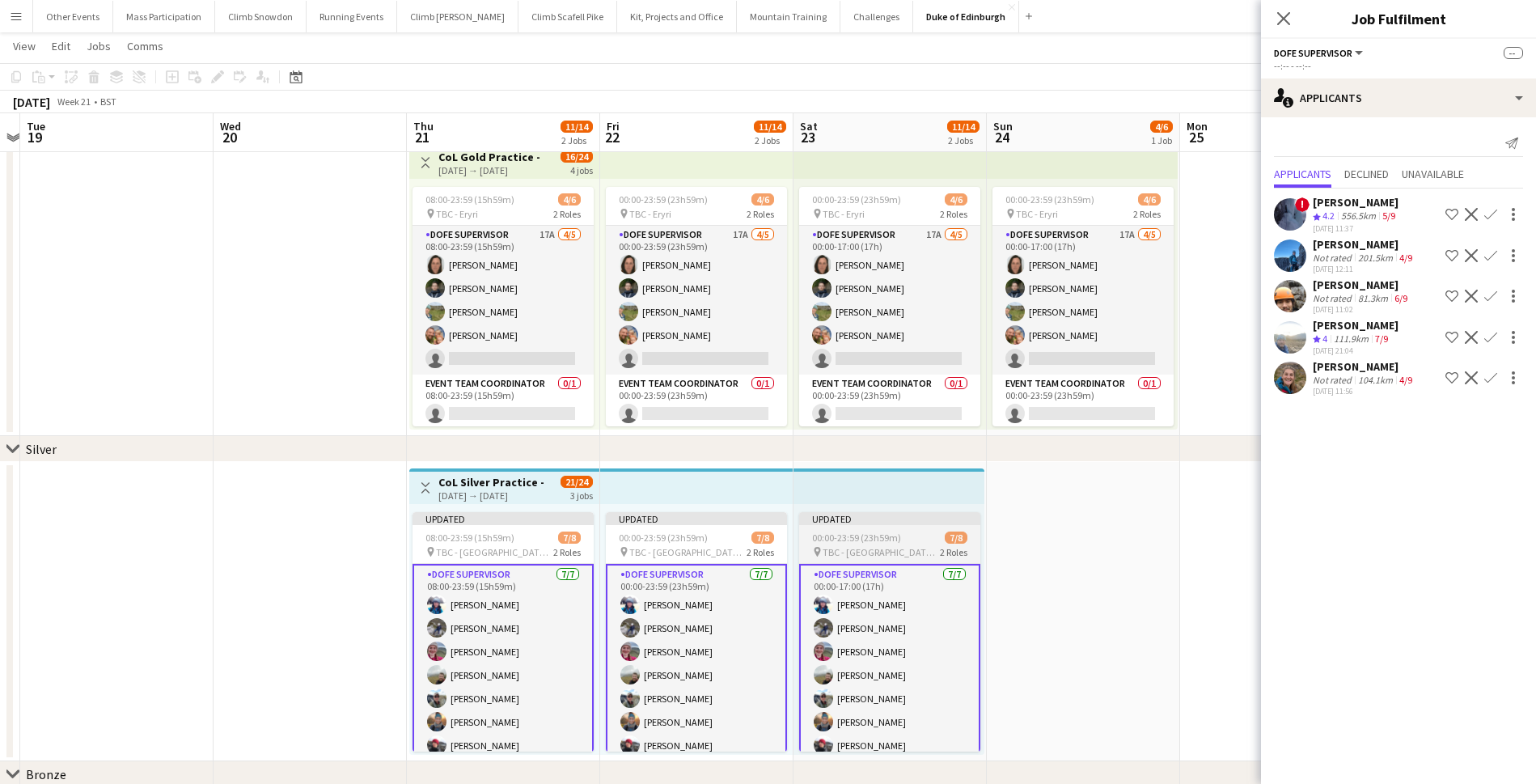
click at [886, 536] on span "00:00-23:59 (23h59m)" at bounding box center [856, 537] width 89 height 12
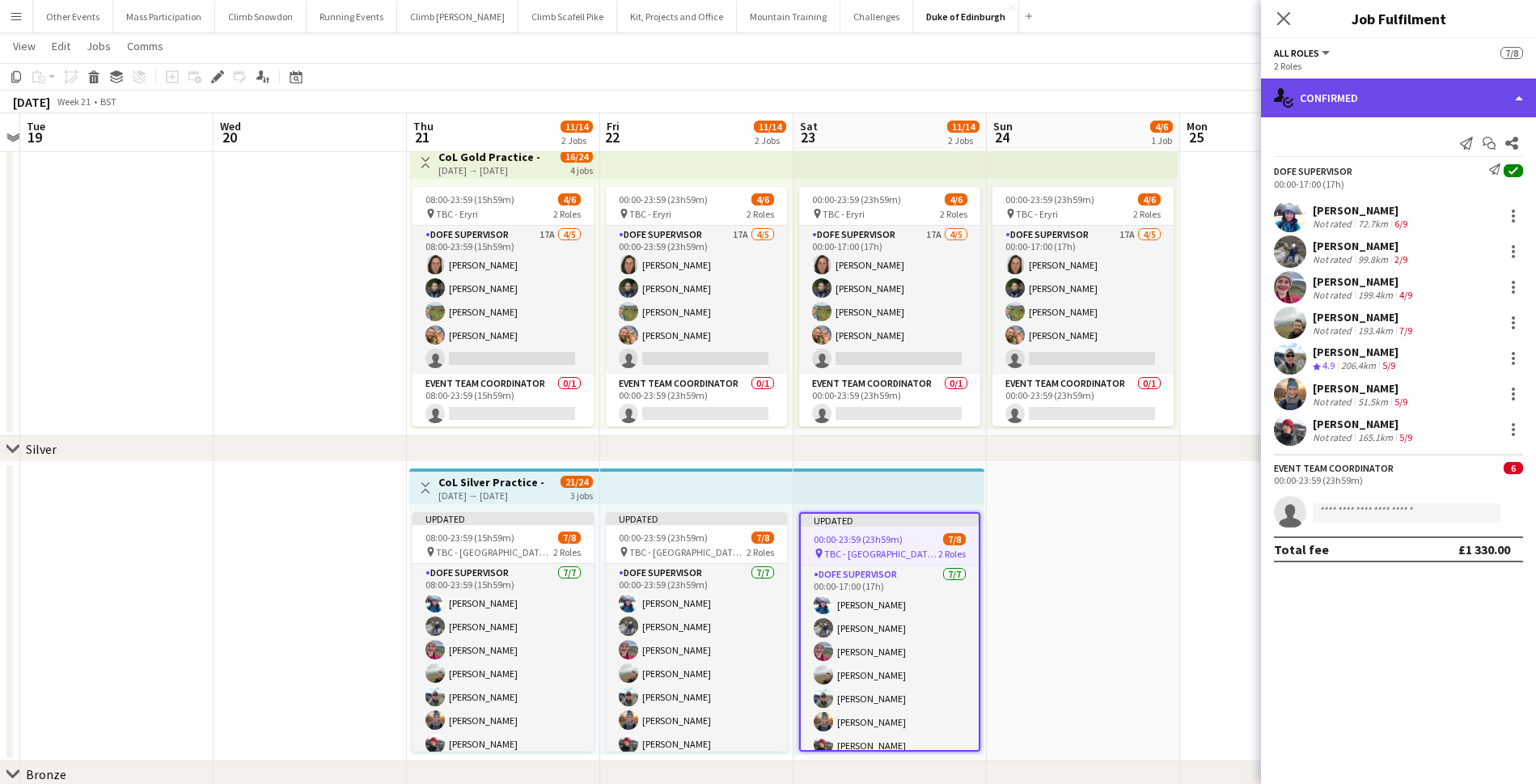
click at [1382, 101] on div "single-neutral-actions-check-2 Confirmed" at bounding box center [1398, 98] width 275 height 39
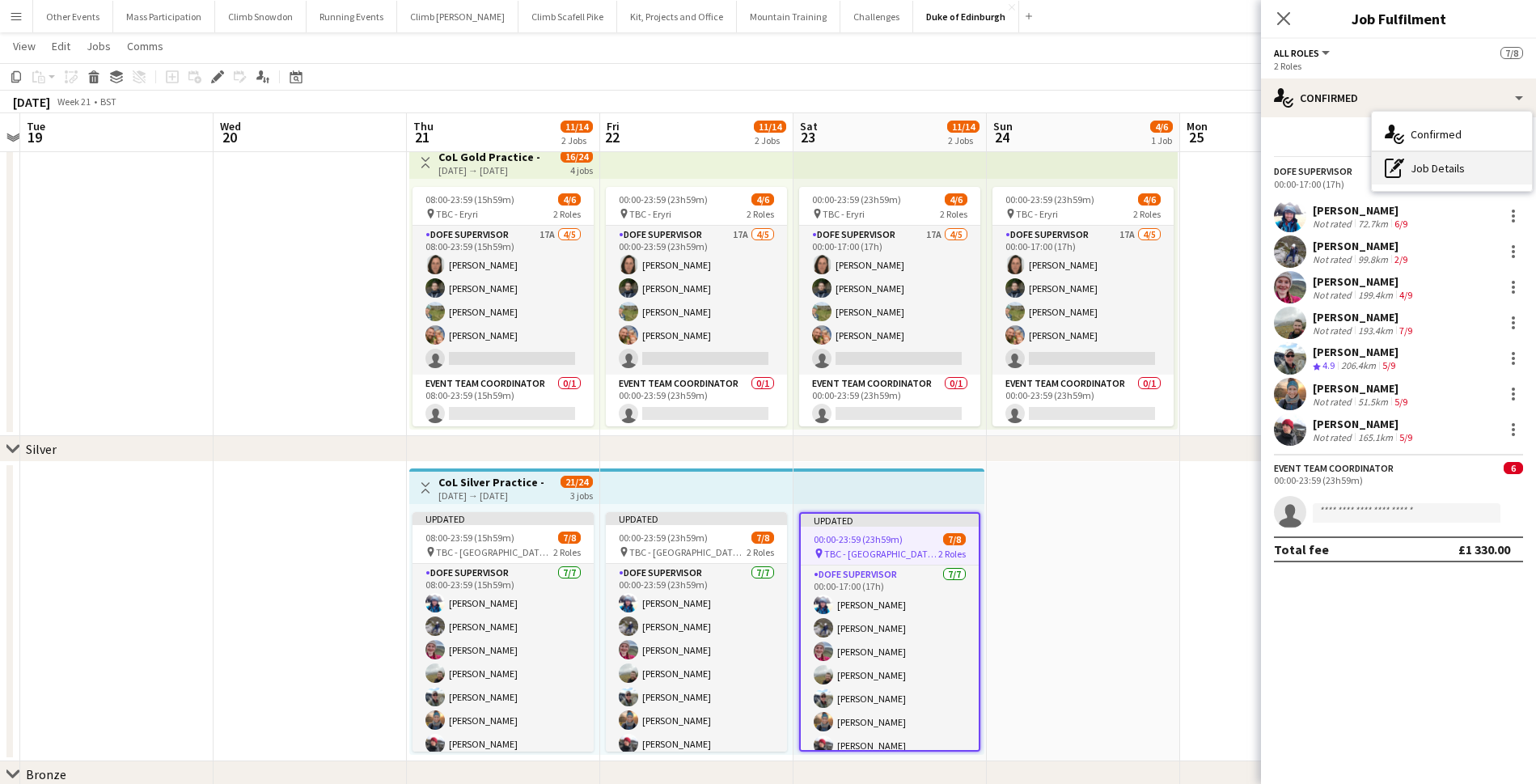
click at [1417, 168] on div "pen-write Job Details" at bounding box center [1451, 167] width 160 height 32
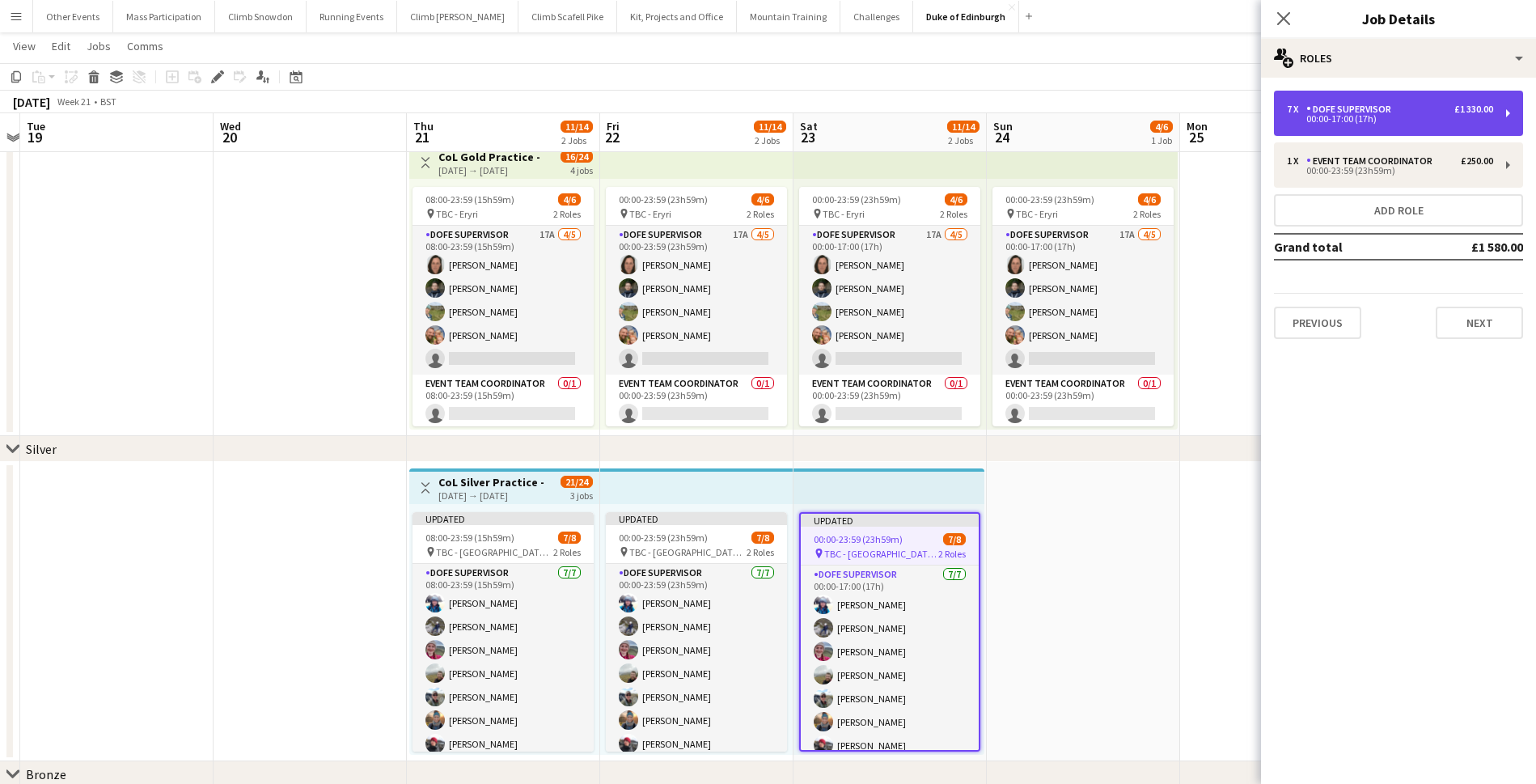
click at [1336, 125] on div "7 x DofE Supervisor £1 330.00 00:00-17:00 (17h)" at bounding box center [1398, 113] width 249 height 45
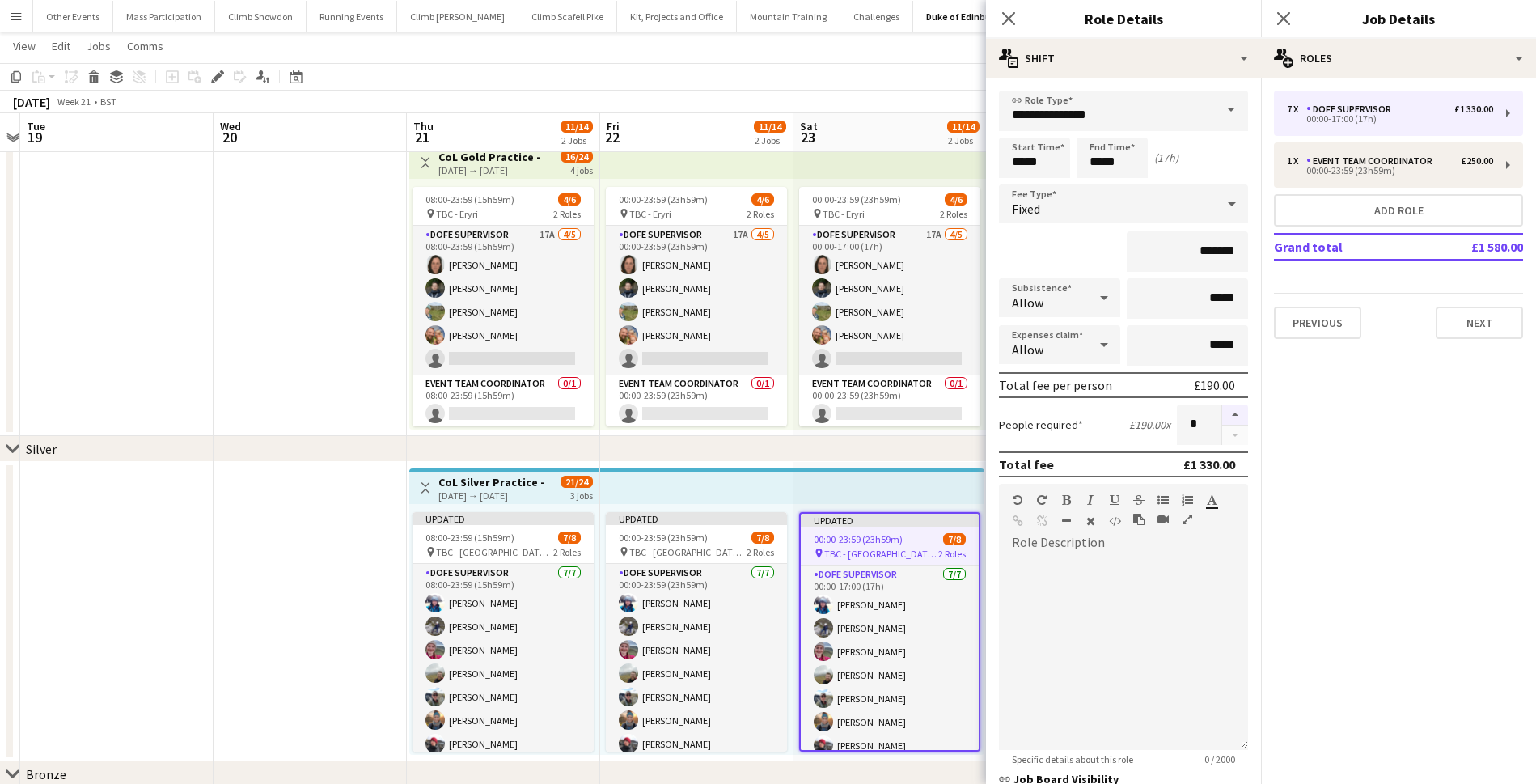
click at [1223, 409] on button "button" at bounding box center [1235, 414] width 26 height 21
type input "*"
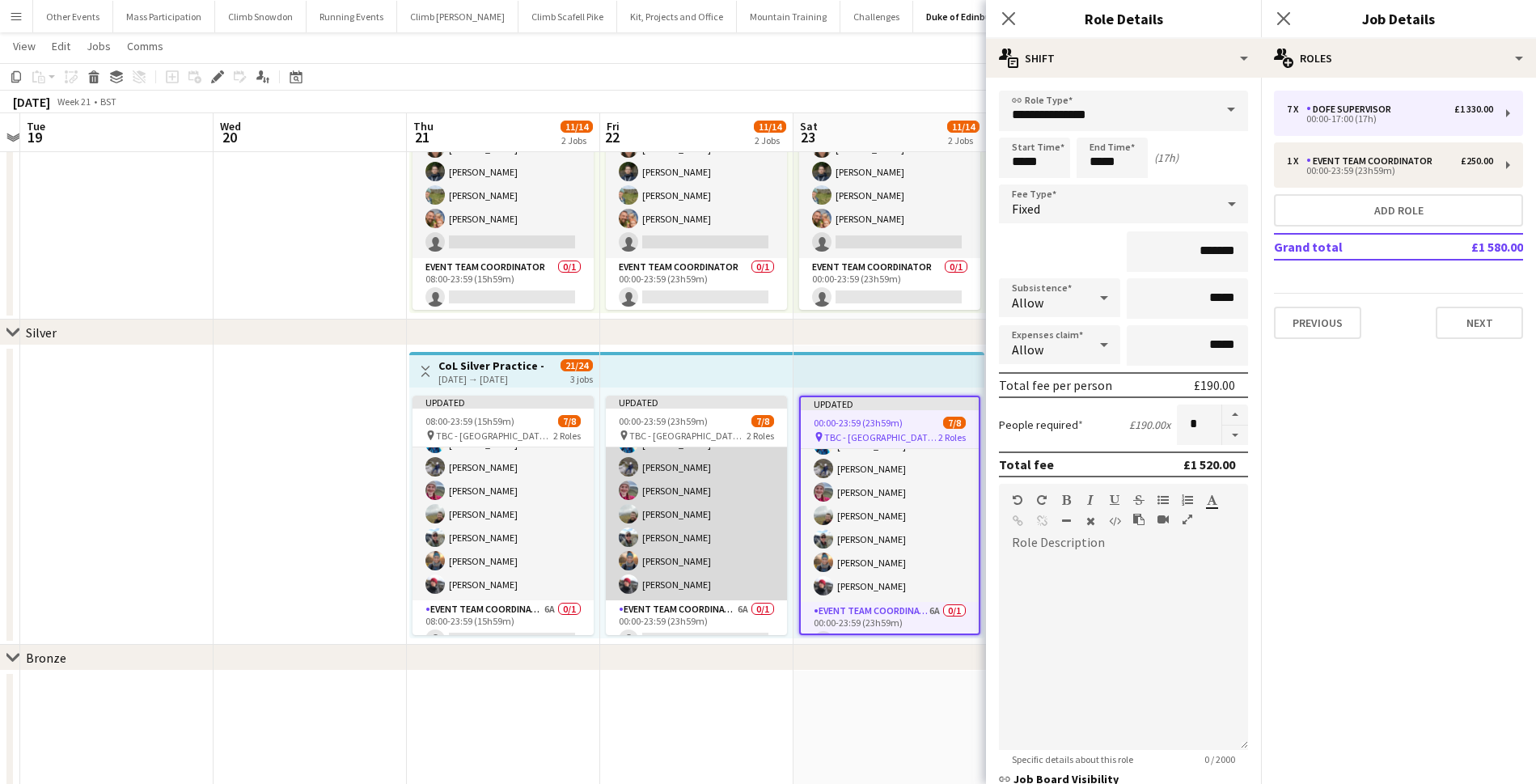
scroll to position [57, 0]
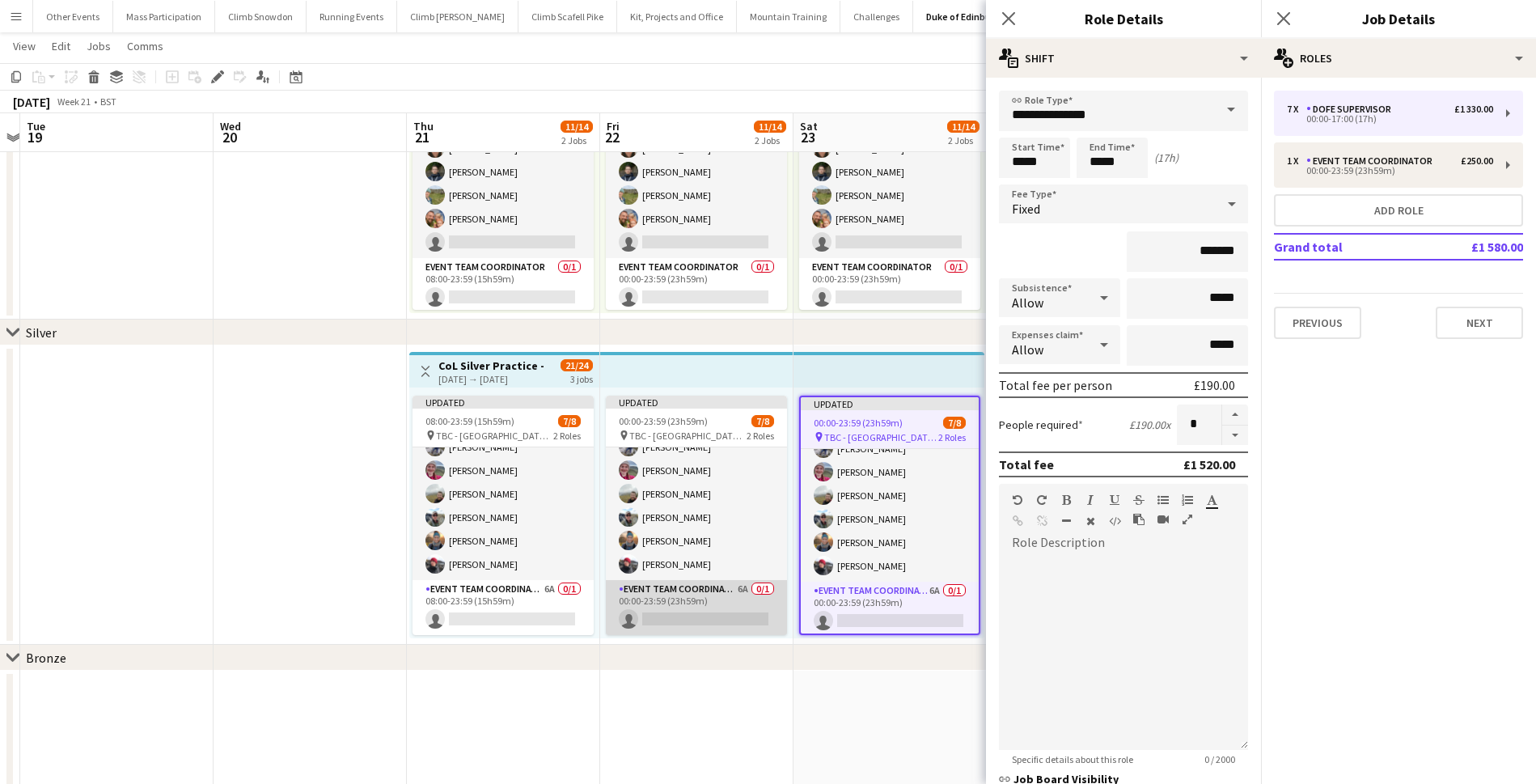
click at [690, 615] on app-card-role "Event Team Coordinator 6A 0/1 00:00-23:59 (23h59m) single-neutral-actions" at bounding box center [696, 606] width 181 height 55
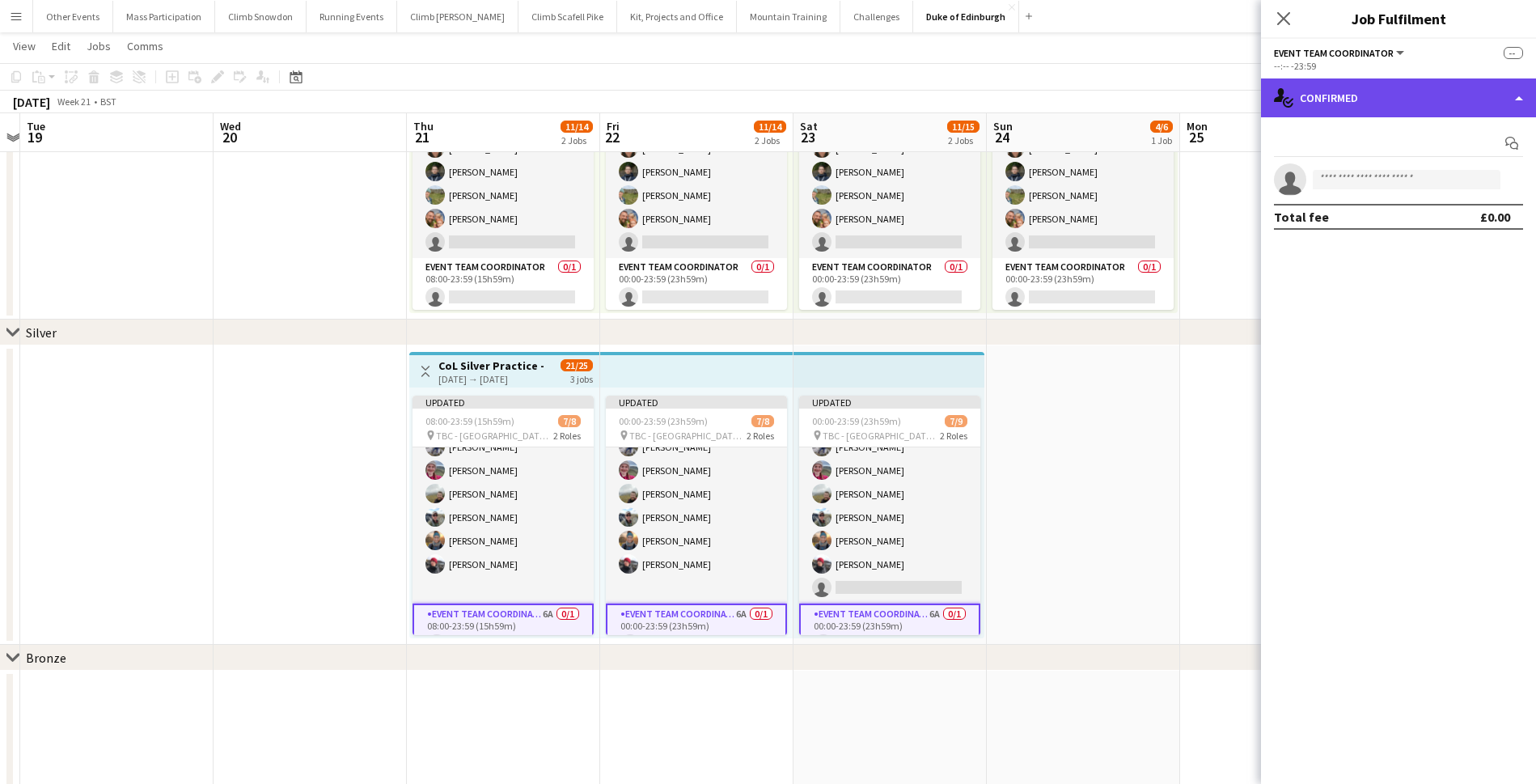
click at [1340, 89] on div "single-neutral-actions-check-2 Confirmed" at bounding box center [1398, 98] width 275 height 39
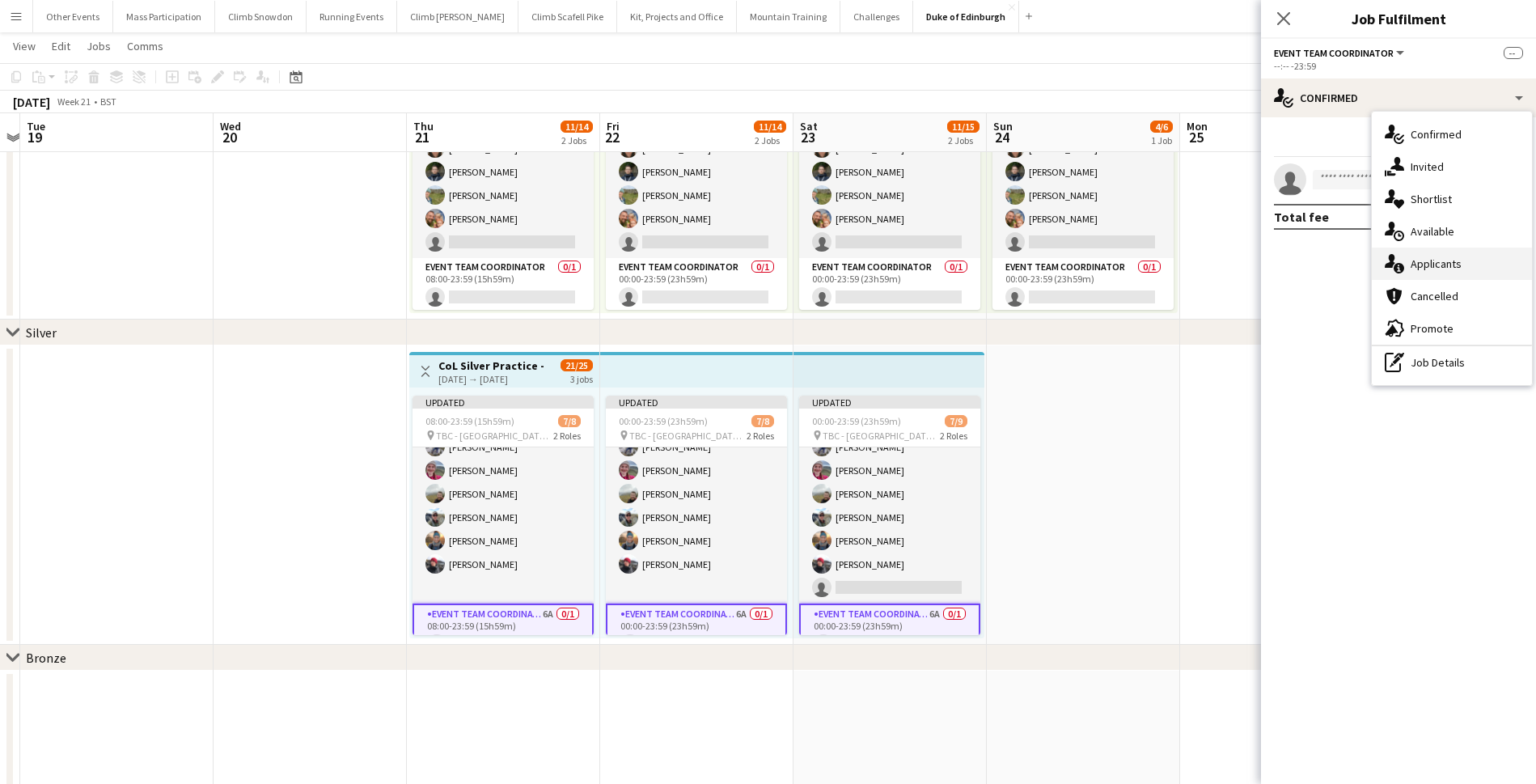
click at [1417, 262] on span "Applicants" at bounding box center [1435, 263] width 51 height 15
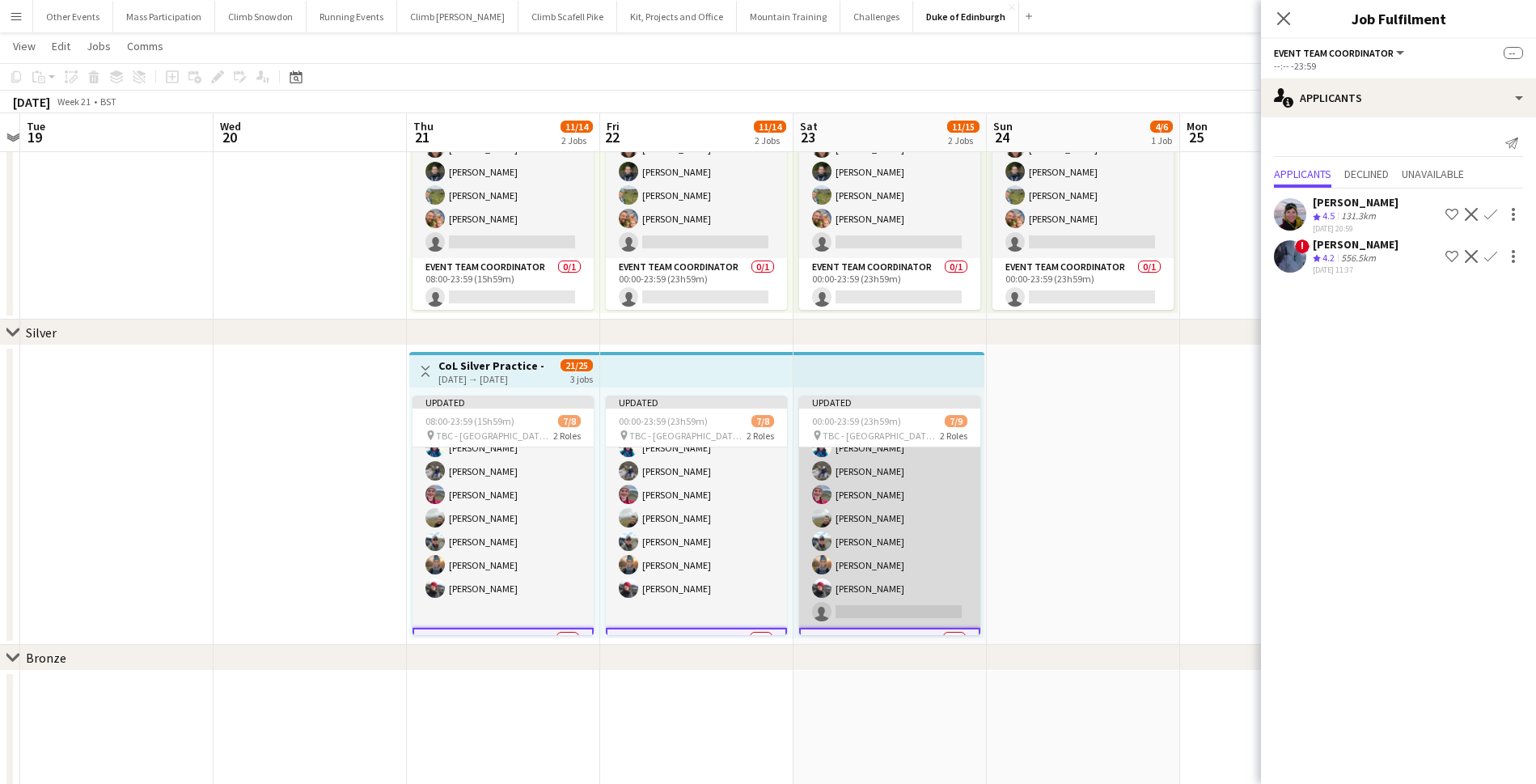
scroll to position [35, 0]
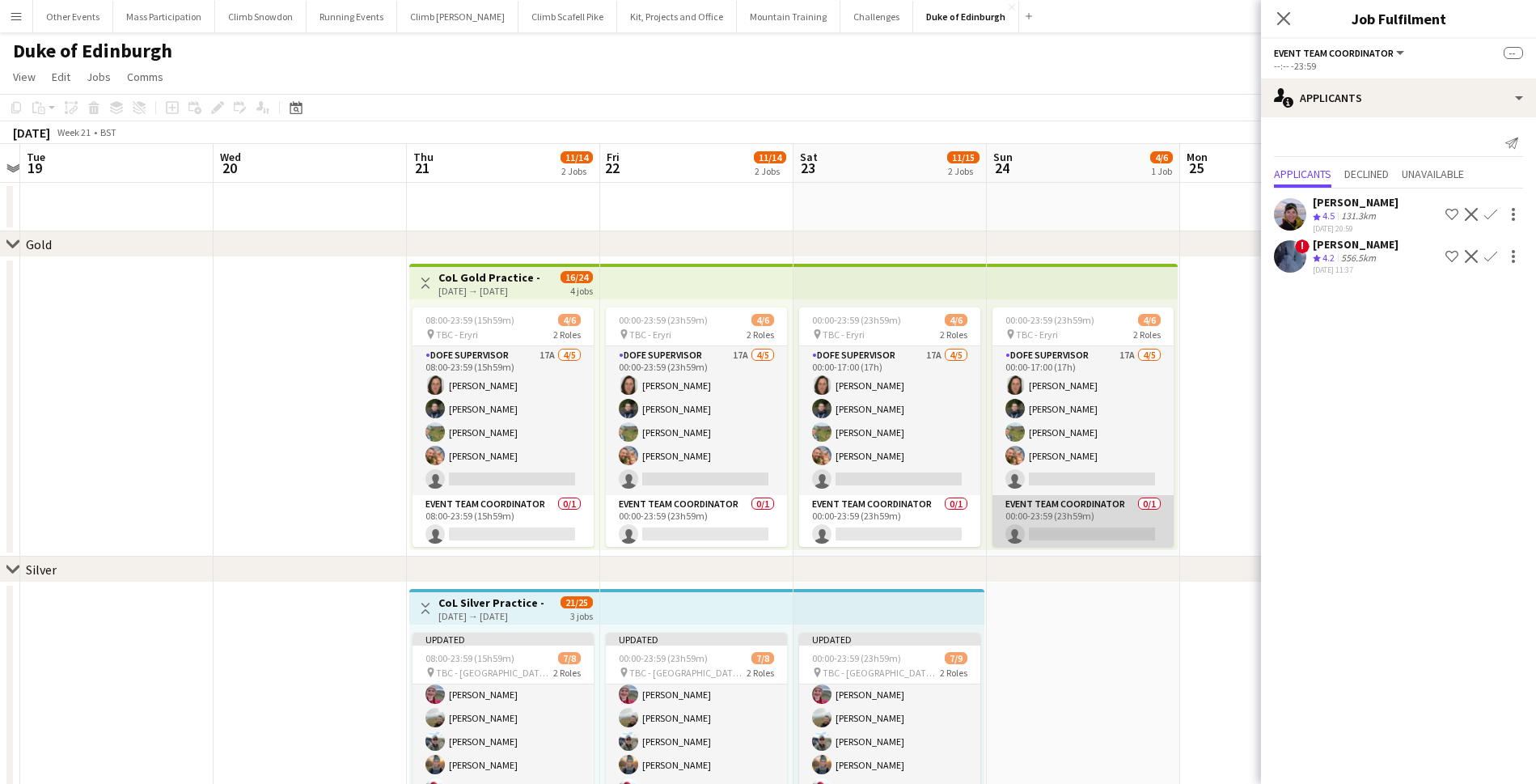
click at [1087, 510] on app-card-role "Event Team Coordinator 0/1 00:00-23:59 (23h59m) single-neutral-actions" at bounding box center [1083, 521] width 181 height 55
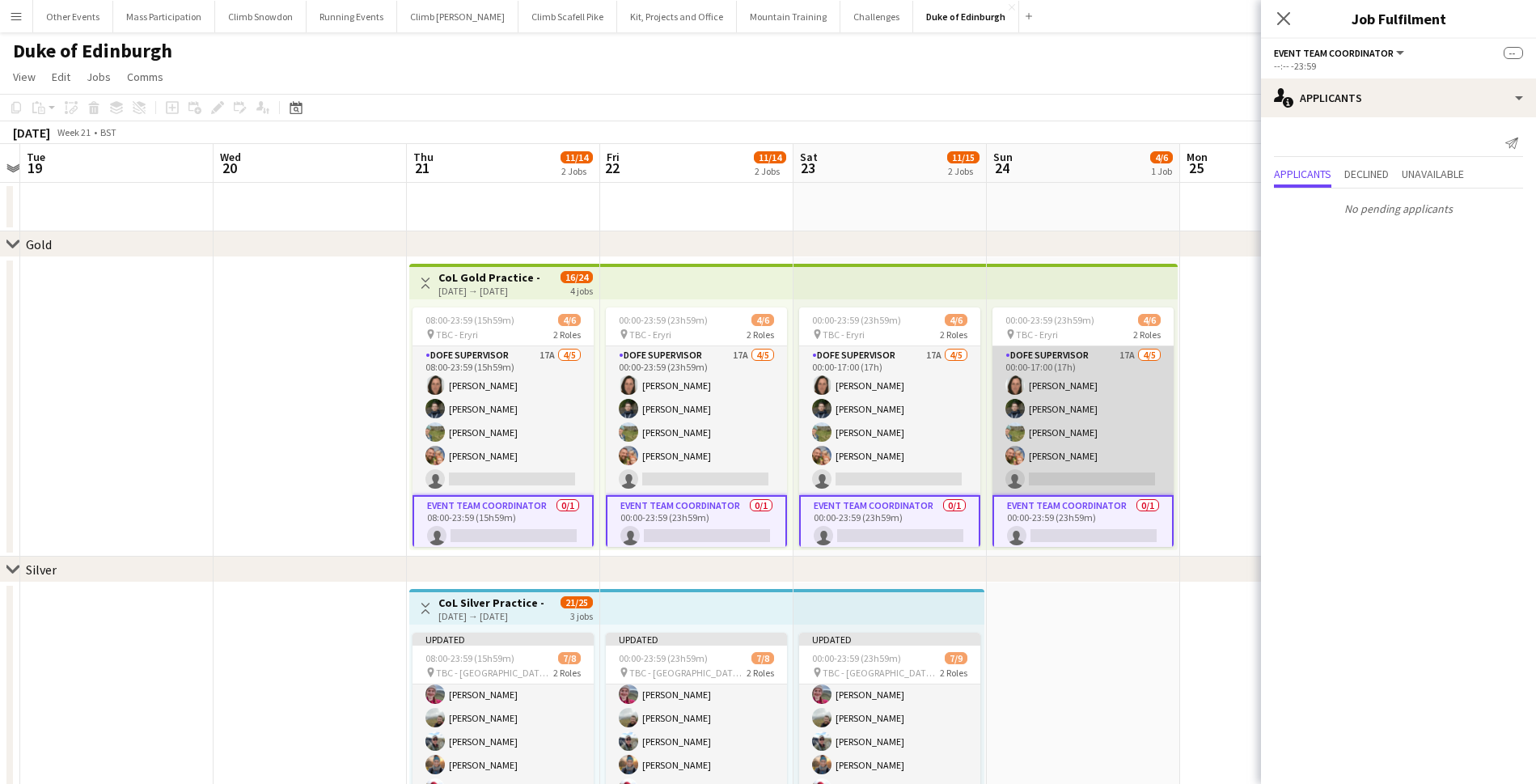
click at [1087, 436] on app-card-role "DofE Supervisor 17A [DATE] 00:00-17:00 (17h) [PERSON_NAME] [PERSON_NAME] [PERSO…" at bounding box center [1083, 420] width 181 height 149
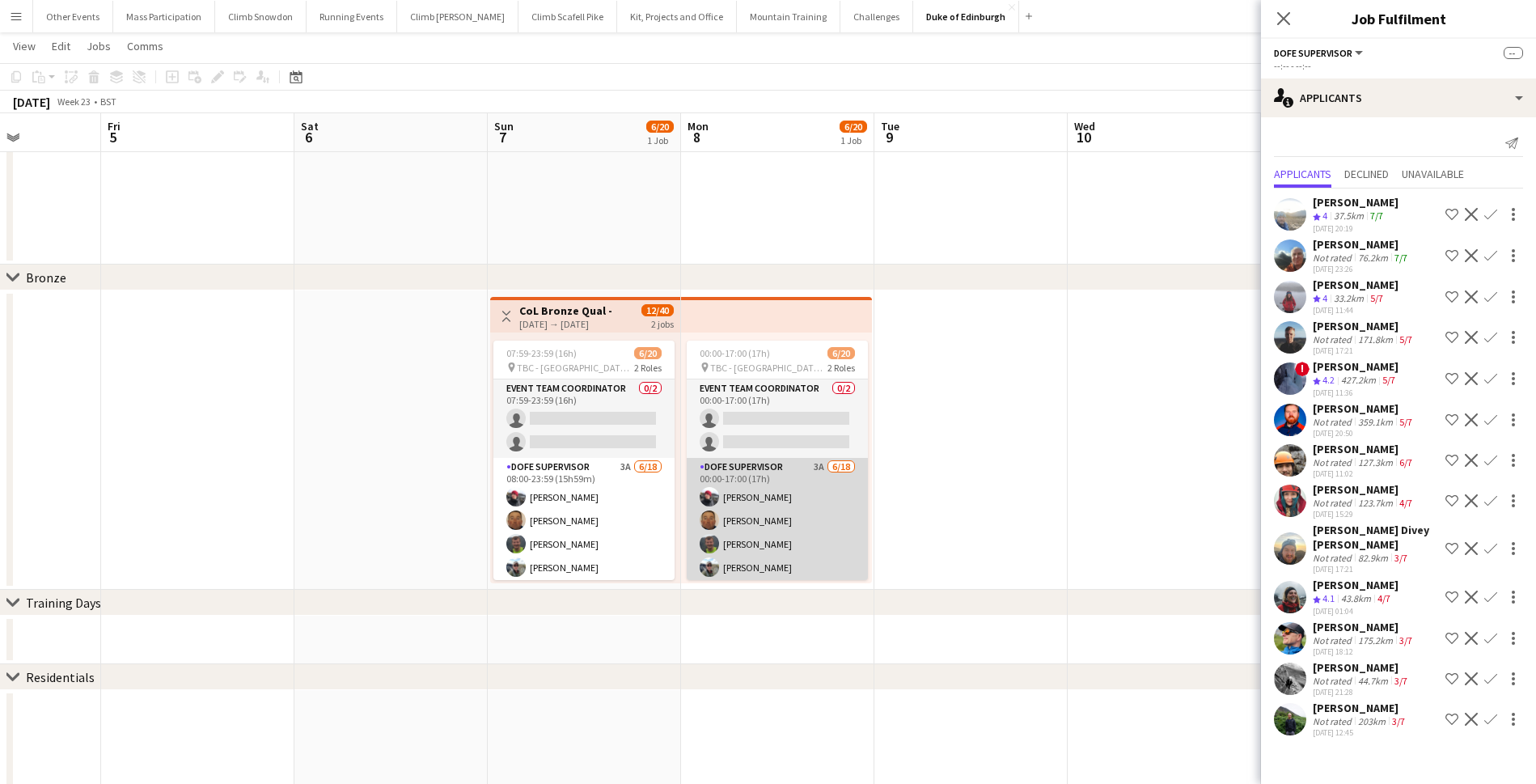
click at [788, 496] on app-card-role "DofE Supervisor 3A [DATE] 00:00-17:00 (17h) [PERSON_NAME] [PERSON_NAME] [PERSON…" at bounding box center [778, 684] width 181 height 454
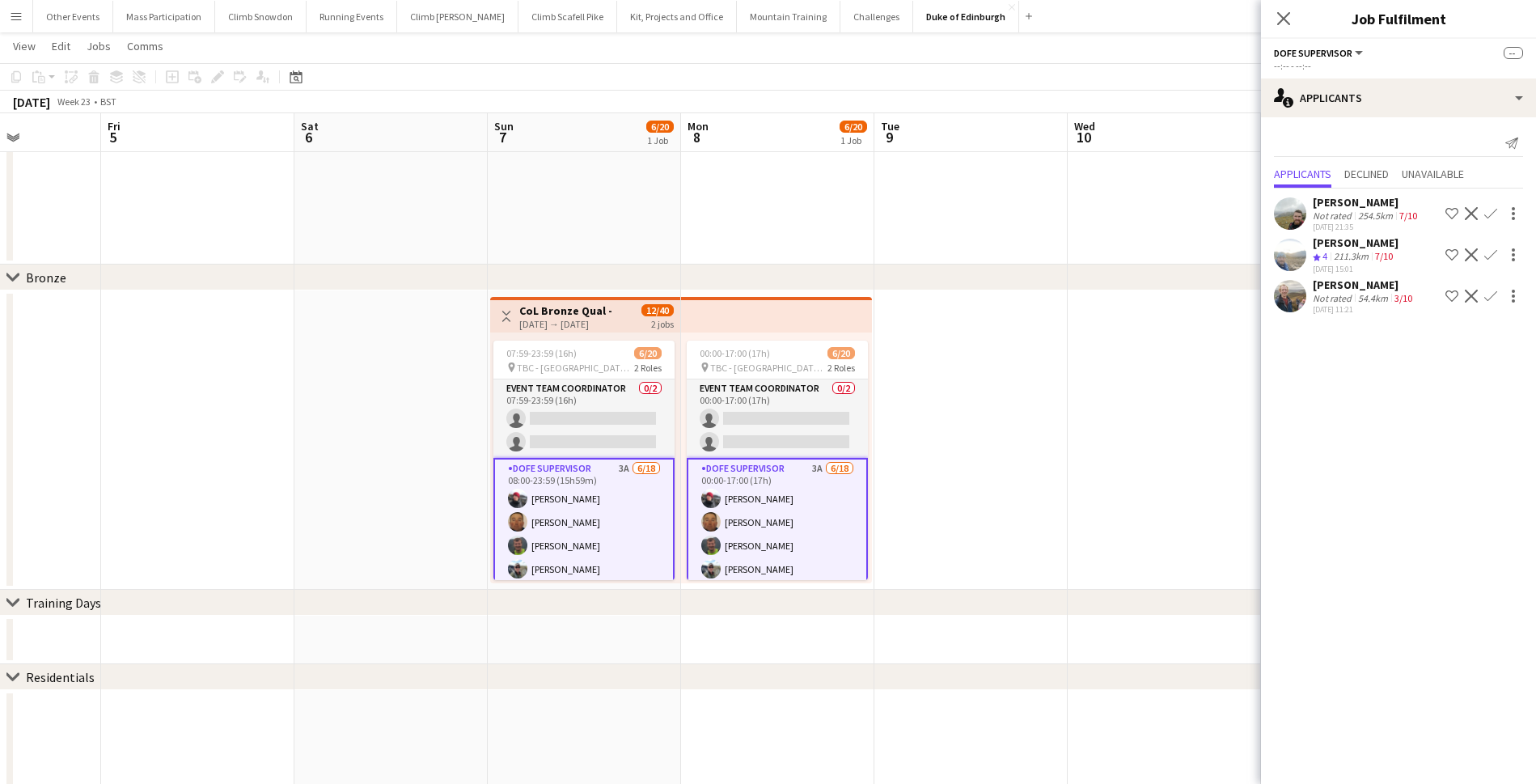
click at [1493, 299] on app-icon "Confirm" at bounding box center [1491, 296] width 13 height 13
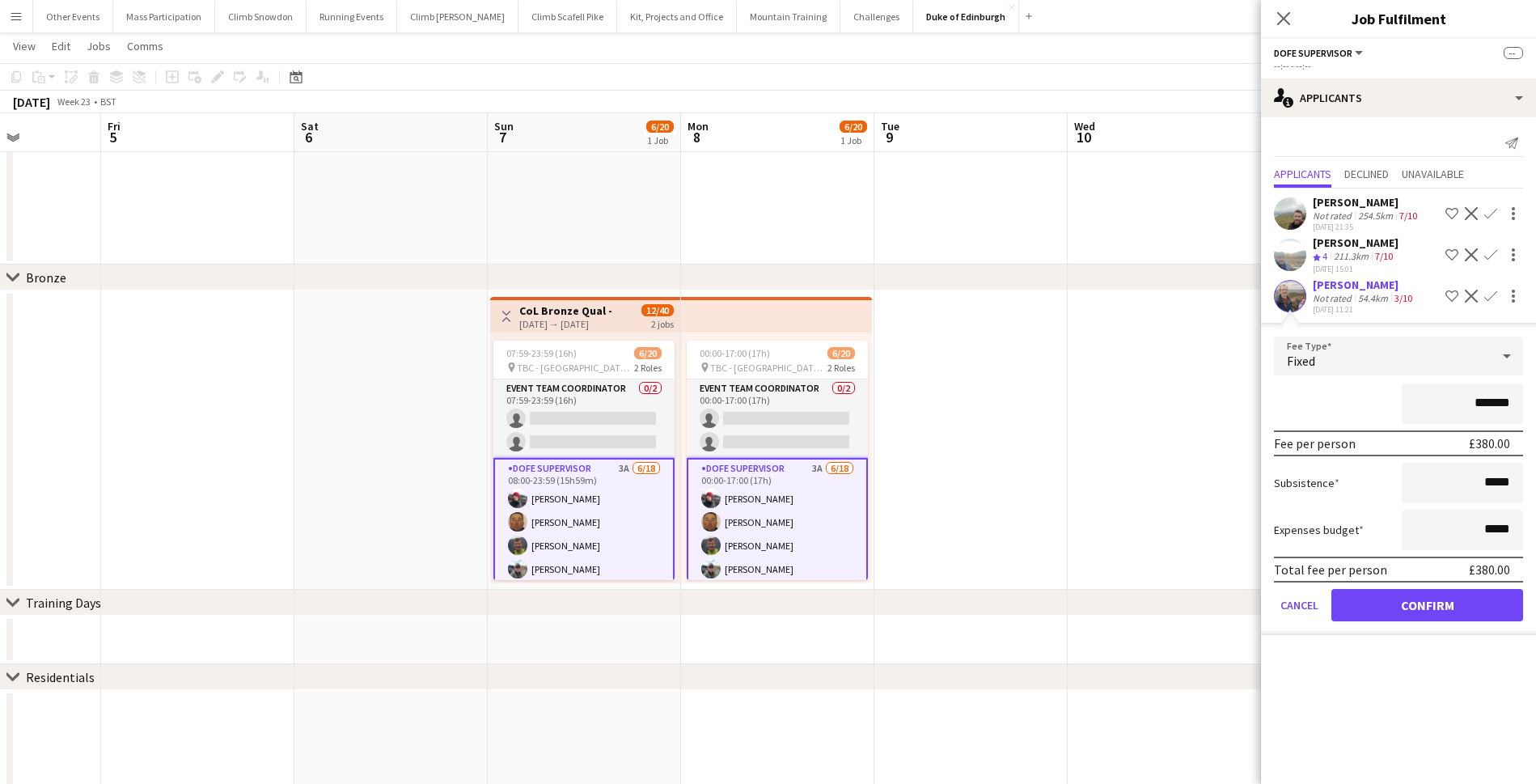
click at [1437, 612] on button "Confirm" at bounding box center [1427, 605] width 191 height 32
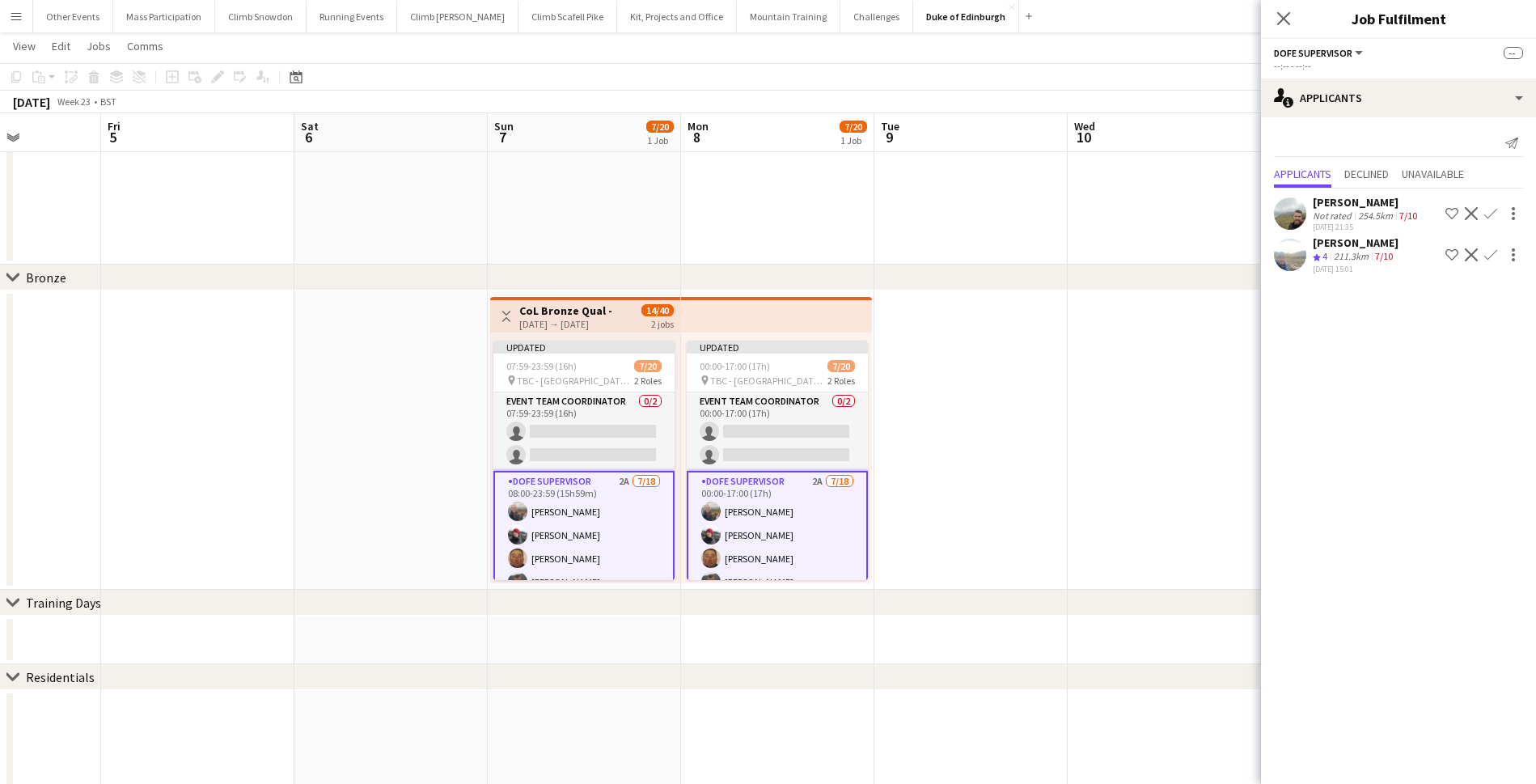
click at [1493, 259] on app-icon "Confirm" at bounding box center [1491, 255] width 13 height 13
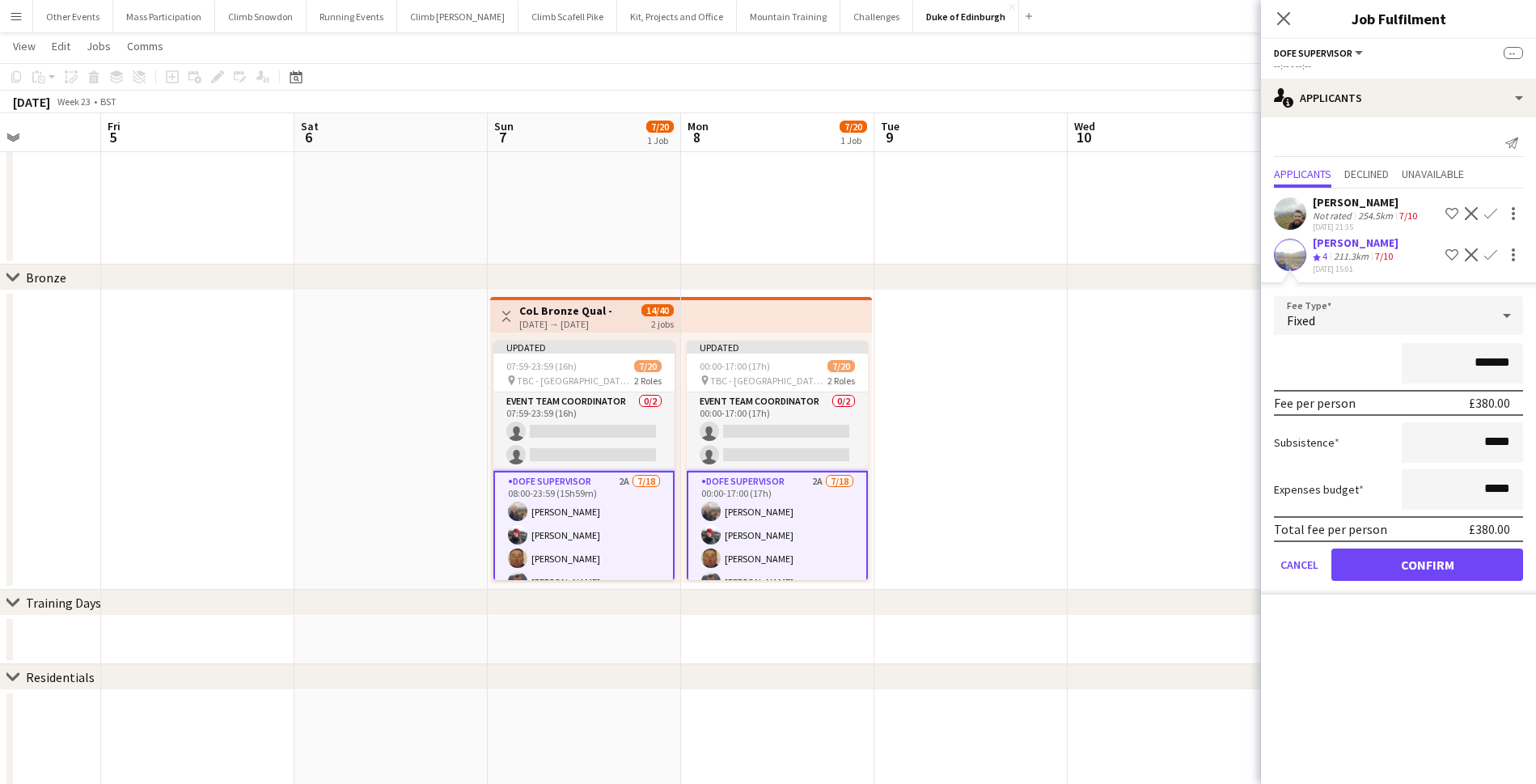
click at [1428, 565] on button "Confirm" at bounding box center [1427, 564] width 191 height 32
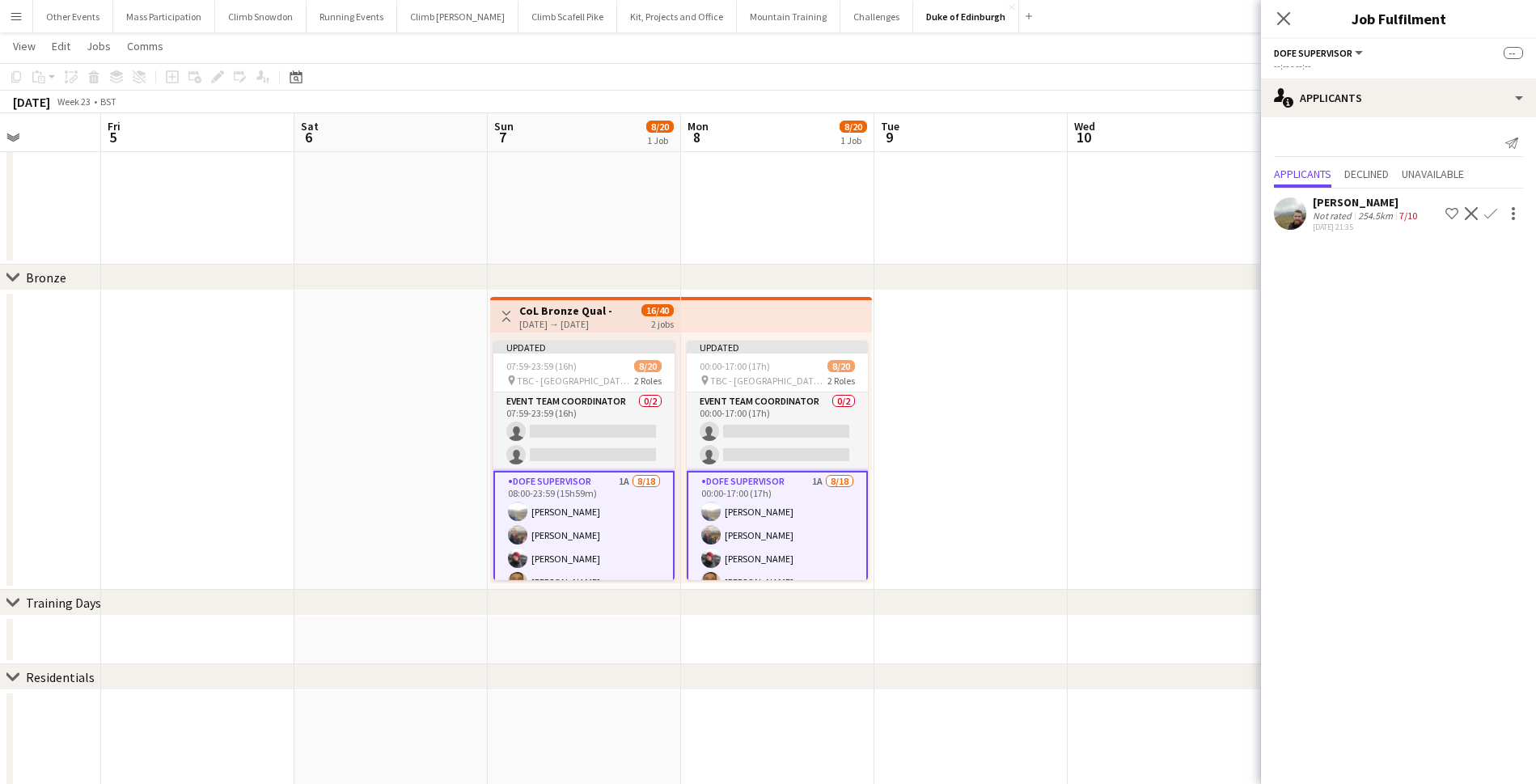
click at [1489, 209] on app-icon "Confirm" at bounding box center [1491, 214] width 13 height 13
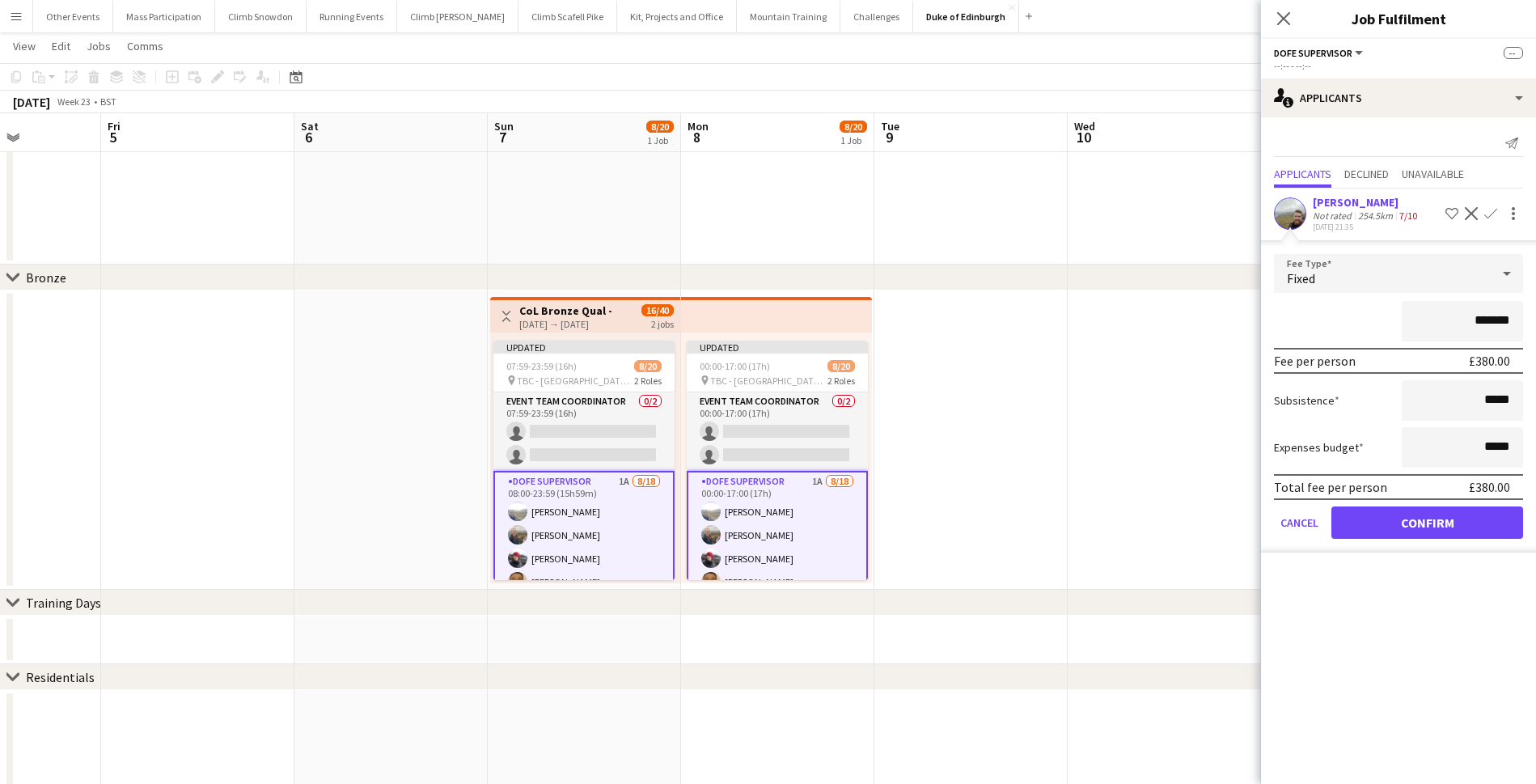
click at [1436, 527] on button "Confirm" at bounding box center [1427, 522] width 191 height 32
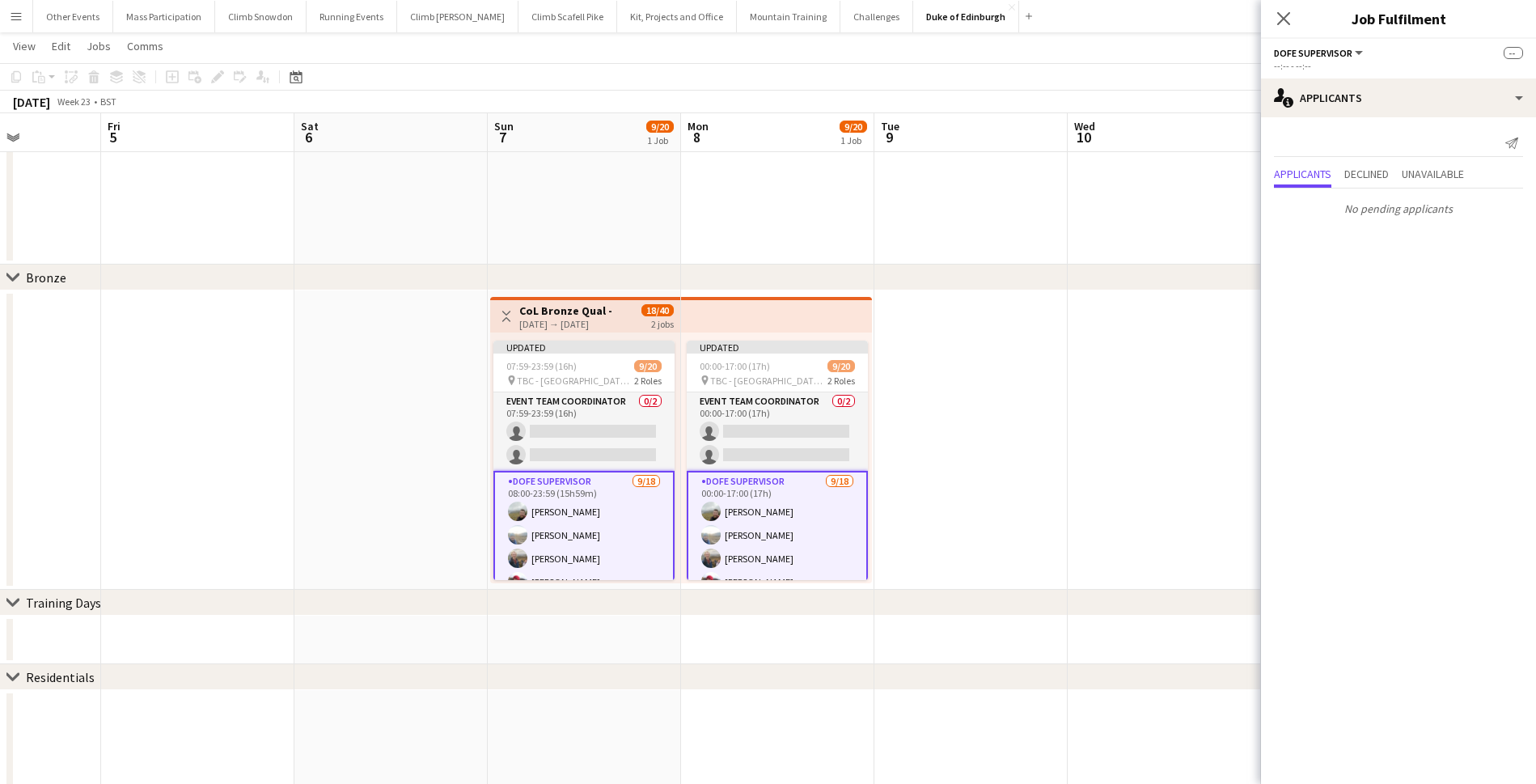
click at [996, 411] on app-date-cell at bounding box center [971, 440] width 193 height 300
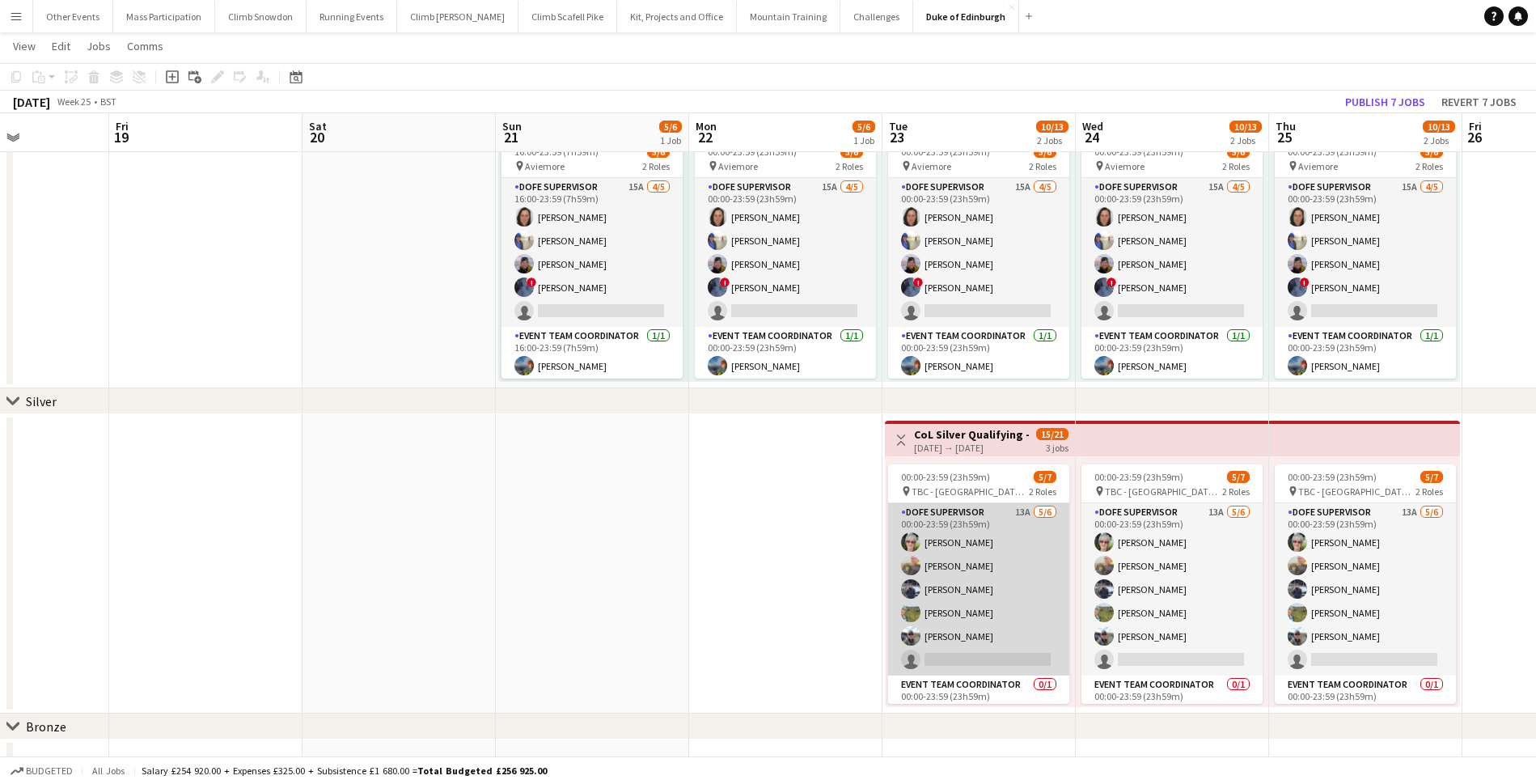
click at [964, 609] on app-card-role "DofE Supervisor 13A [DATE] 00:00-23:59 (23h59m) [PERSON_NAME] [PERSON_NAME] [PE…" at bounding box center [978, 589] width 181 height 172
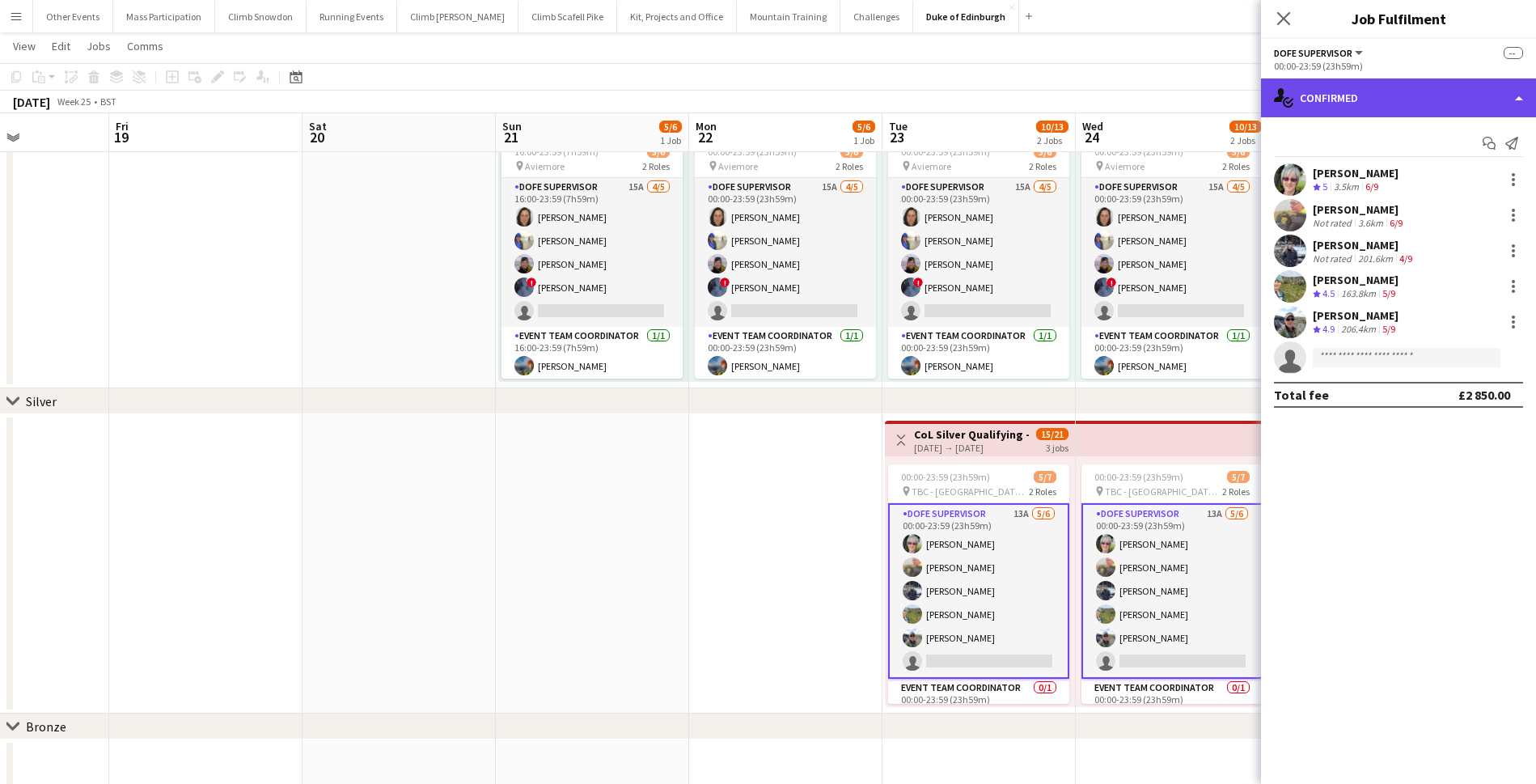
click at [1341, 102] on div "single-neutral-actions-check-2 Confirmed" at bounding box center [1398, 98] width 275 height 39
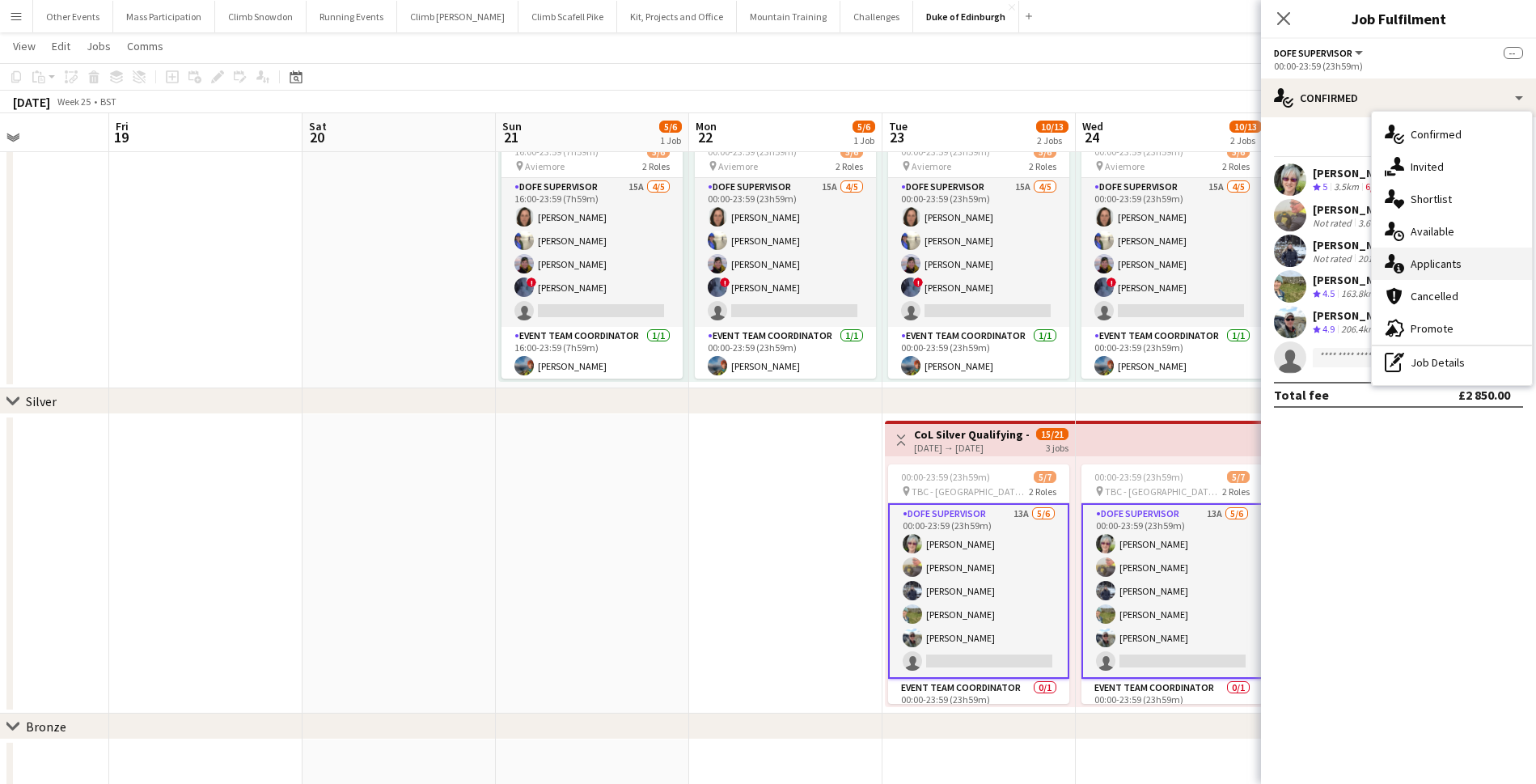
click at [1416, 274] on div "single-neutral-actions-information Applicants" at bounding box center [1451, 263] width 160 height 32
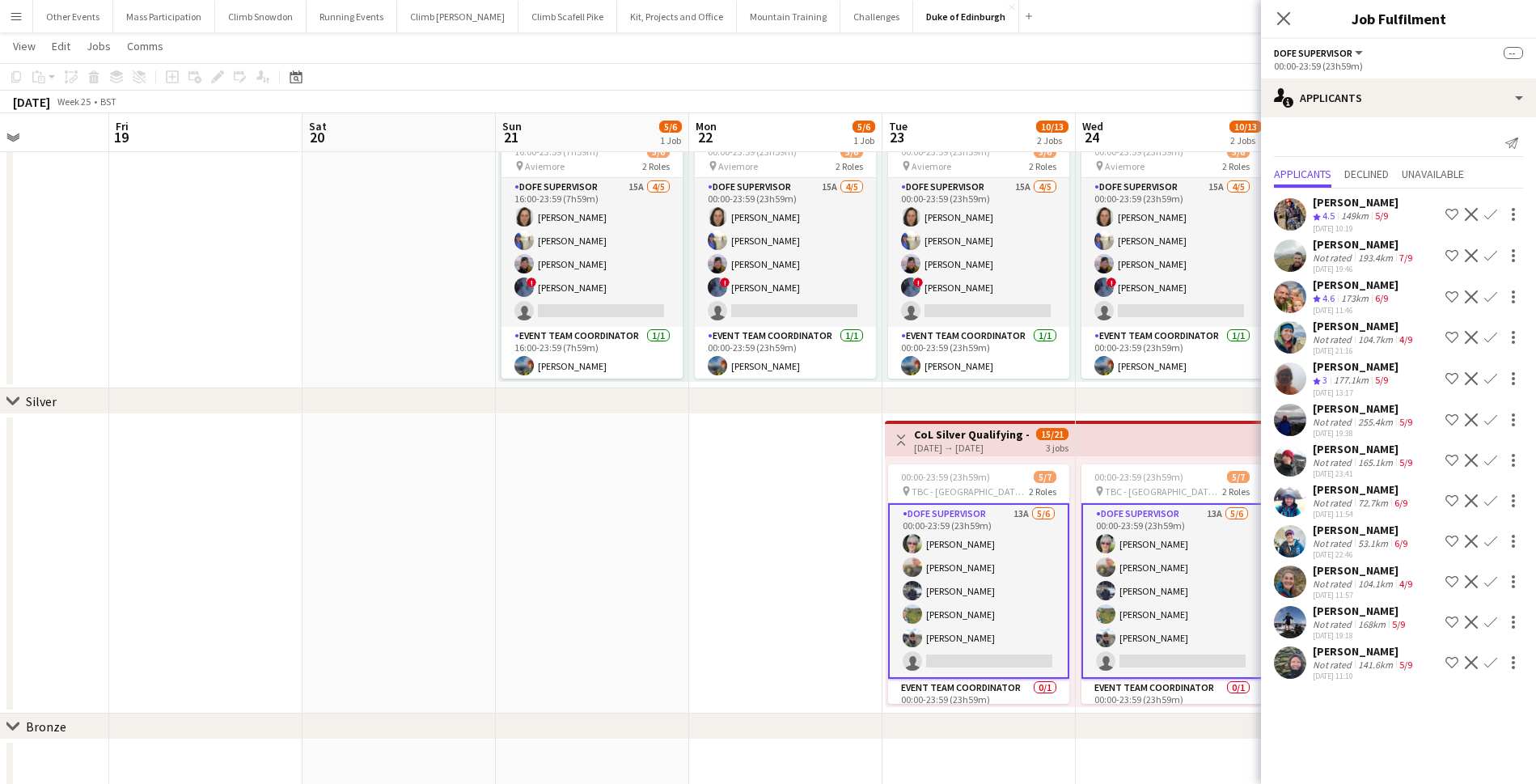
click at [1337, 342] on div "Not rated" at bounding box center [1333, 338] width 42 height 12
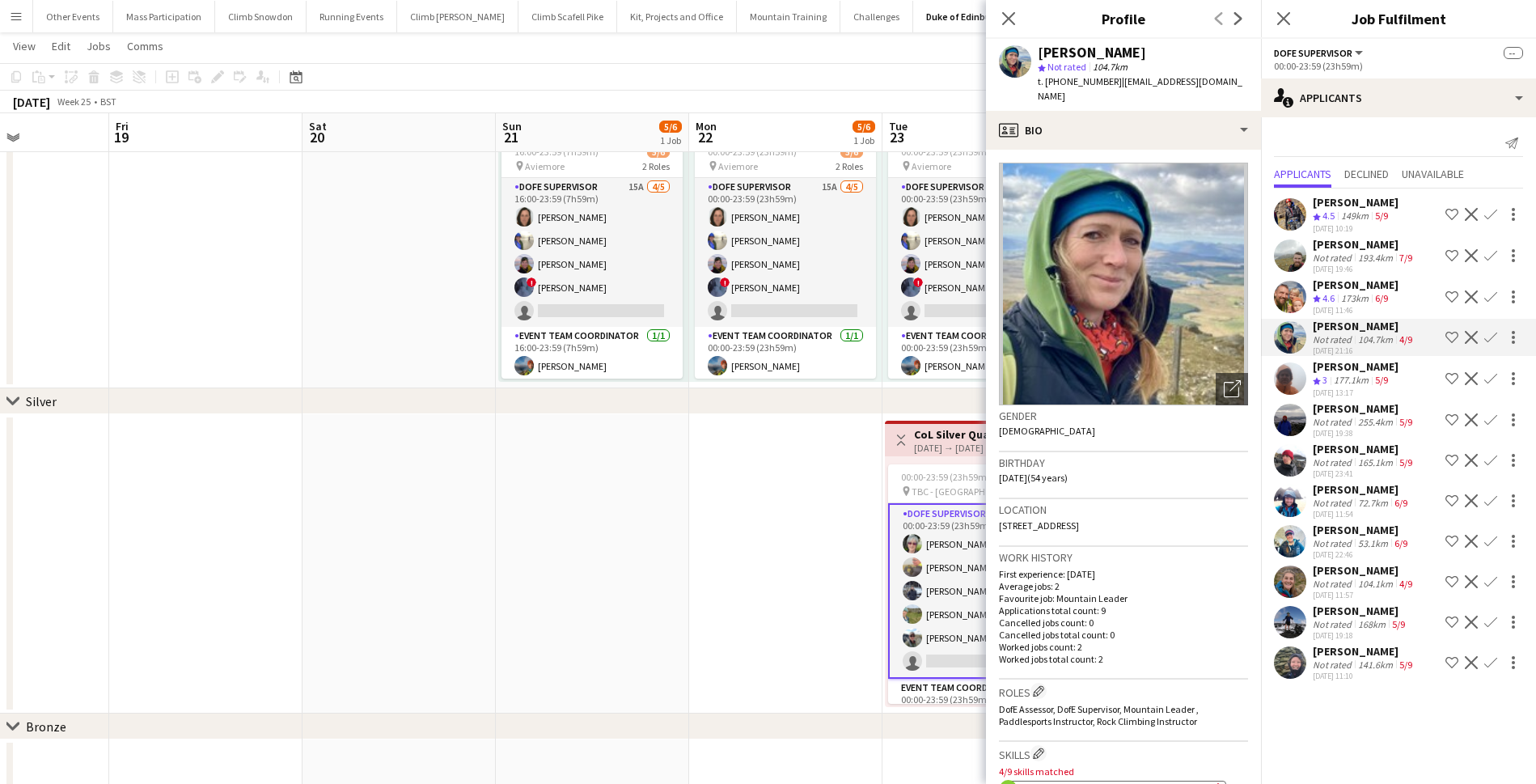
click at [1344, 584] on div "Not rated" at bounding box center [1333, 583] width 42 height 12
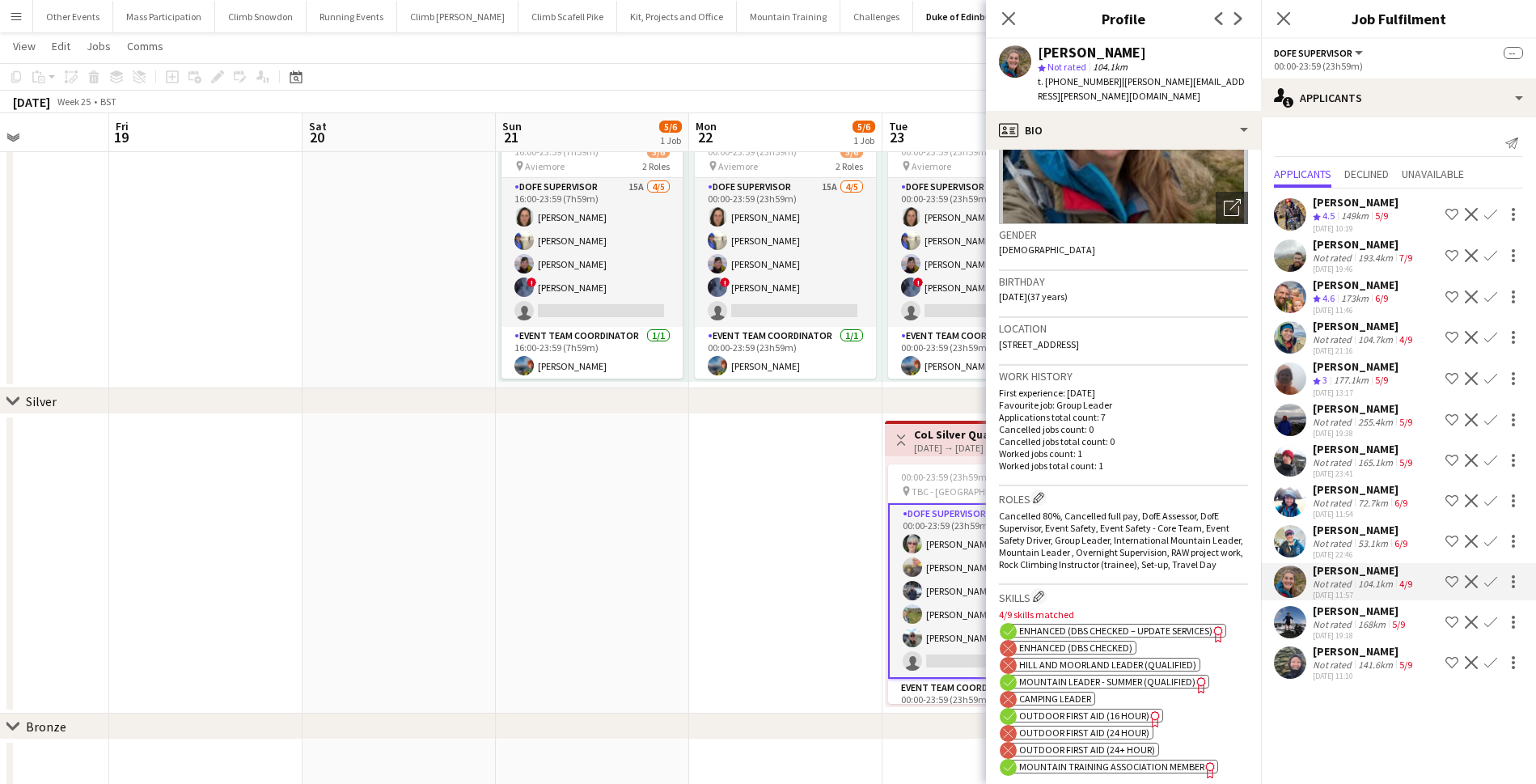
scroll to position [184, 0]
click at [1333, 495] on div "[PERSON_NAME]" at bounding box center [1362, 489] width 98 height 15
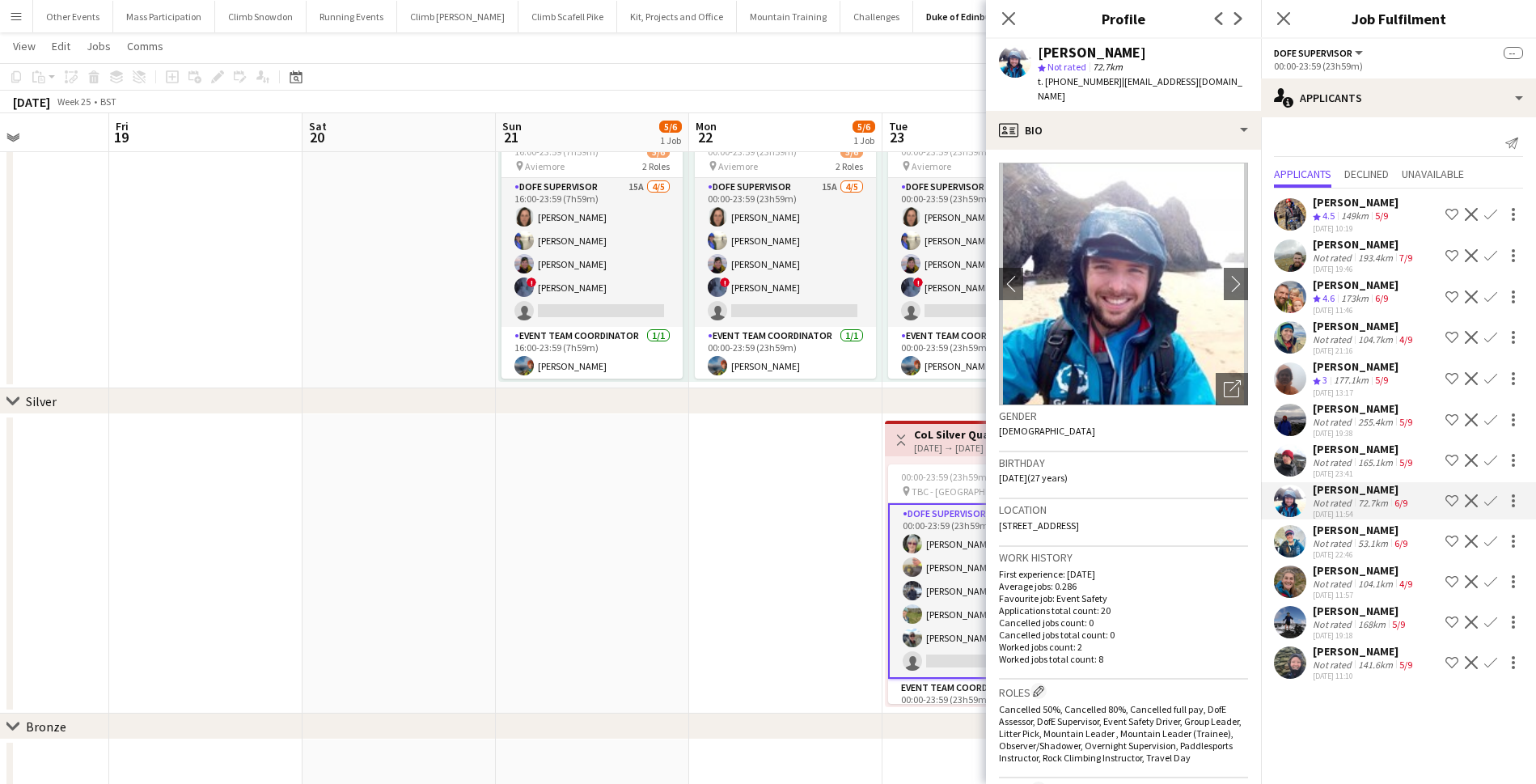
click at [1490, 503] on app-icon "Confirm" at bounding box center [1491, 500] width 13 height 13
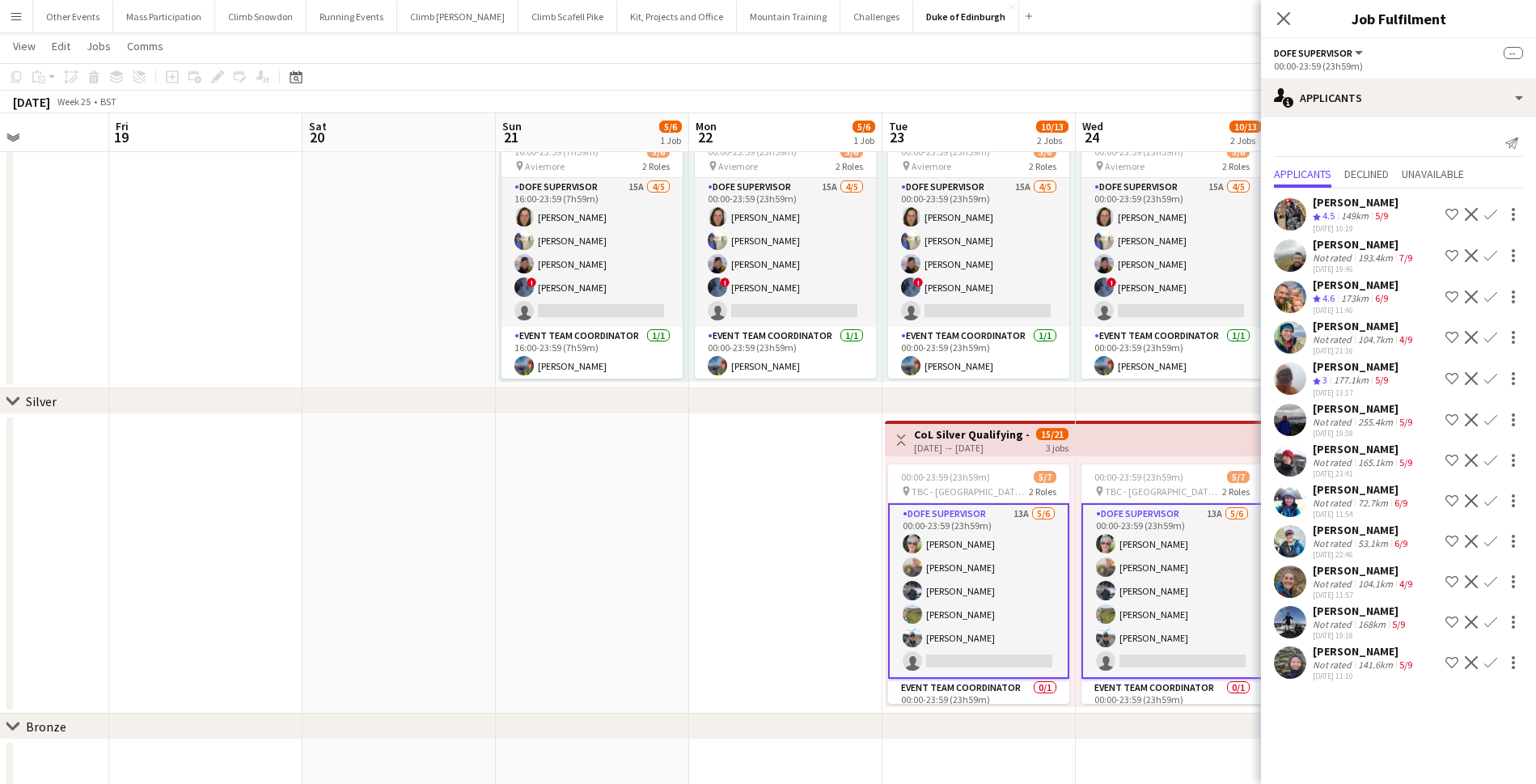
click at [1490, 503] on app-icon "Confirm" at bounding box center [1491, 500] width 13 height 13
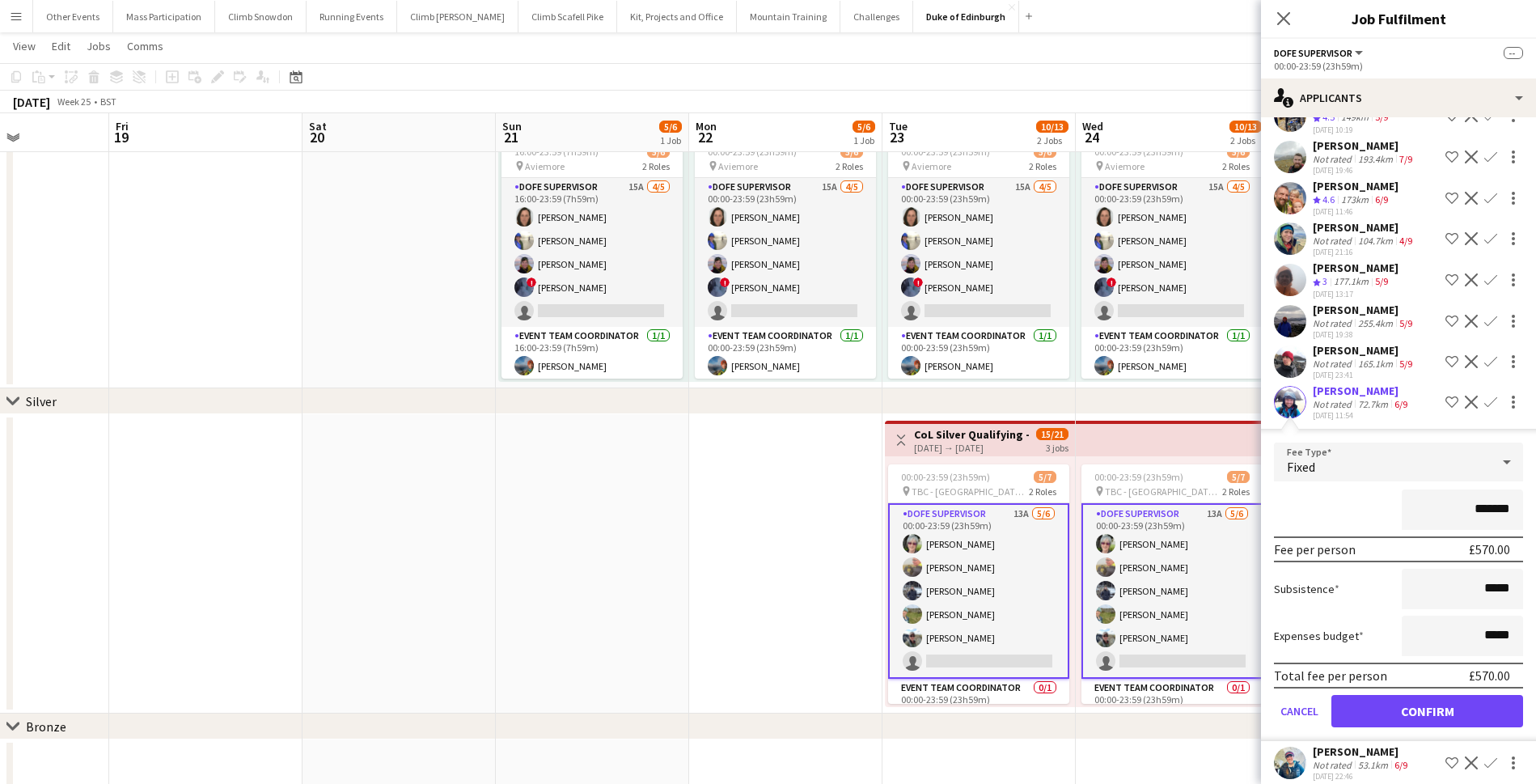
scroll to position [128, 0]
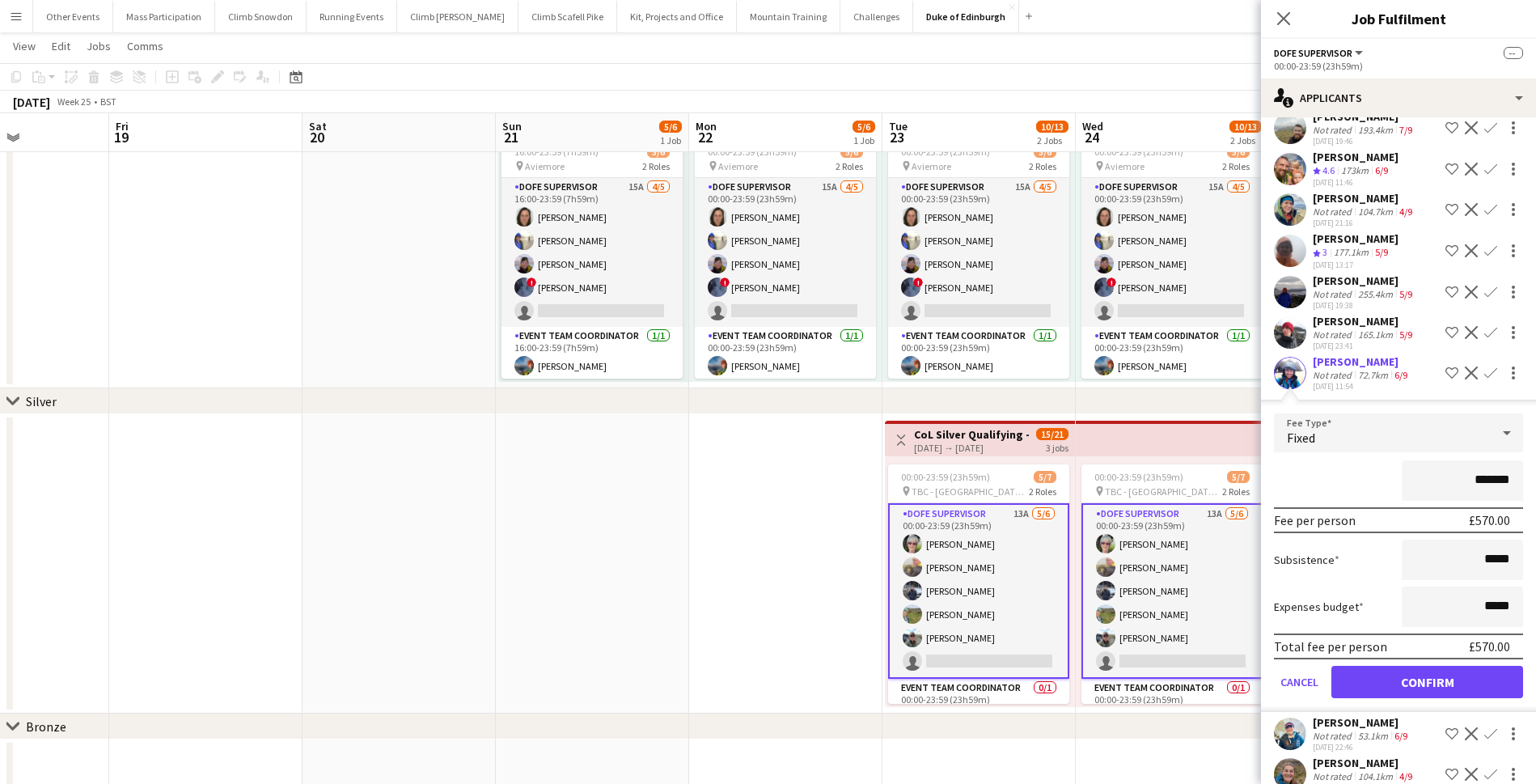
click at [1415, 680] on button "Confirm" at bounding box center [1427, 681] width 191 height 32
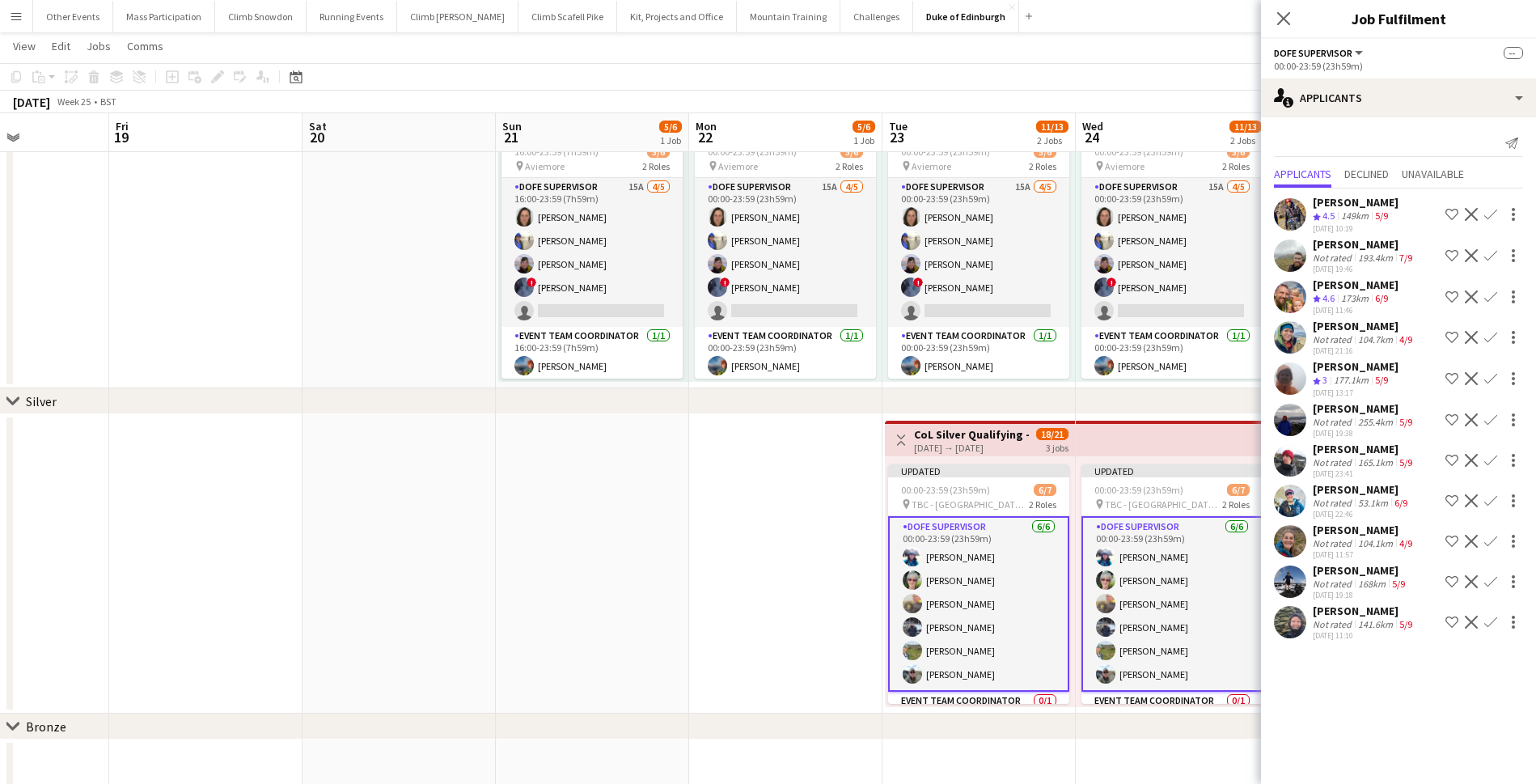
scroll to position [0, 0]
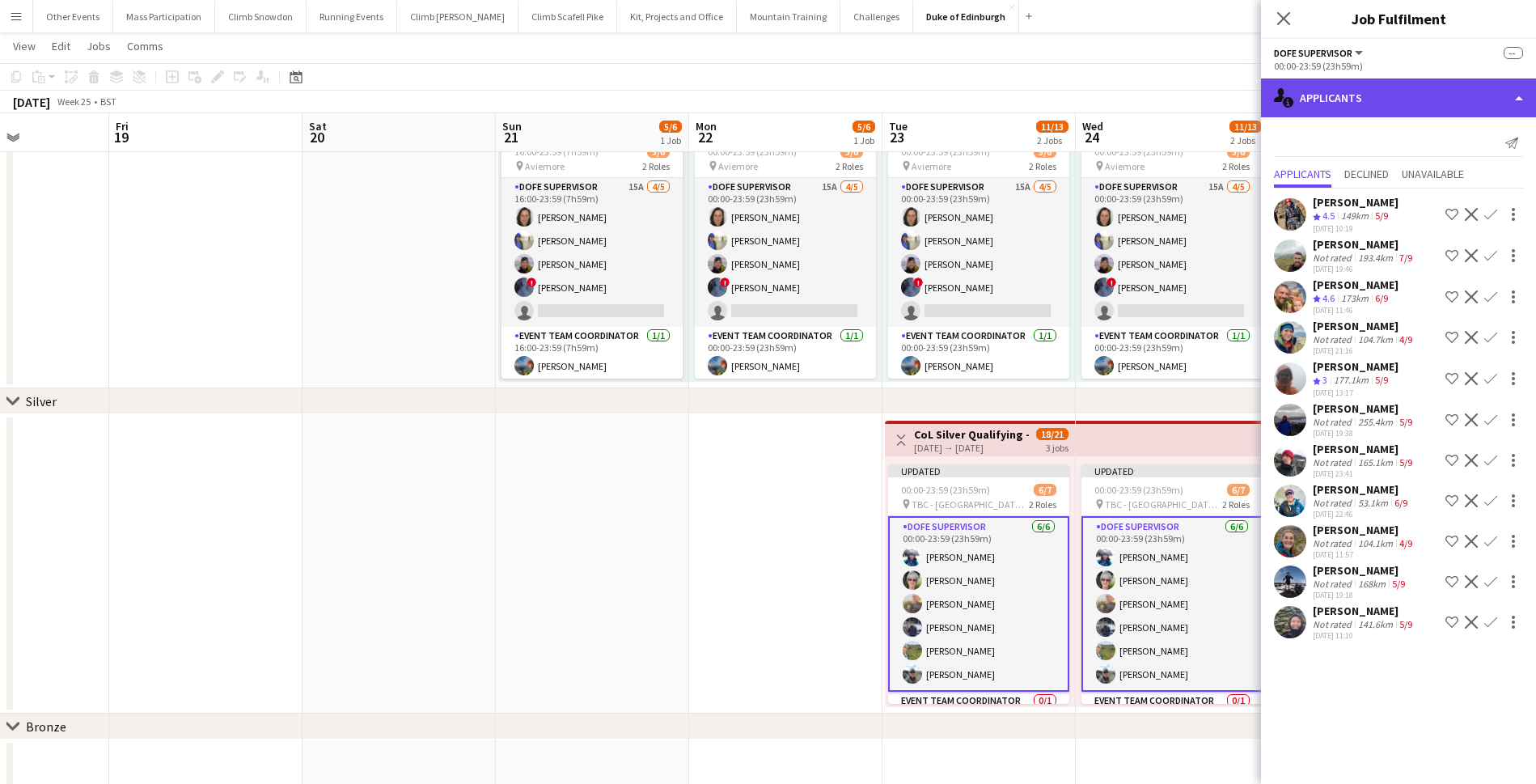
click at [1309, 94] on div "single-neutral-actions-information Applicants" at bounding box center [1398, 98] width 275 height 39
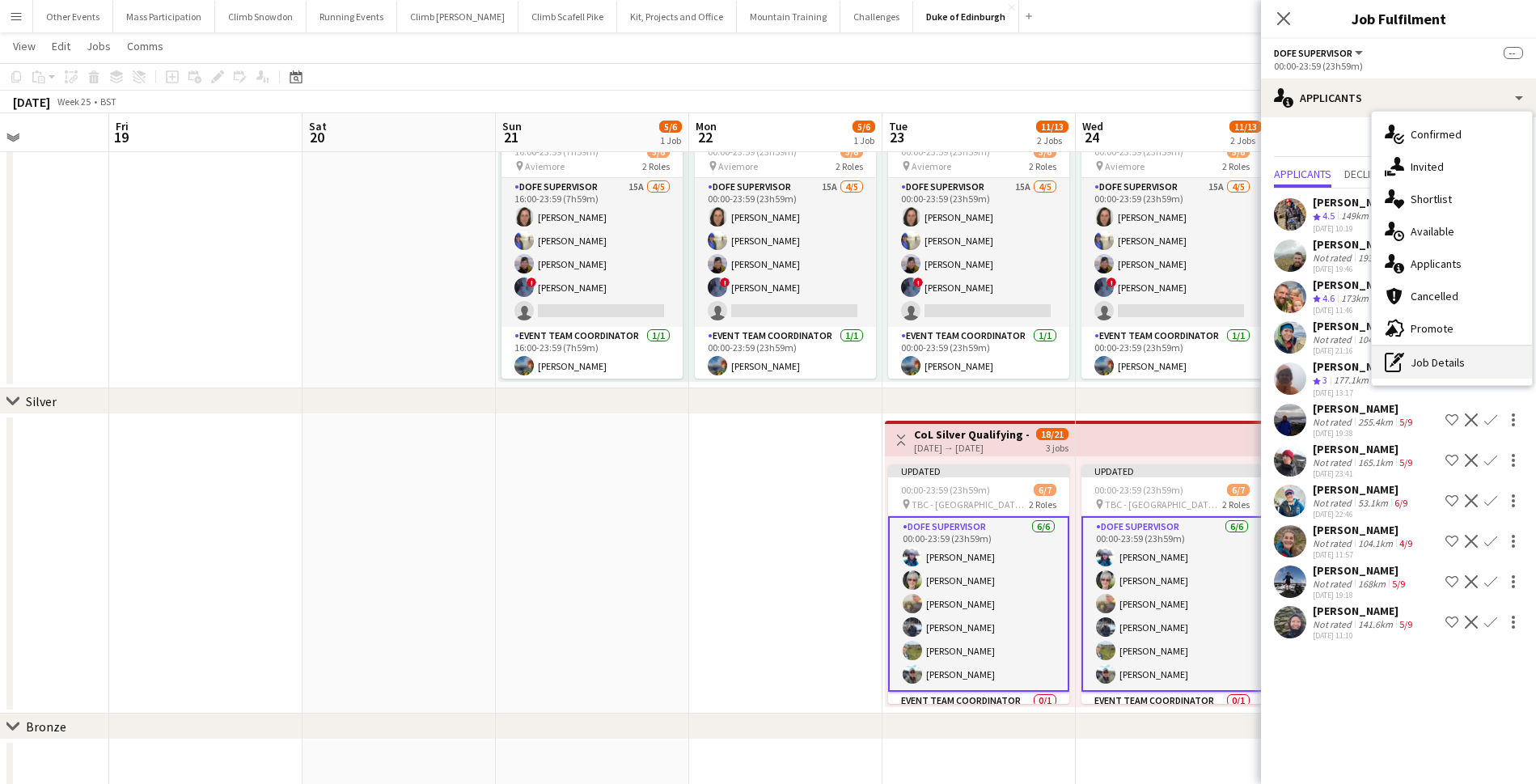
click at [1419, 355] on div "pen-write Job Details" at bounding box center [1451, 361] width 160 height 32
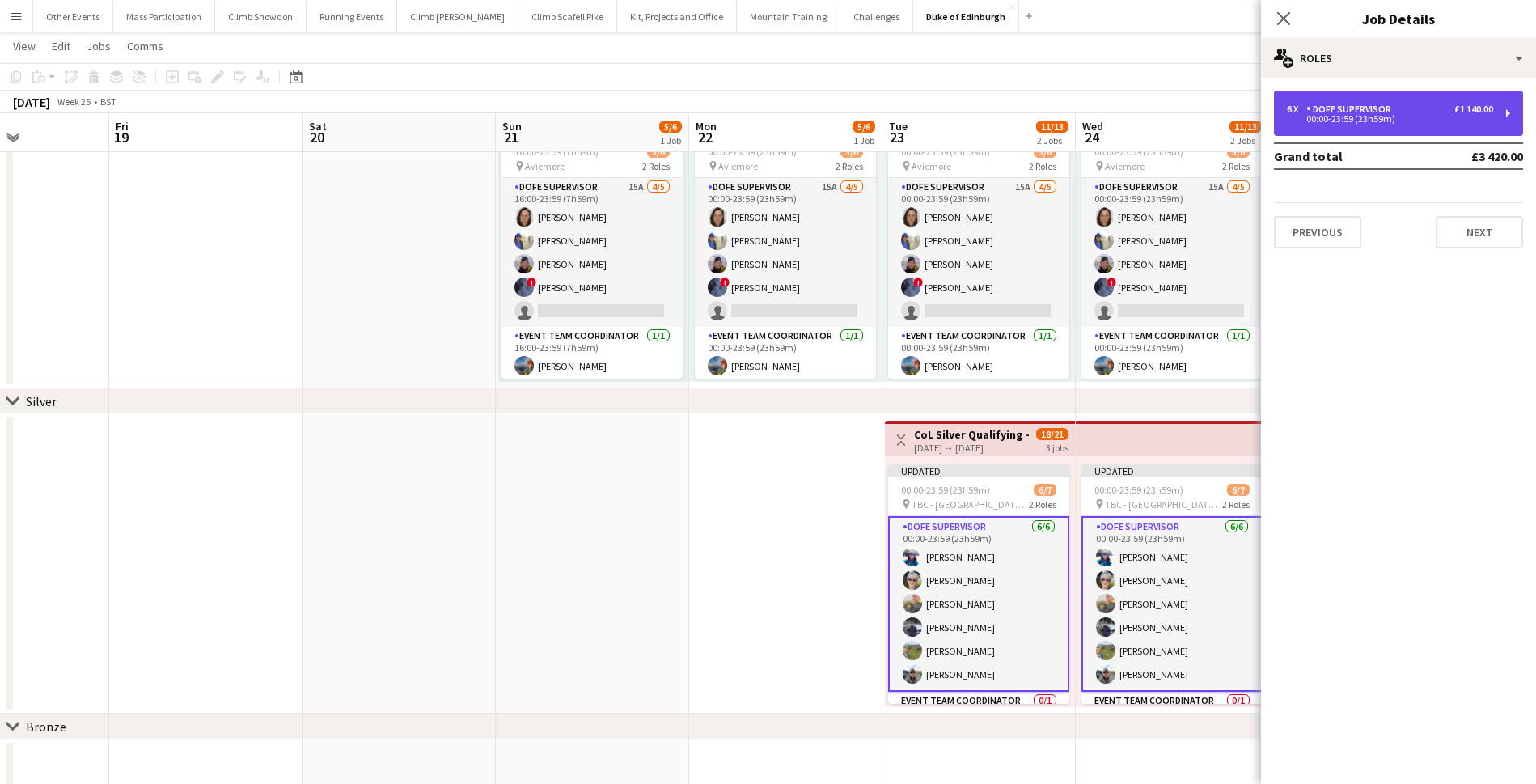
click at [1328, 110] on div "DofE Supervisor" at bounding box center [1352, 109] width 92 height 11
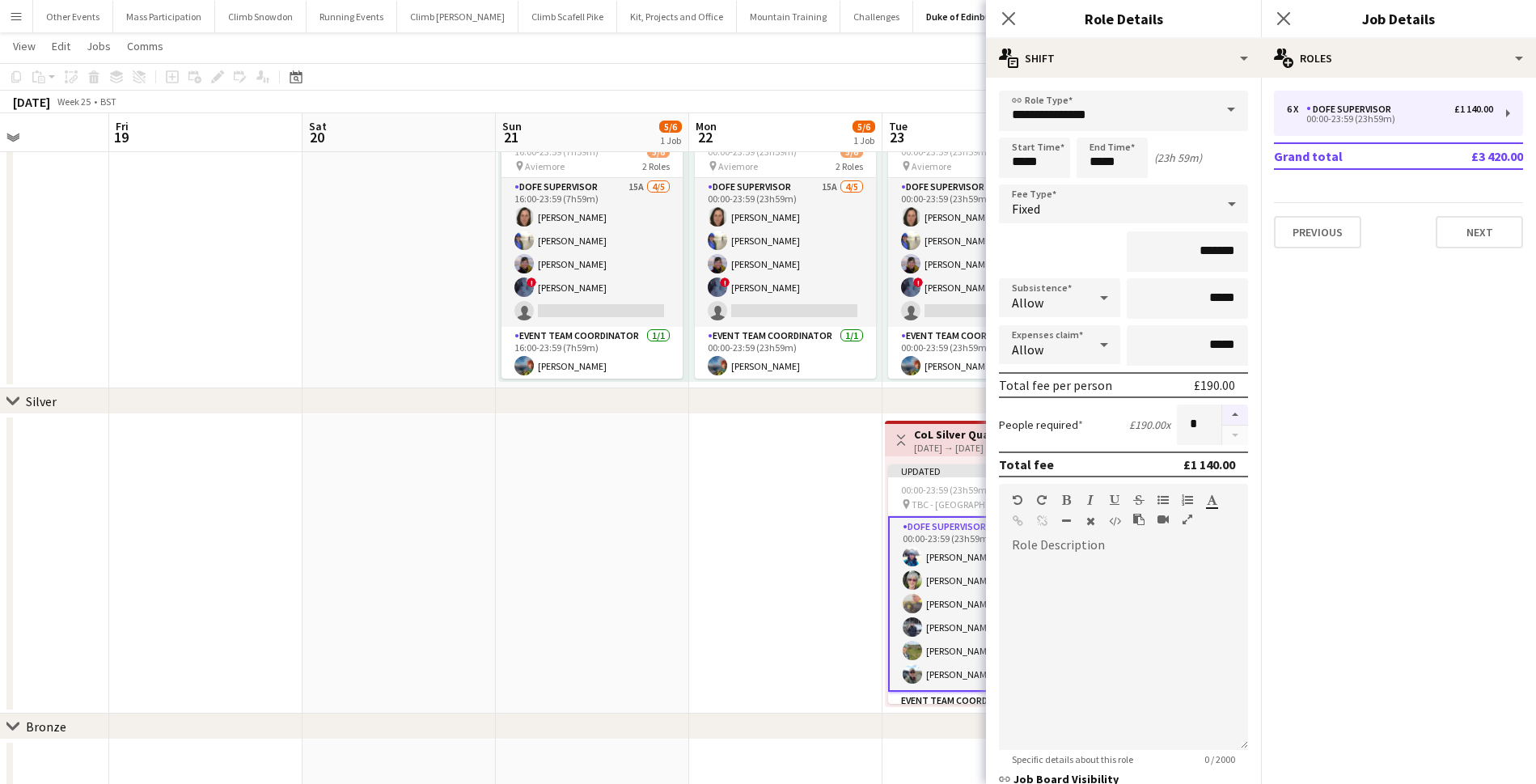
click at [1225, 416] on button "button" at bounding box center [1235, 414] width 26 height 21
type input "*"
click at [1007, 20] on icon at bounding box center [1008, 18] width 16 height 16
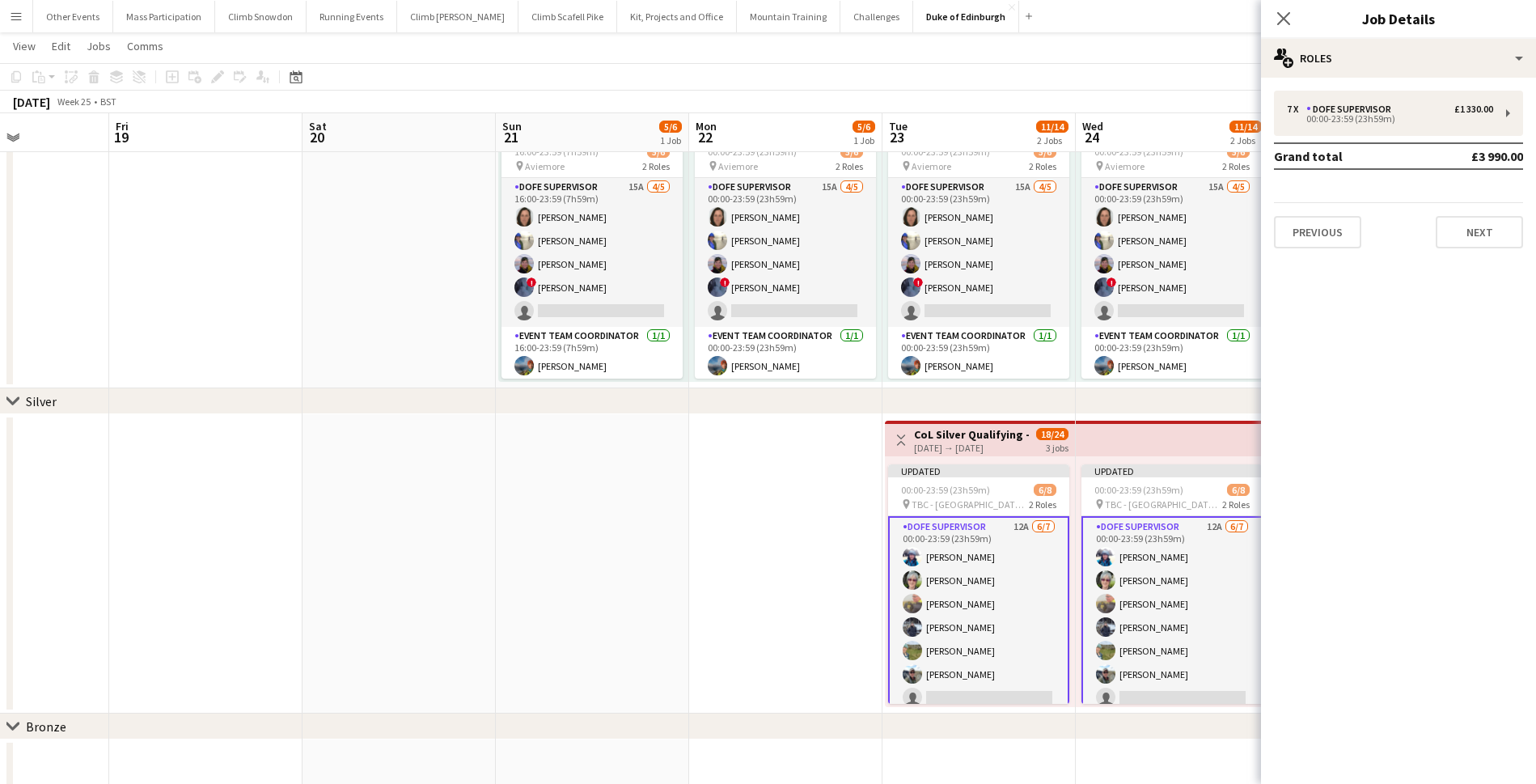
click at [817, 548] on app-date-cell at bounding box center [785, 564] width 193 height 300
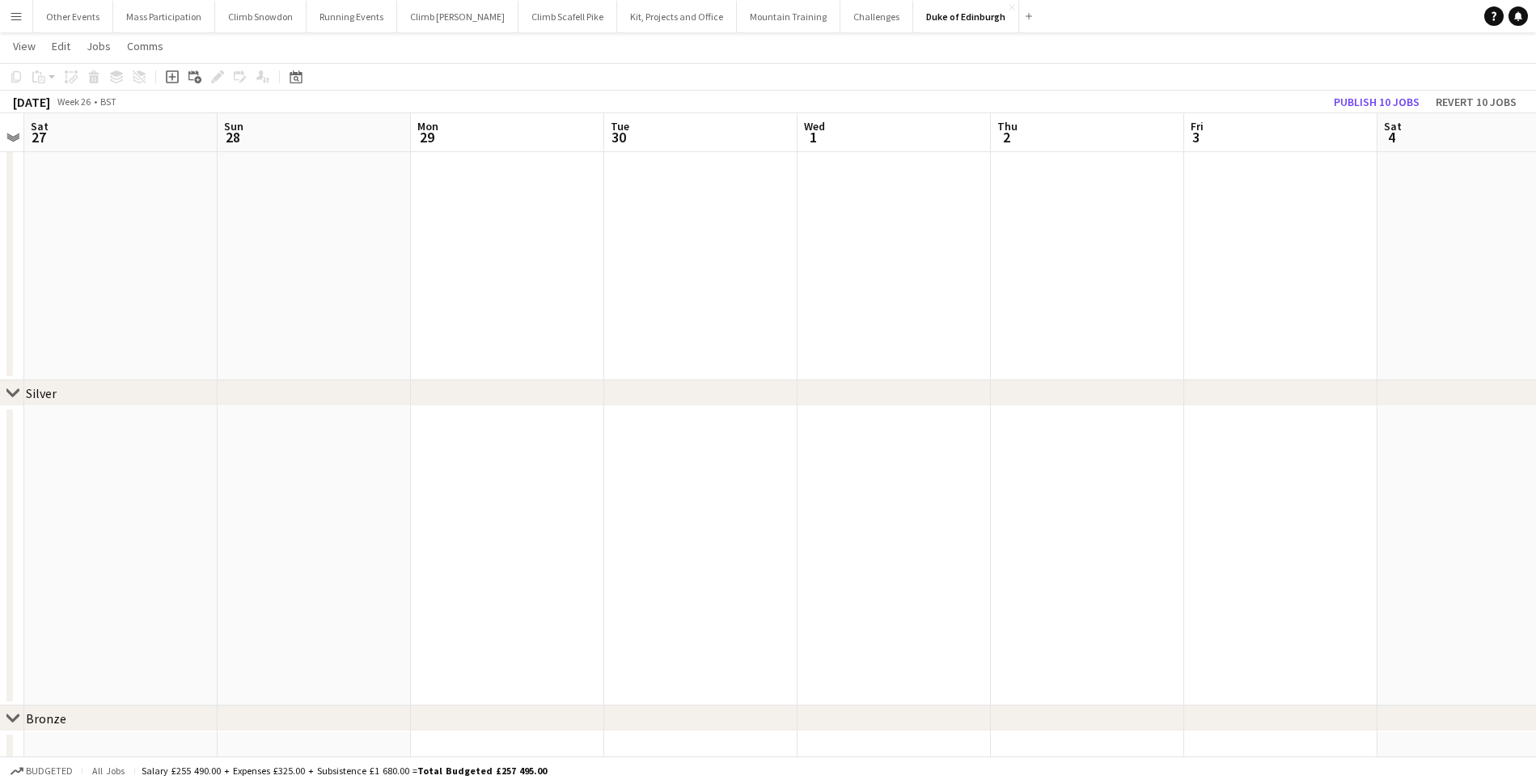
scroll to position [0, 464]
click at [1357, 102] on button "Publish 10 jobs" at bounding box center [1376, 102] width 99 height 21
